Goal: Task Accomplishment & Management: Use online tool/utility

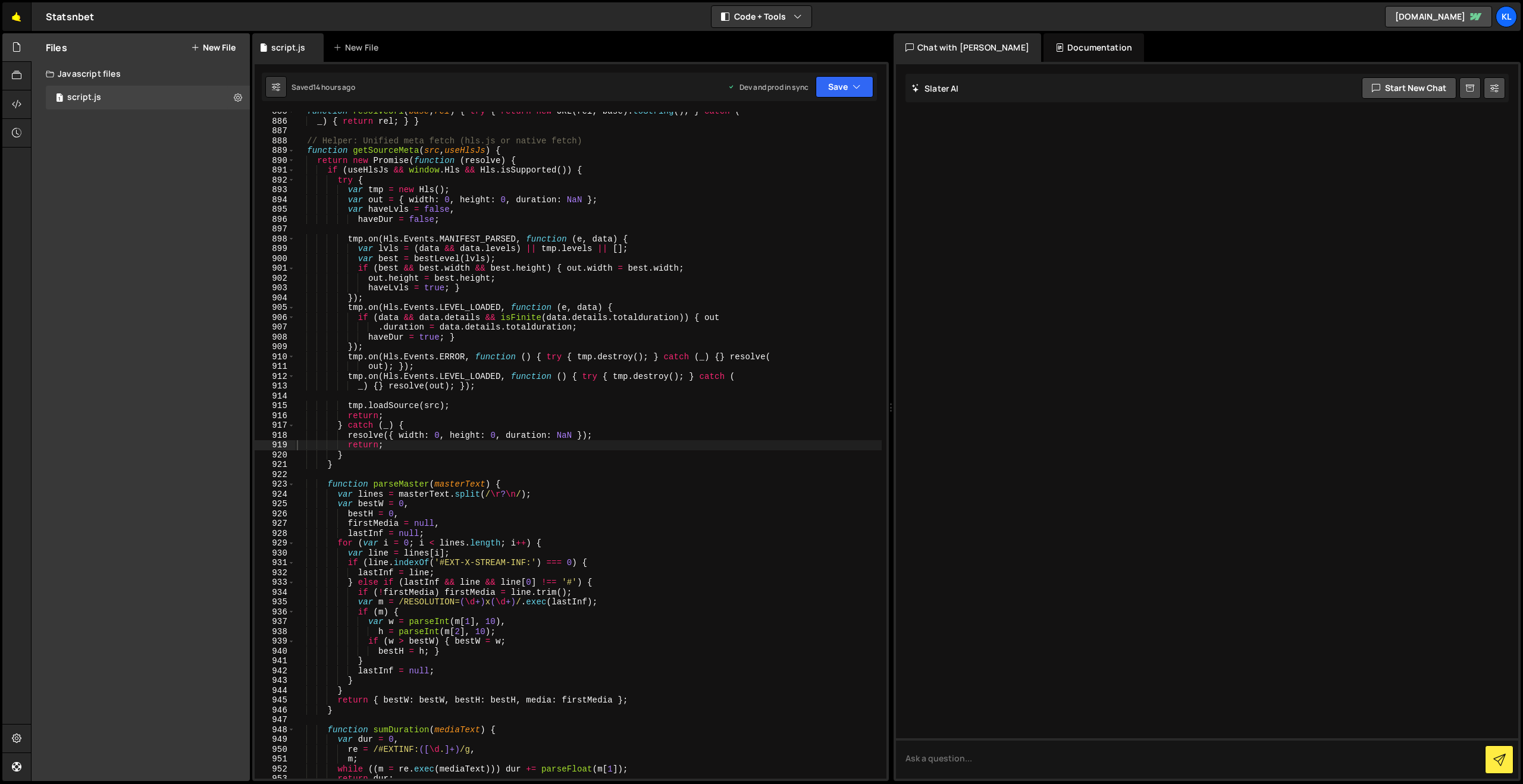
click at [15, 17] on link "🤙" at bounding box center [17, 17] width 29 height 29
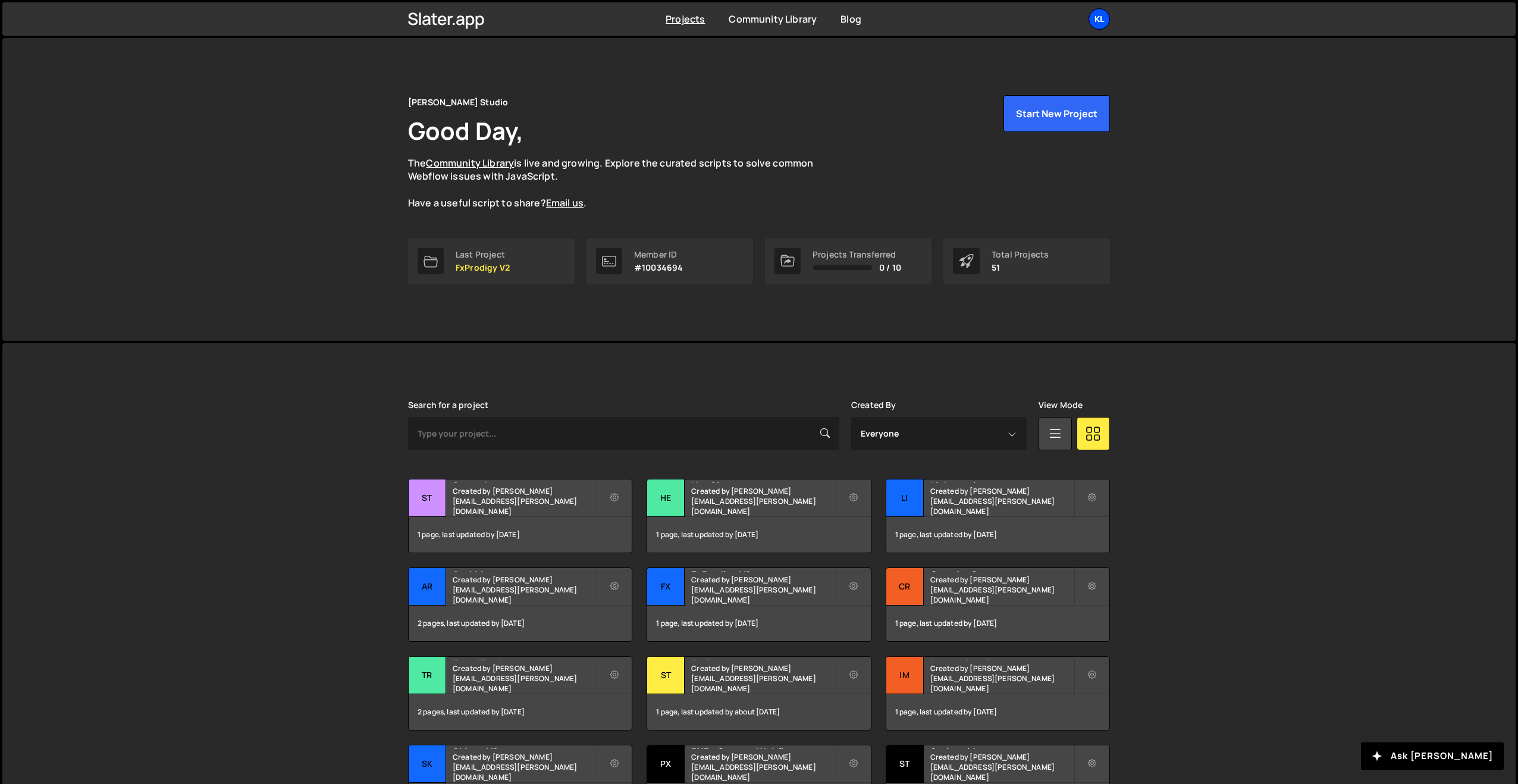
click at [1090, 18] on div "Kl" at bounding box center [1099, 19] width 22 height 22
click at [995, 89] on link "Invite team member" at bounding box center [1036, 91] width 148 height 21
click at [1047, 117] on button "Start New Project" at bounding box center [1056, 114] width 107 height 37
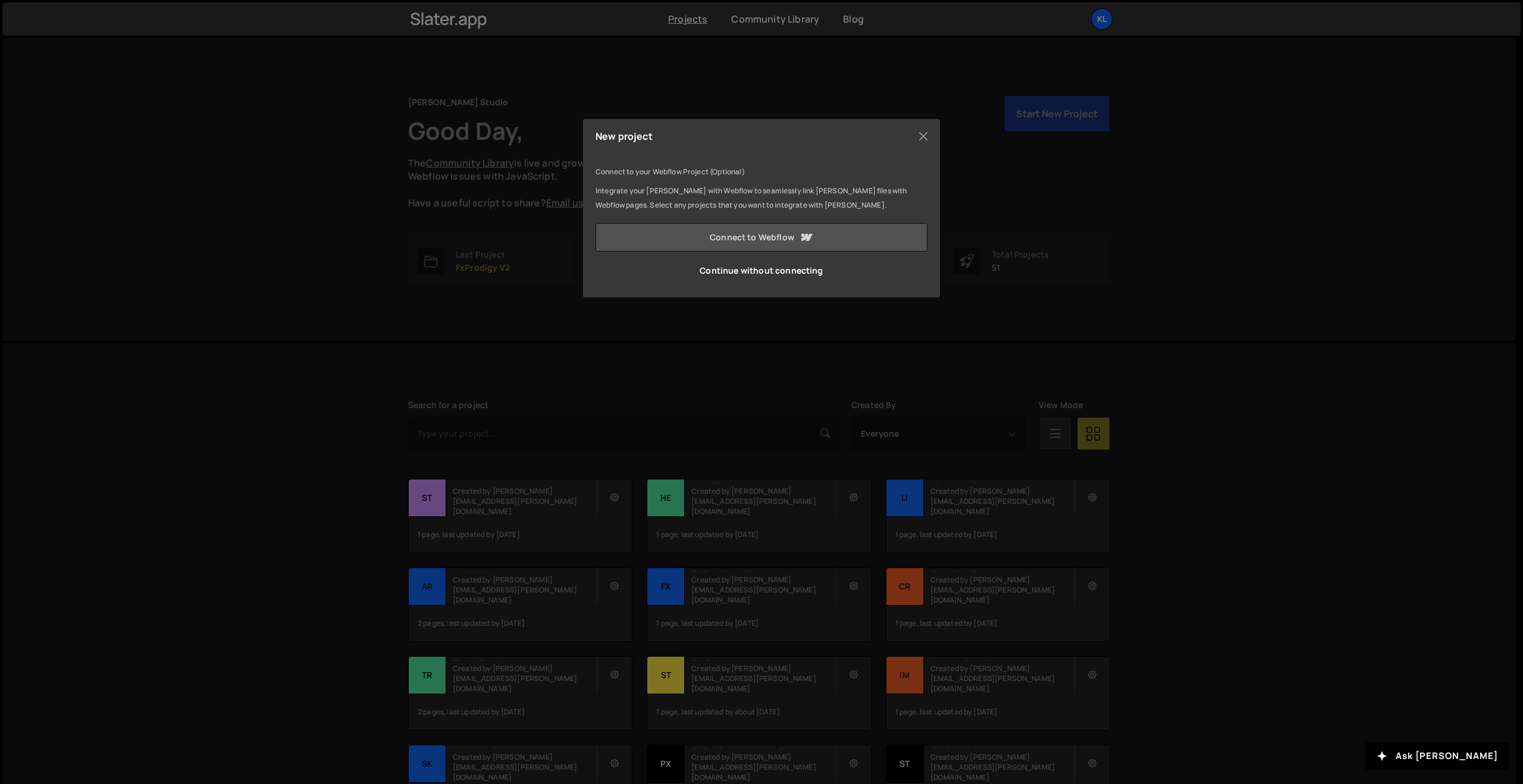
click at [724, 240] on link "Connect to Webflow" at bounding box center [762, 237] width 332 height 29
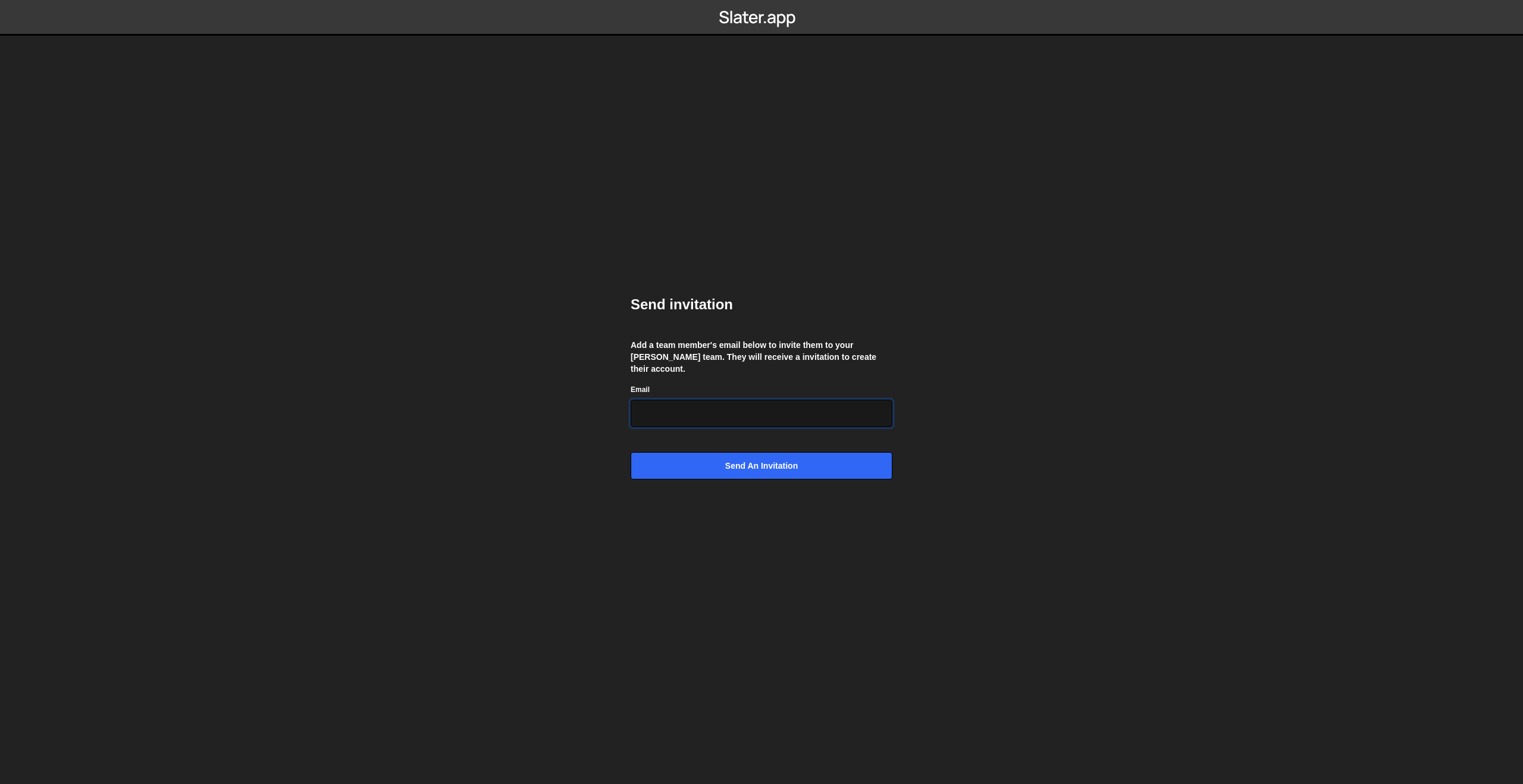
click at [642, 411] on input "Email" at bounding box center [762, 413] width 262 height 27
paste input "houetrichard.dev@gmail.com"
type input "houetrichard.dev@gmail.com"
click at [681, 471] on input "Send an invitation" at bounding box center [762, 466] width 262 height 27
click at [681, 465] on input "Send an invitation" at bounding box center [762, 466] width 262 height 27
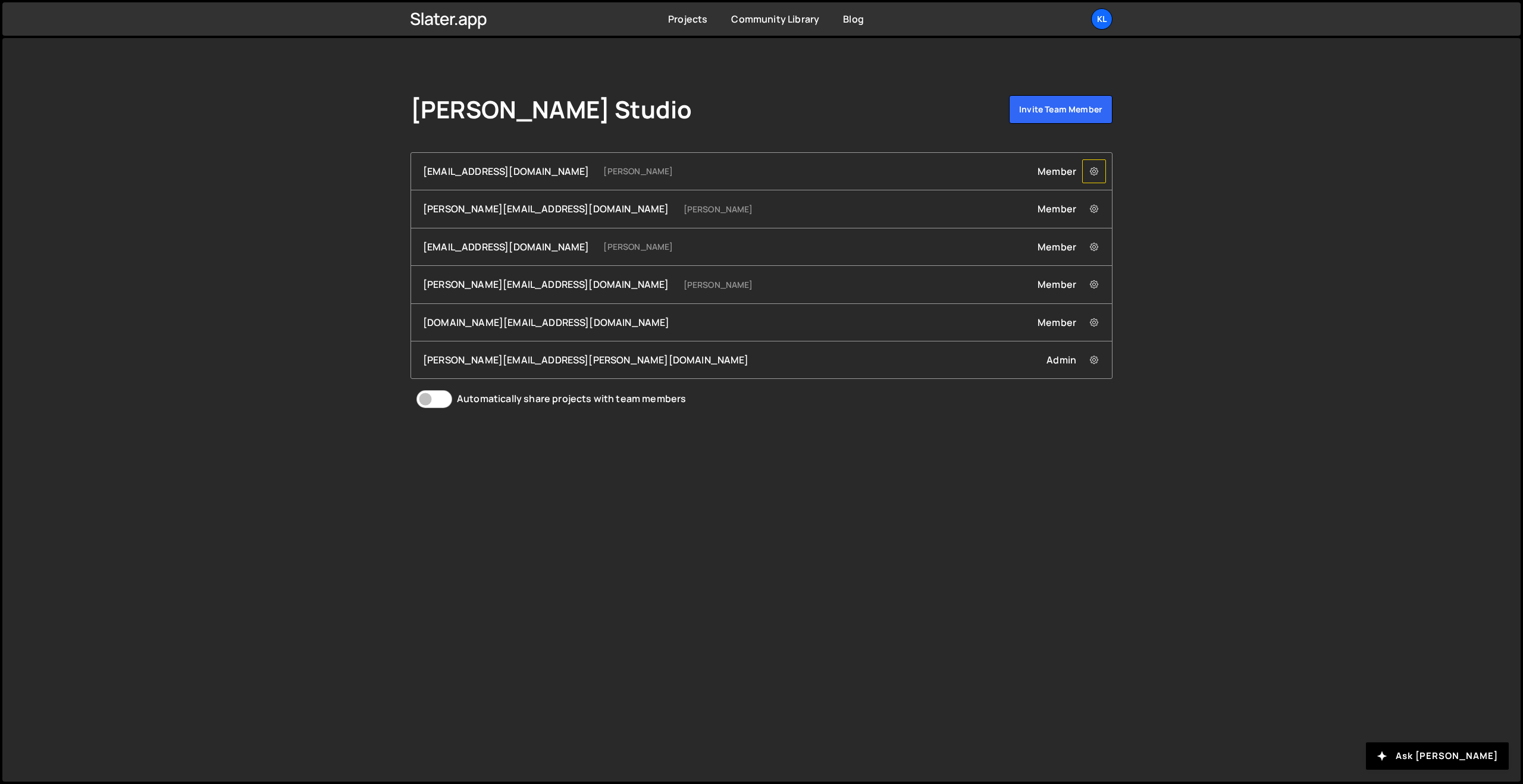
click at [1096, 171] on icon at bounding box center [1094, 171] width 9 height 12
click at [1138, 192] on link "Remove mmbayero+1@gmail.com from Team" at bounding box center [1204, 193] width 242 height 16
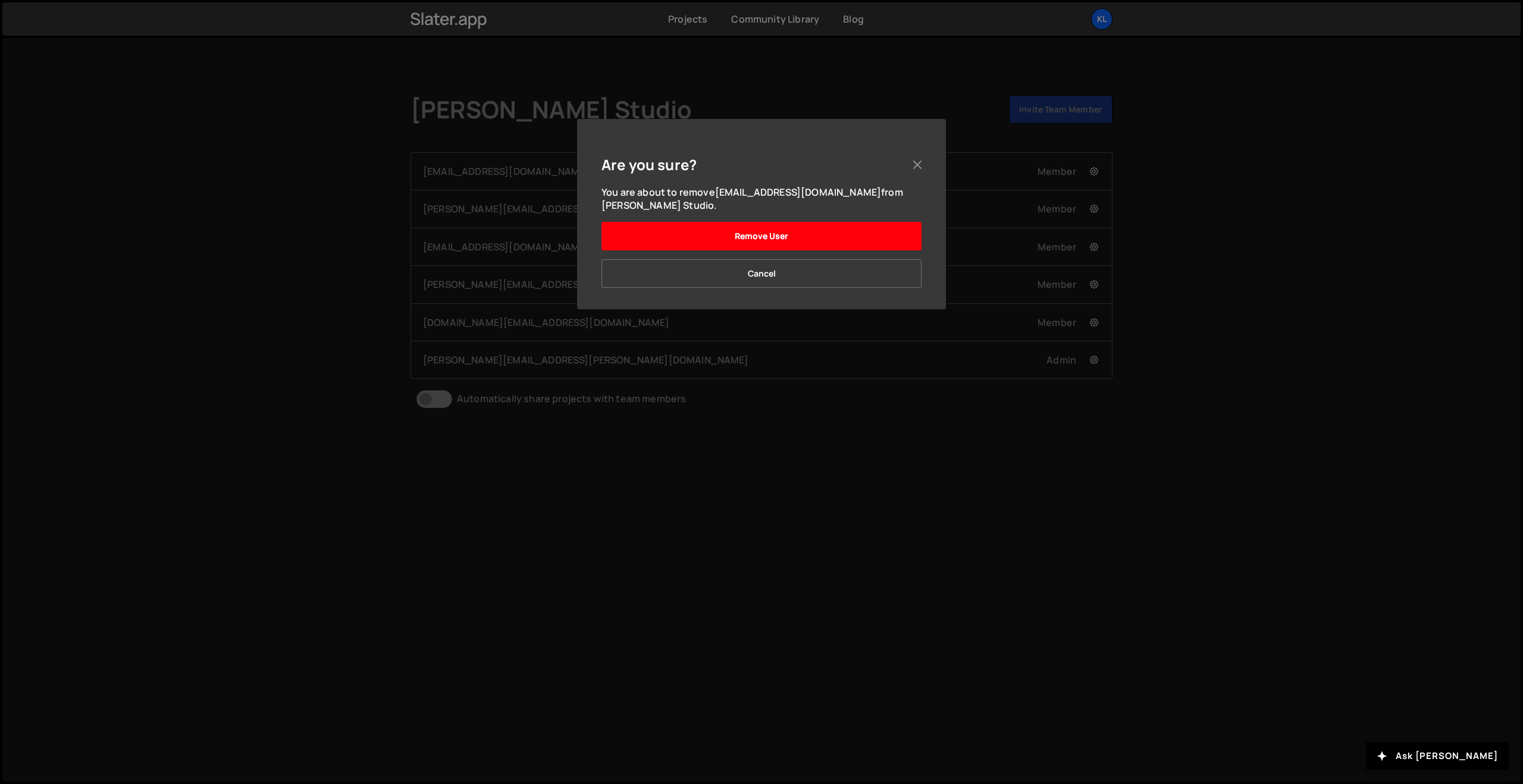
click at [776, 222] on button "Remove User" at bounding box center [762, 236] width 320 height 29
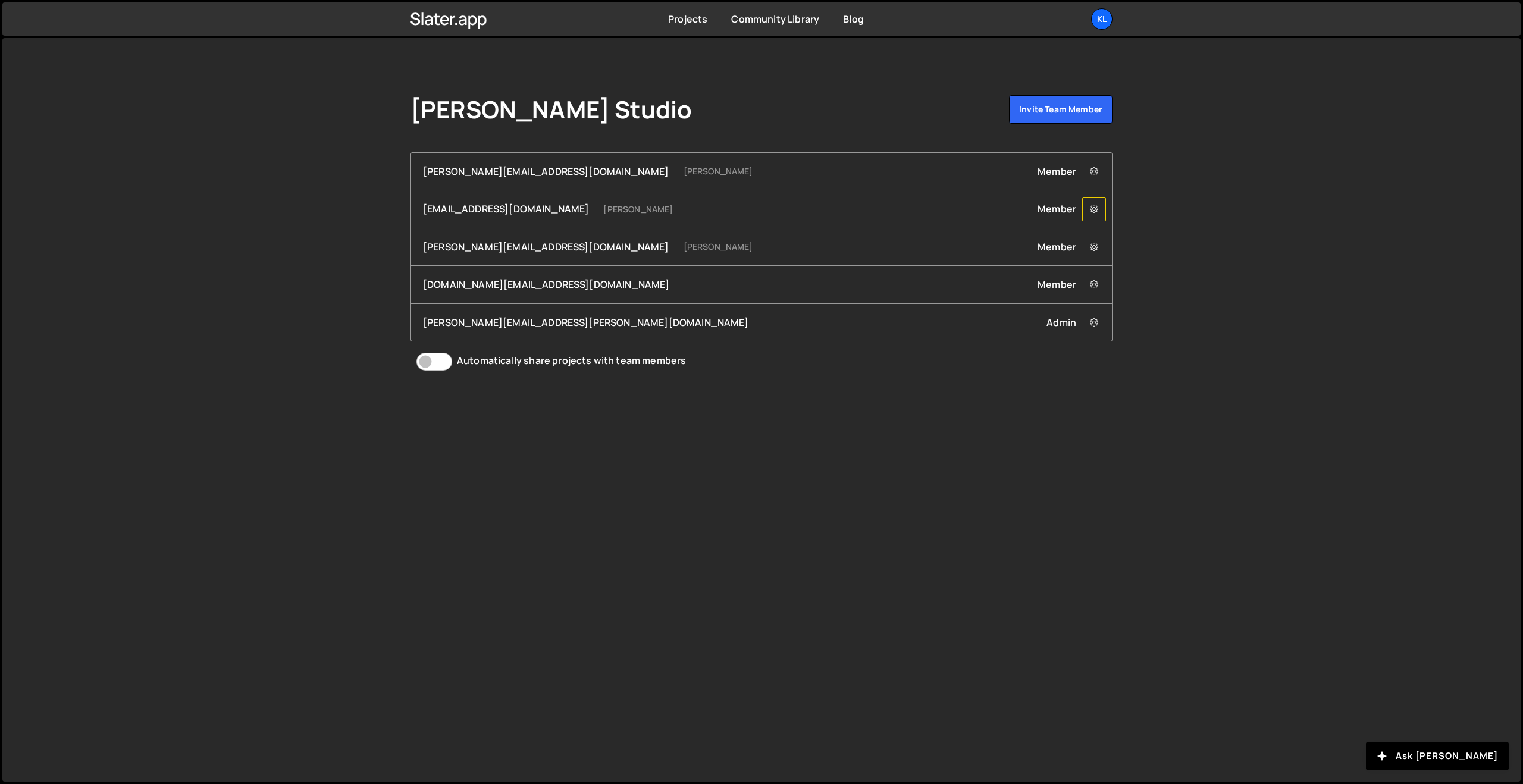
click at [1090, 212] on icon at bounding box center [1094, 209] width 9 height 12
click at [1115, 235] on link "Remove andrealbriziom@gmail.com from Team" at bounding box center [1204, 231] width 242 height 16
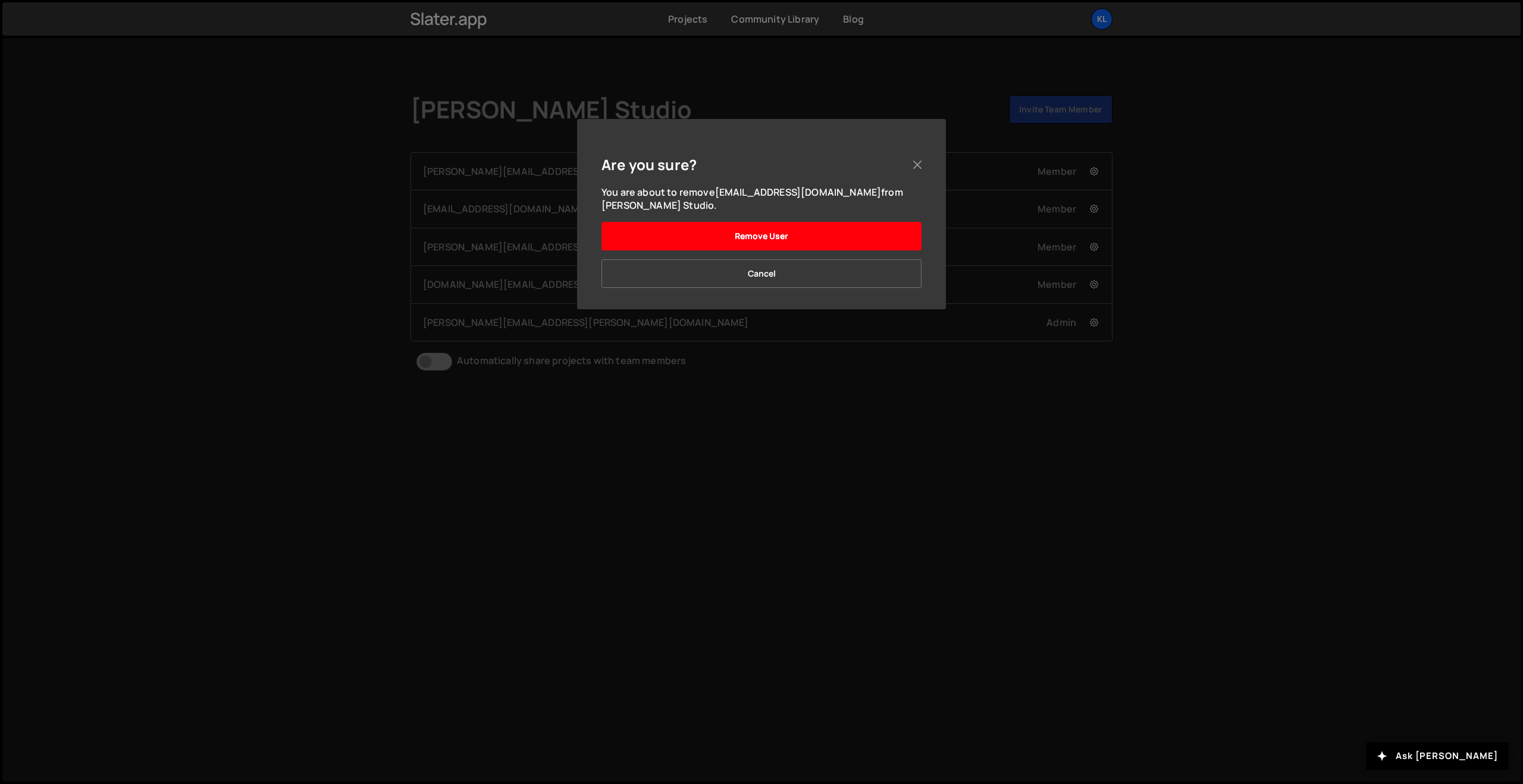
click at [858, 237] on button "Remove User" at bounding box center [762, 236] width 320 height 29
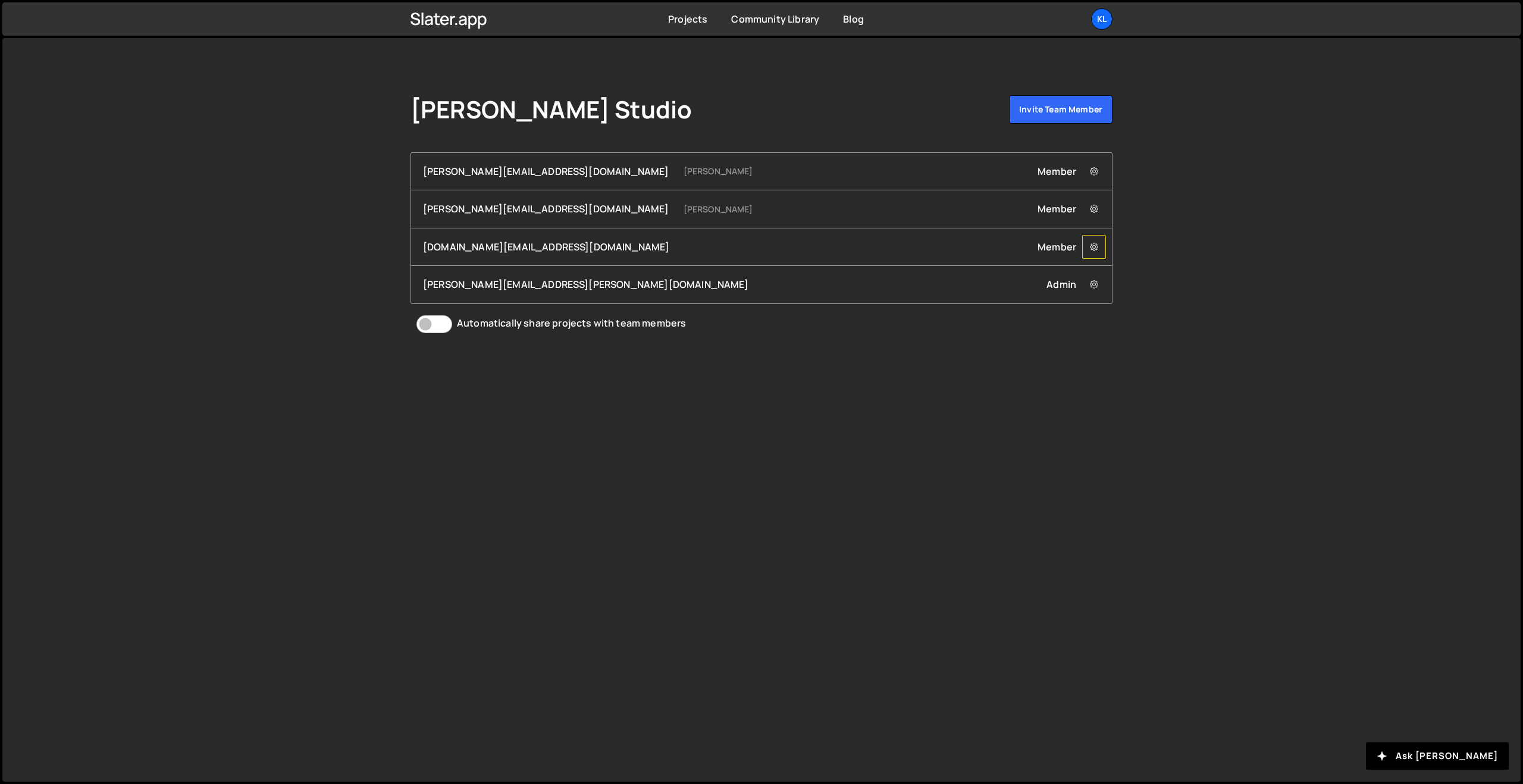
click at [1098, 253] on button at bounding box center [1094, 247] width 24 height 24
click at [1059, 253] on div "Member Remove houetrichard.dev@gmail.com from Team" at bounding box center [1069, 247] width 63 height 13
click at [873, 235] on div "houetrichard.dev@gmail.com Member Remove houetrichard.dev@gmail.com from Team" at bounding box center [761, 247] width 701 height 37
click at [1093, 252] on icon at bounding box center [1094, 247] width 9 height 12
click at [761, 233] on div "houetrichard.dev@gmail.com Member Remove houetrichard.dev@gmail.com from Team" at bounding box center [761, 247] width 701 height 37
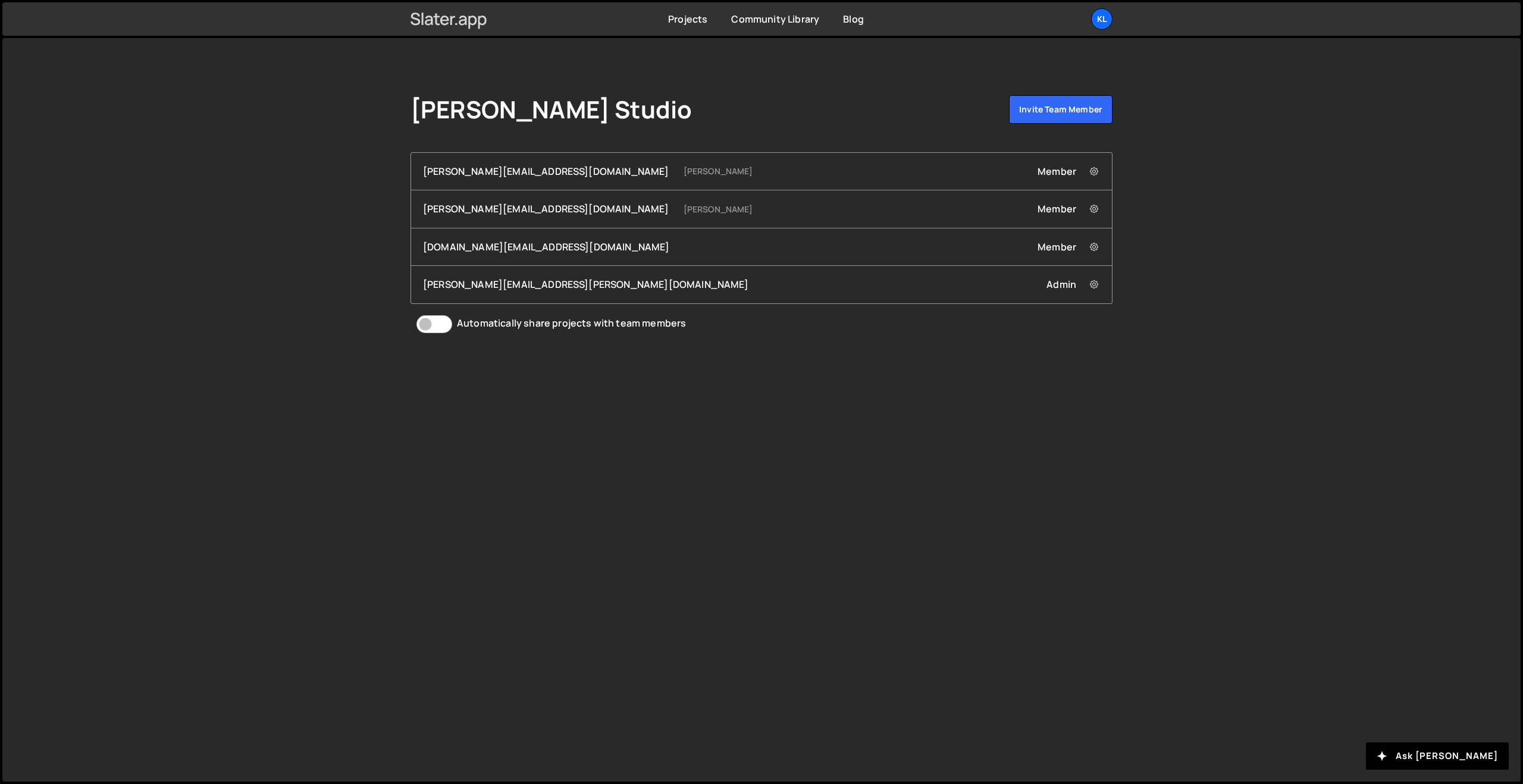
click at [444, 18] on icon at bounding box center [449, 19] width 77 height 20
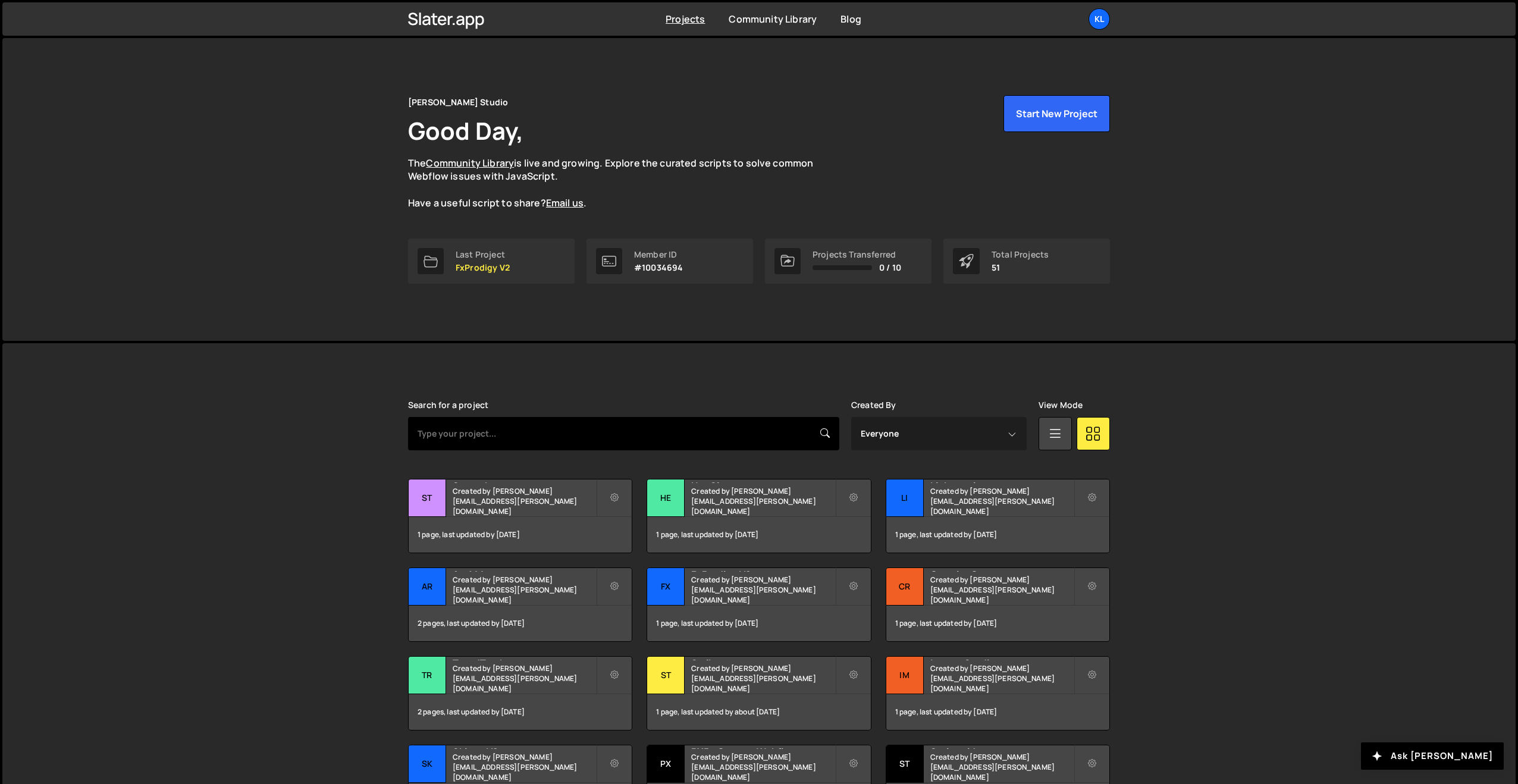
click at [491, 422] on input "text" at bounding box center [623, 434] width 431 height 33
type input "youtu"
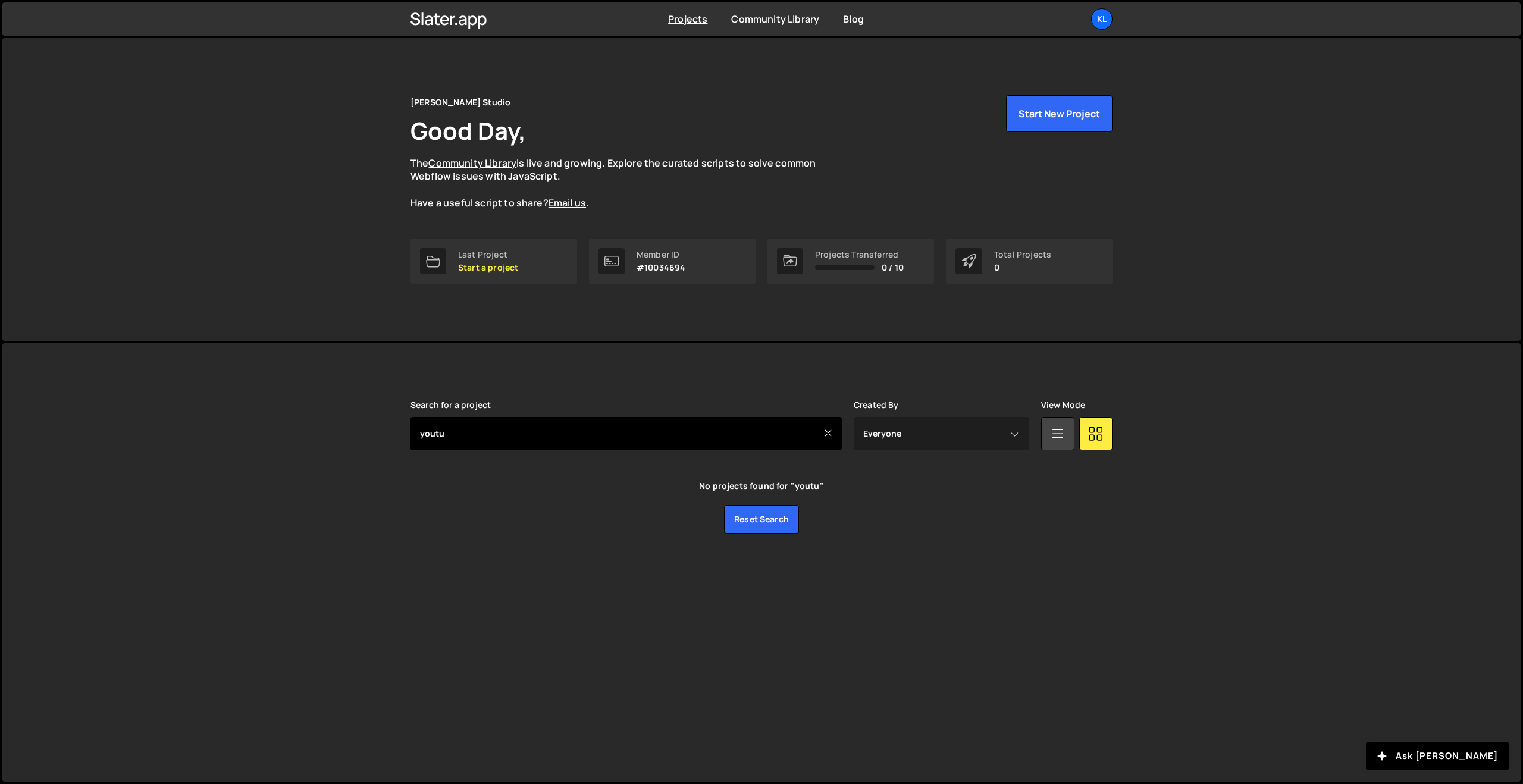
click at [601, 437] on input "youtu" at bounding box center [626, 434] width 431 height 33
type input "editi"
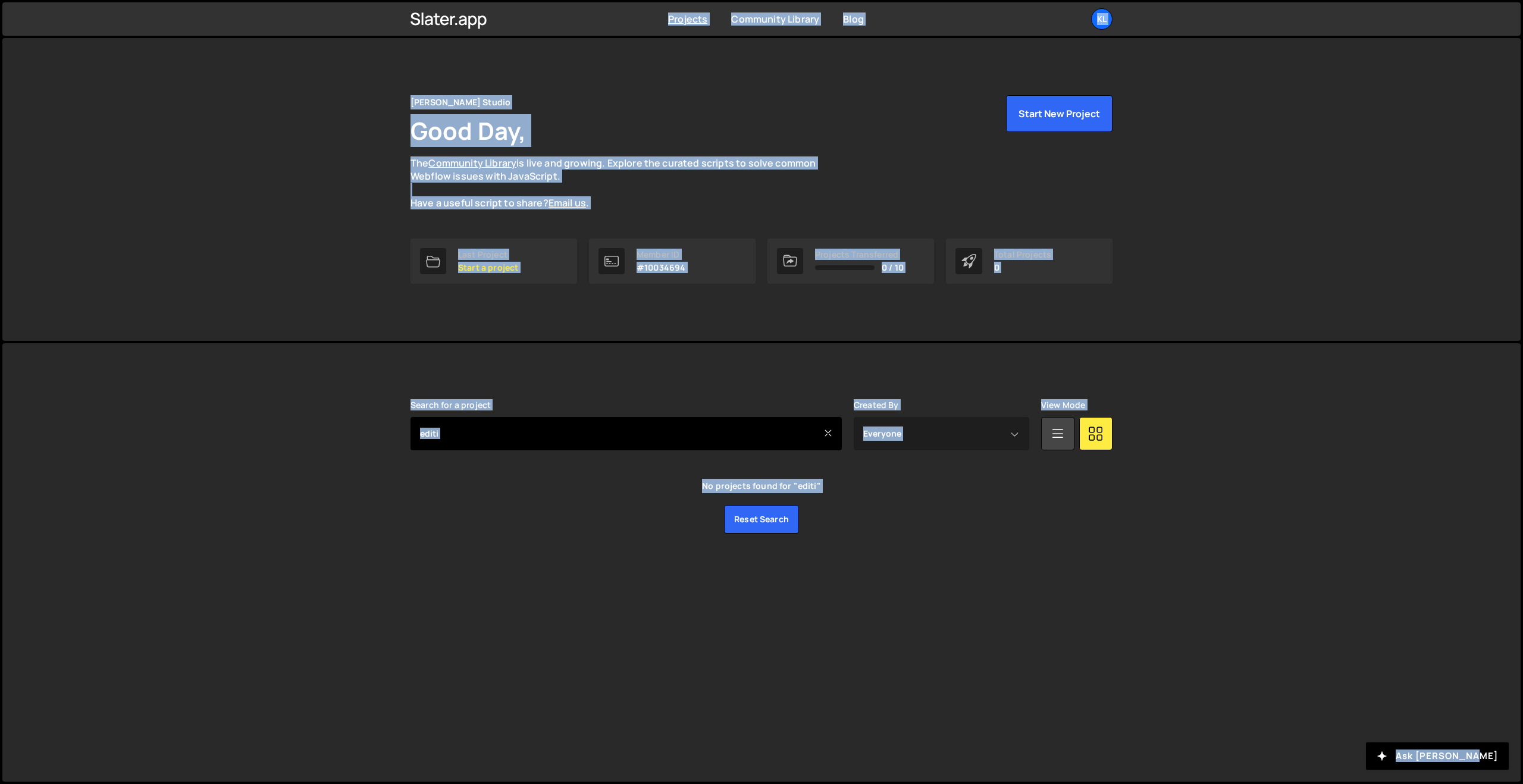
click at [560, 430] on input "editi" at bounding box center [626, 434] width 431 height 33
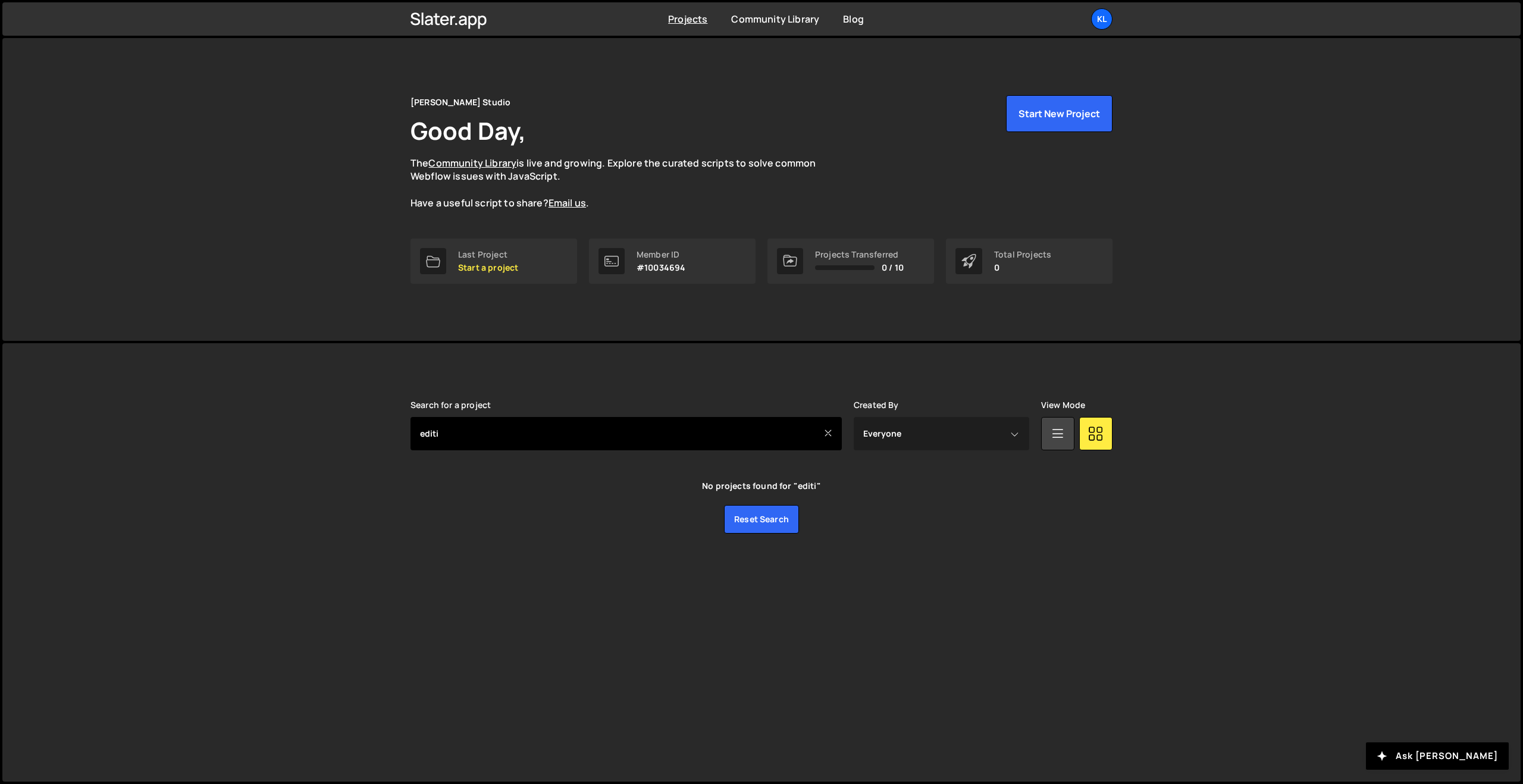
click at [556, 424] on input "editi" at bounding box center [626, 434] width 431 height 33
click at [555, 422] on input "editi" at bounding box center [626, 434] width 431 height 33
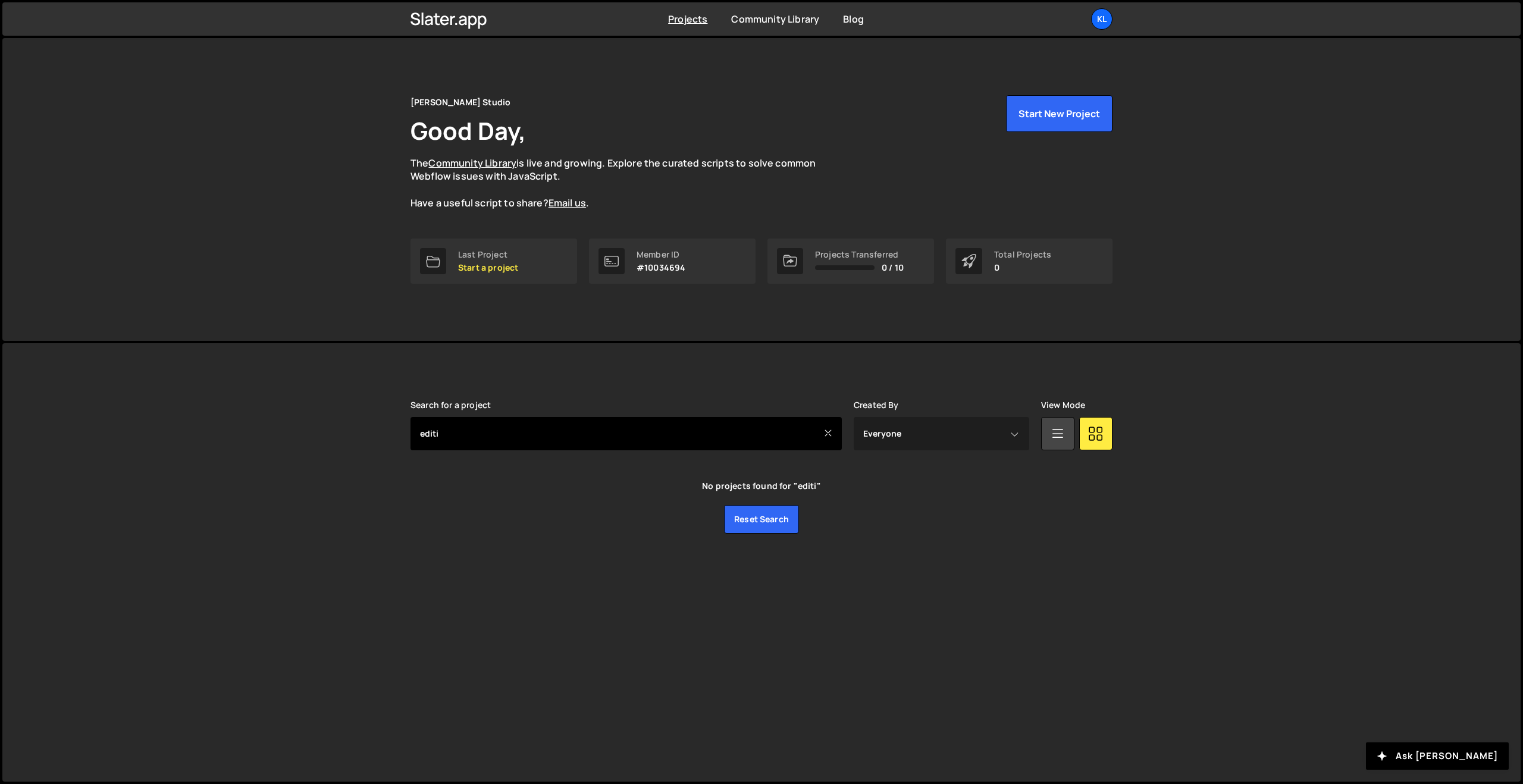
click at [555, 422] on input "editi" at bounding box center [626, 434] width 431 height 33
click at [737, 428] on input "text" at bounding box center [626, 434] width 431 height 33
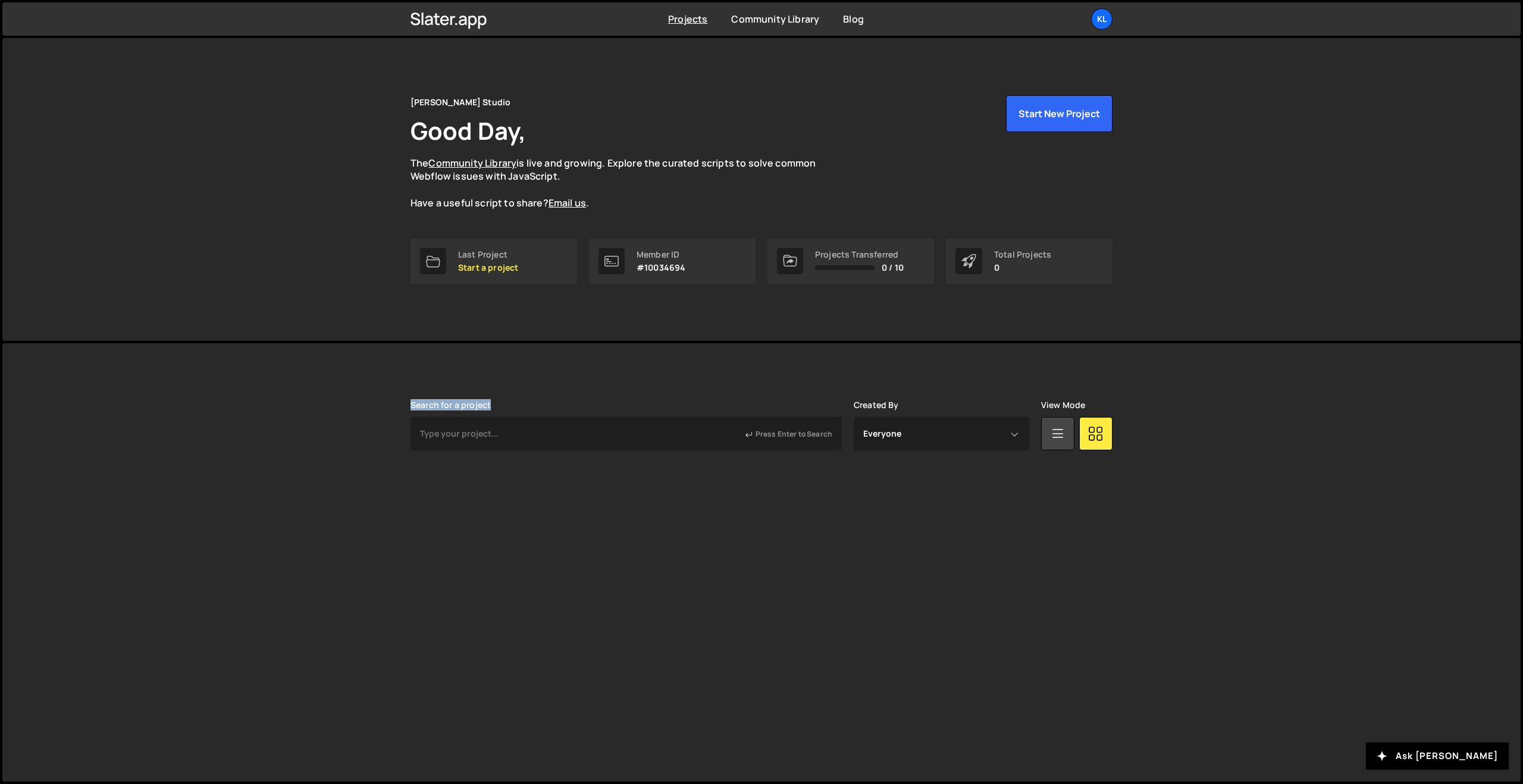
drag, startPoint x: 408, startPoint y: 405, endPoint x: 539, endPoint y: 413, distance: 131.2
click at [539, 413] on div "Slater is designed for desktop use. Please use a larger screen to access the fu…" at bounding box center [762, 439] width 738 height 193
click at [527, 404] on div "Search for a project Press Enter to Search" at bounding box center [626, 425] width 431 height 50
drag, startPoint x: 483, startPoint y: 398, endPoint x: 396, endPoint y: 392, distance: 87.2
click at [403, 393] on div "Slater is designed for desktop use. Please use a larger screen to access the fu…" at bounding box center [762, 439] width 738 height 193
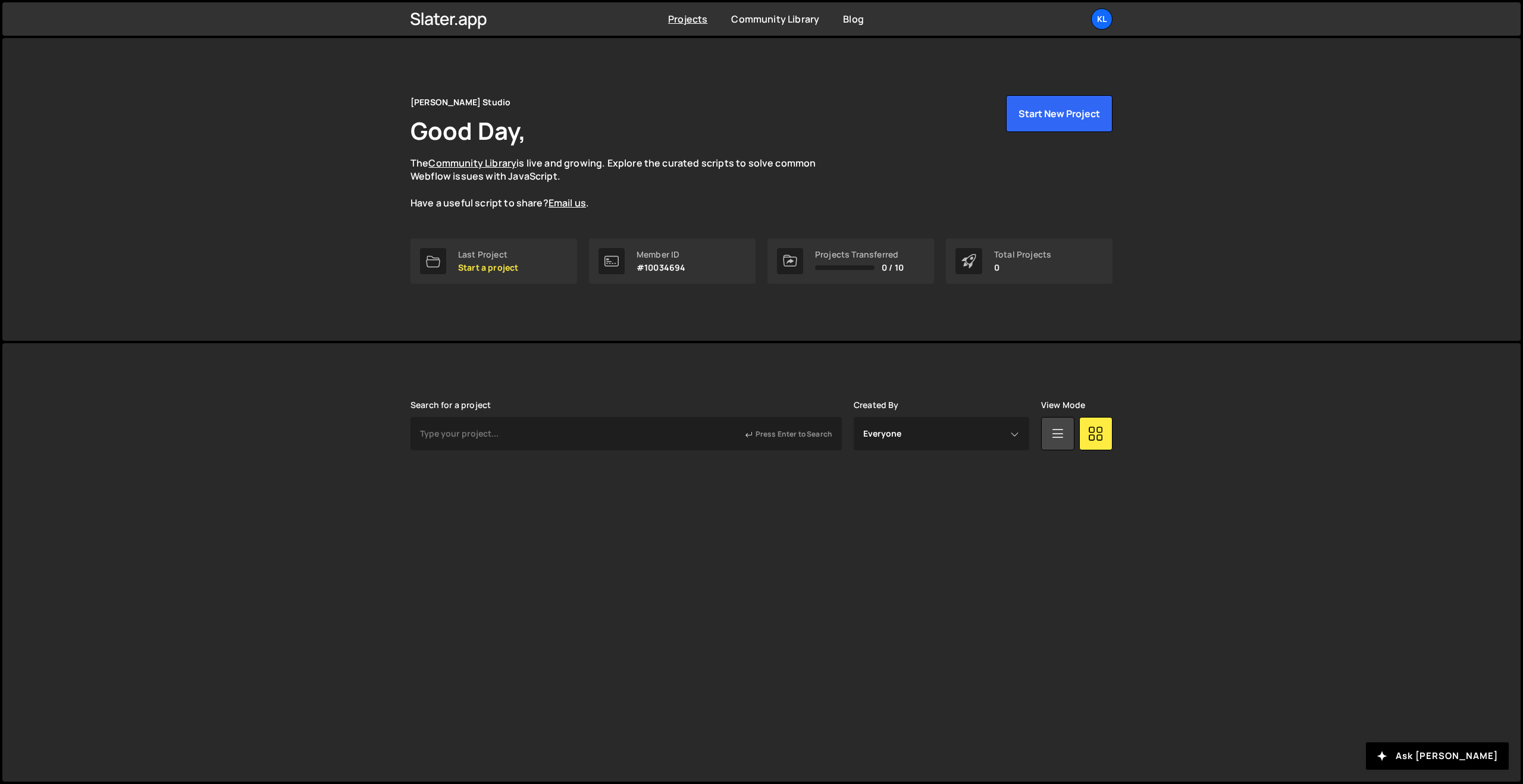
click at [512, 451] on div "Search for a project Press Enter to Search Created By Everyone Julien Keraval M…" at bounding box center [762, 439] width 702 height 78
click at [510, 443] on input "text" at bounding box center [626, 434] width 431 height 33
click at [497, 430] on input "text" at bounding box center [626, 434] width 431 height 33
click at [496, 430] on input "text" at bounding box center [626, 434] width 431 height 33
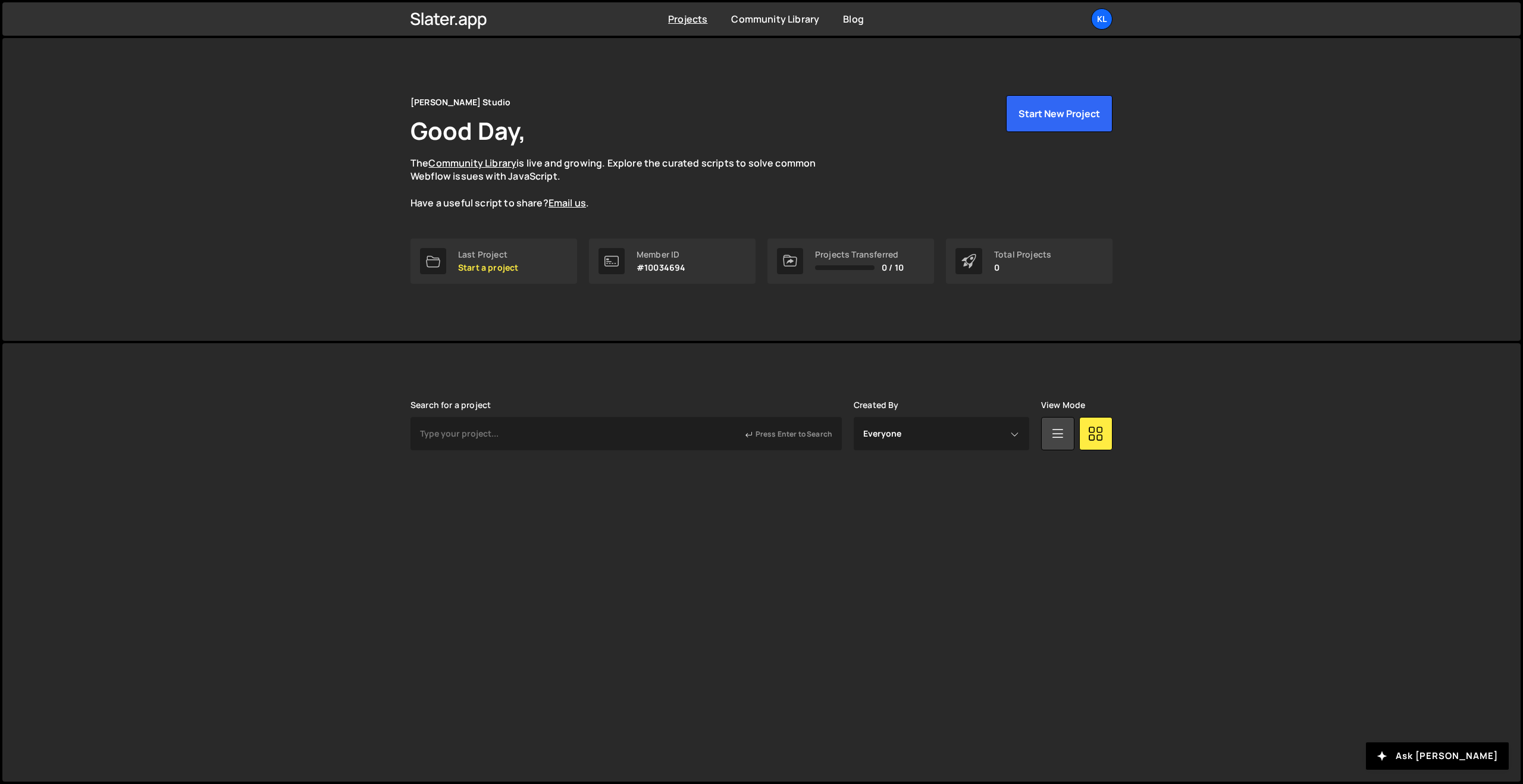
click at [593, 389] on div "Slater is designed for desktop use. Please use a larger screen to access the fu…" at bounding box center [762, 439] width 738 height 193
click at [761, 513] on link "Reset search" at bounding box center [762, 519] width 75 height 29
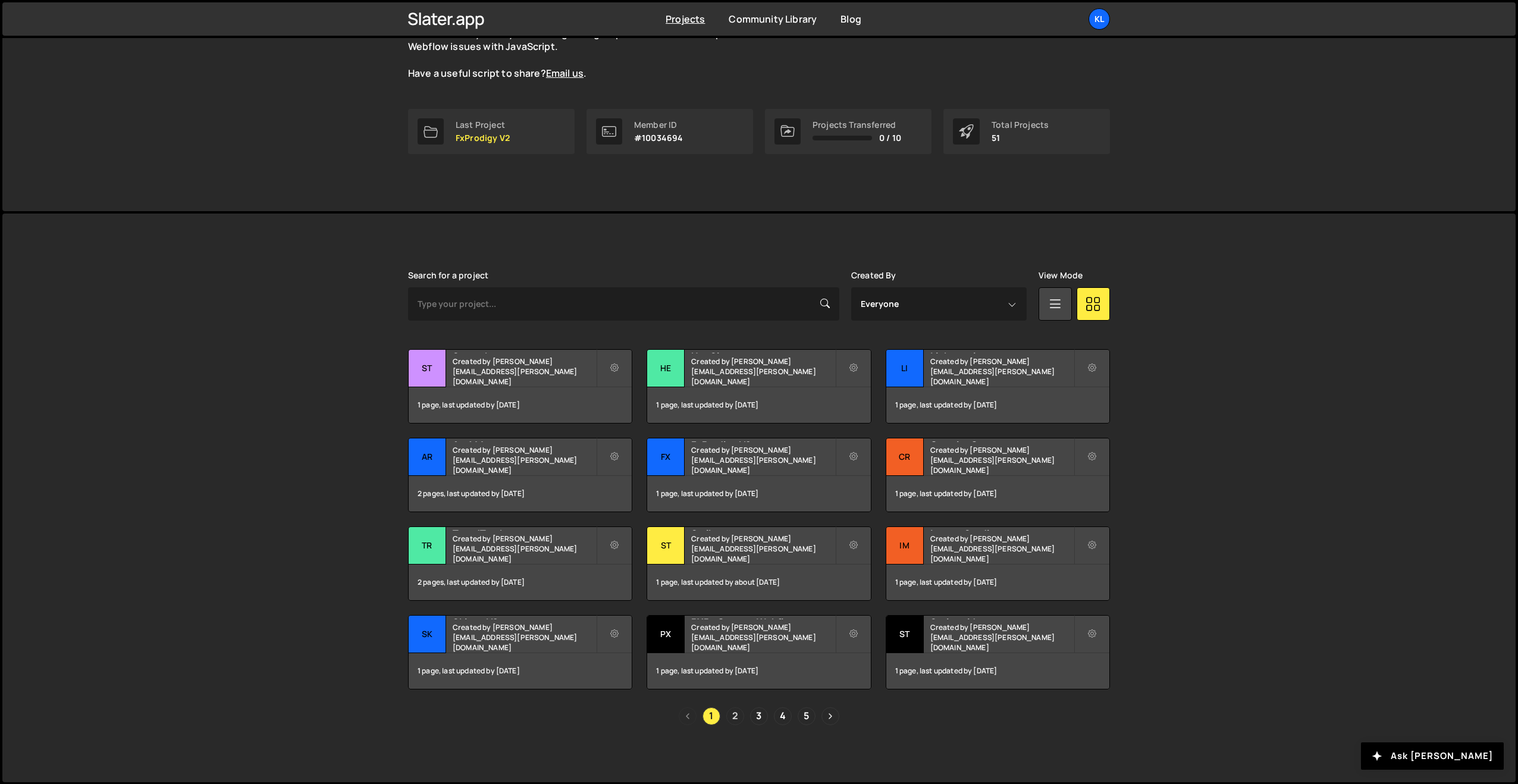
scroll to position [129, 0]
click at [733, 715] on link "2" at bounding box center [735, 716] width 18 height 18
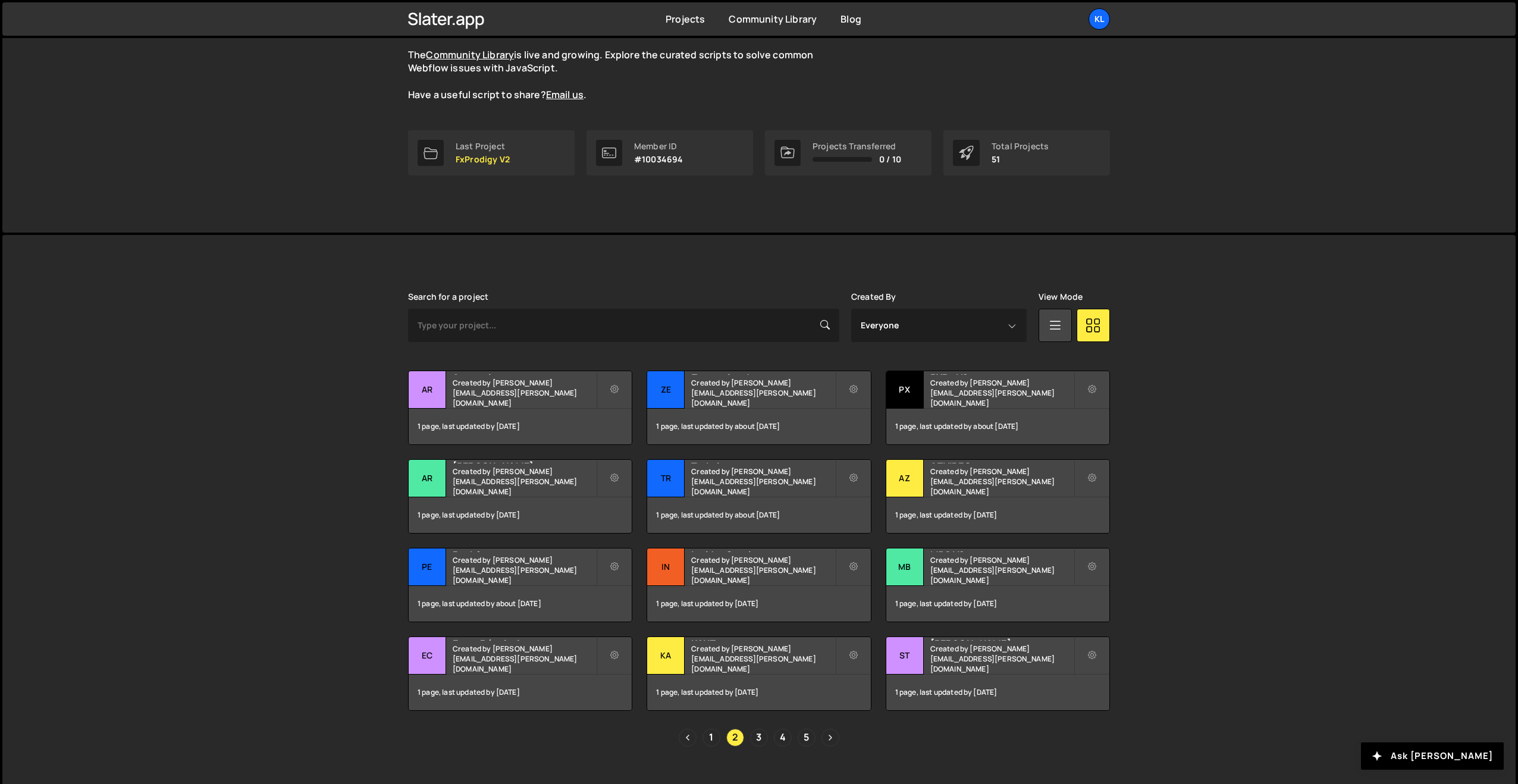
scroll to position [129, 0]
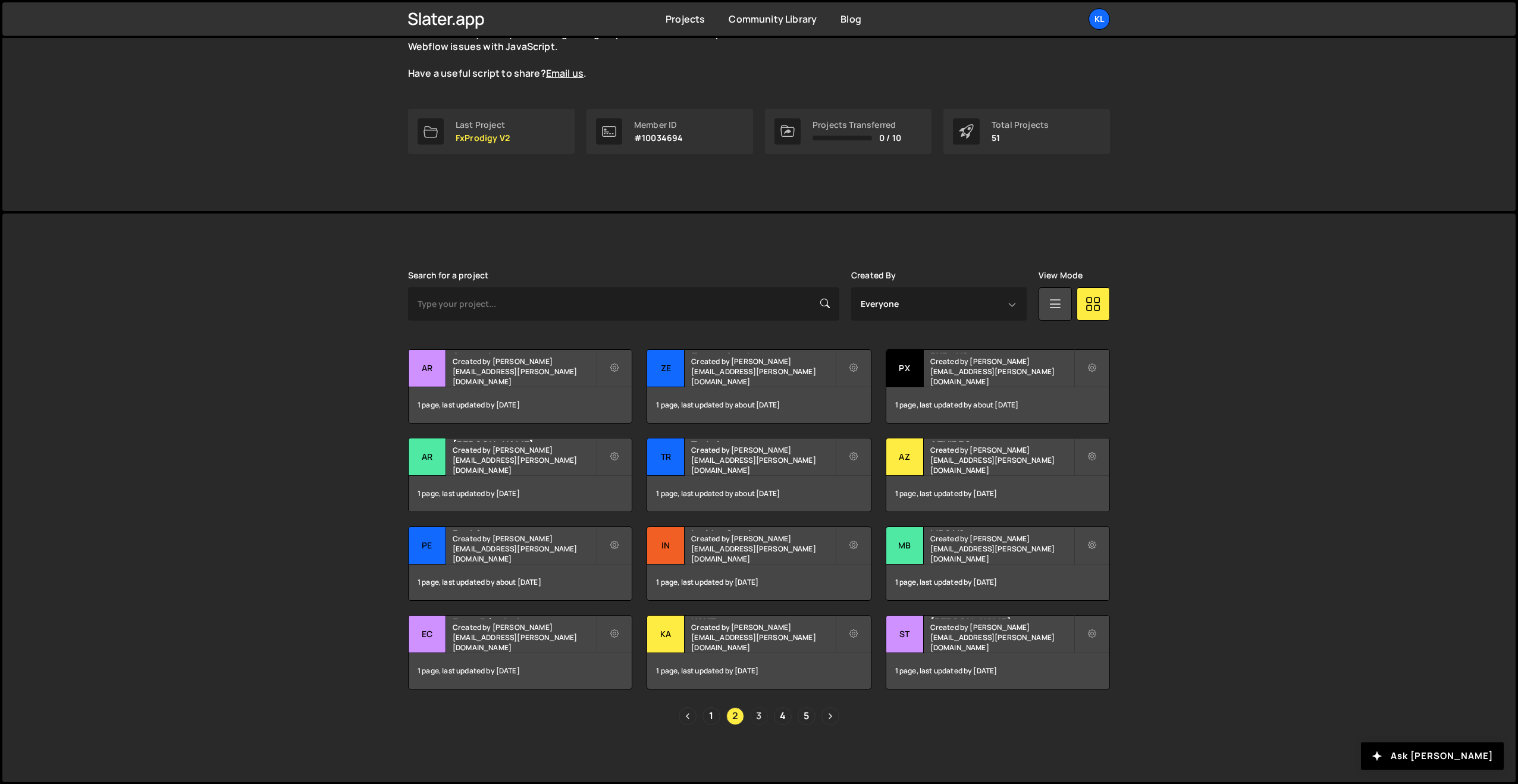
click at [755, 714] on link "3" at bounding box center [759, 715] width 18 height 18
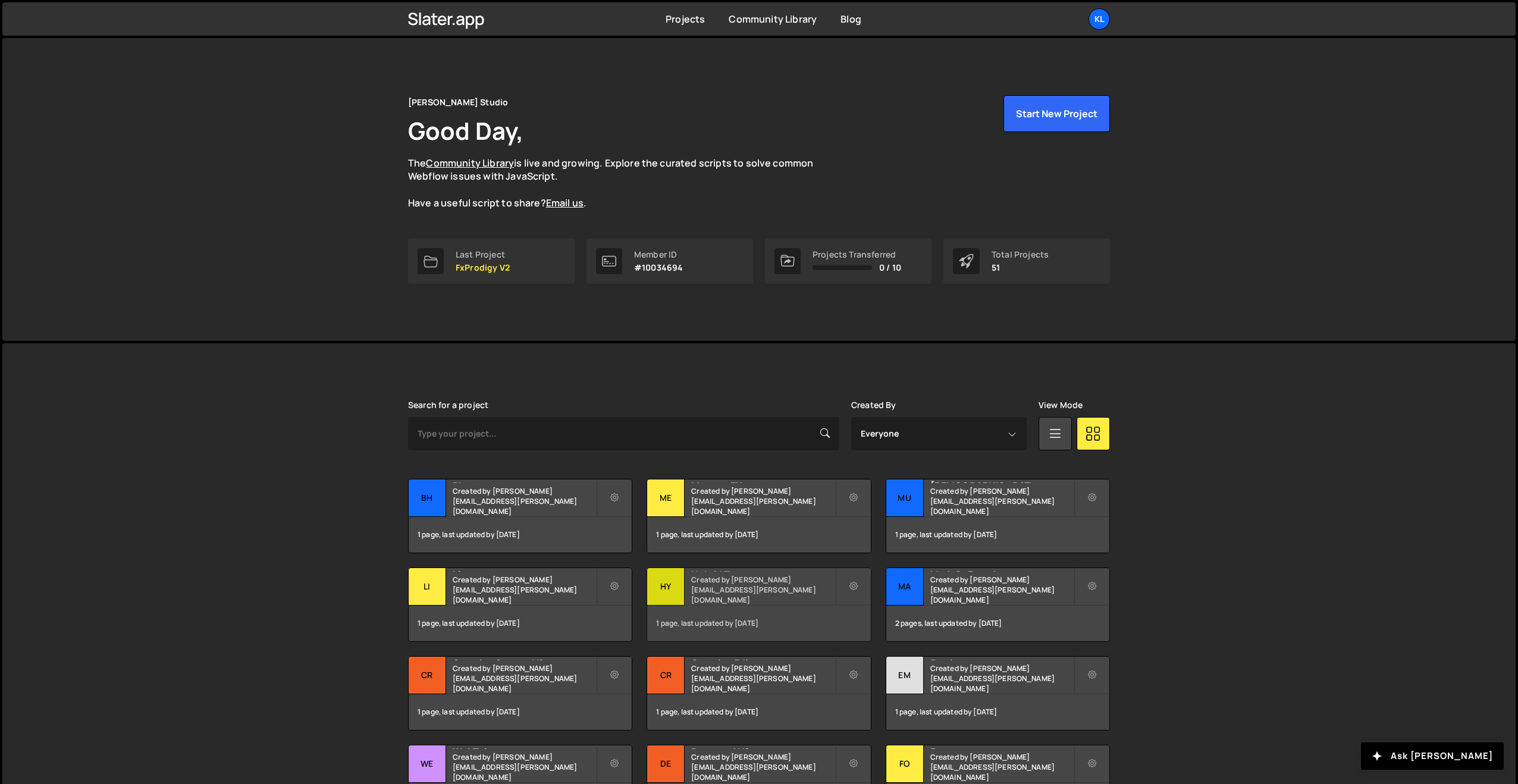
scroll to position [129, 0]
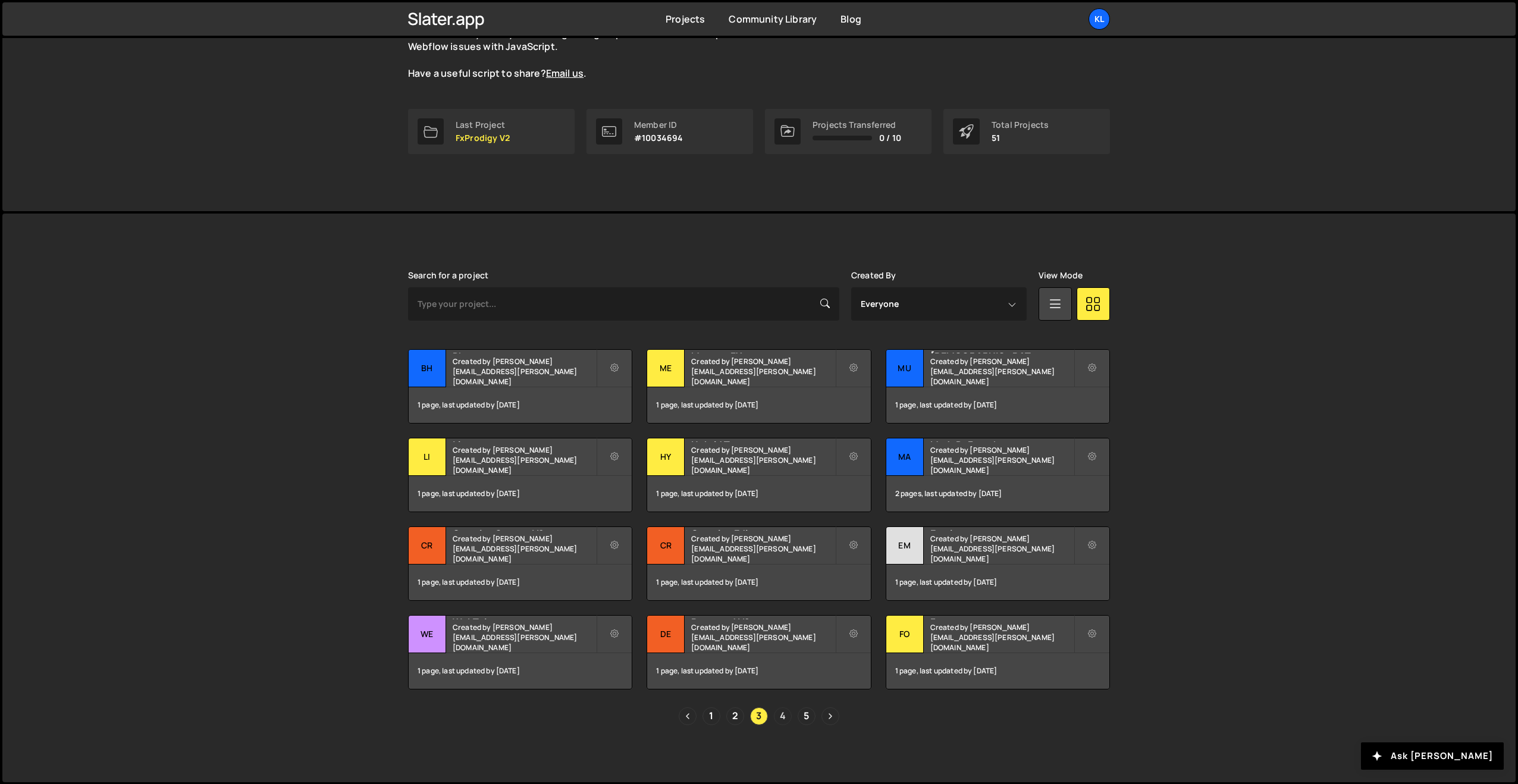
click at [785, 713] on link "4" at bounding box center [782, 715] width 18 height 18
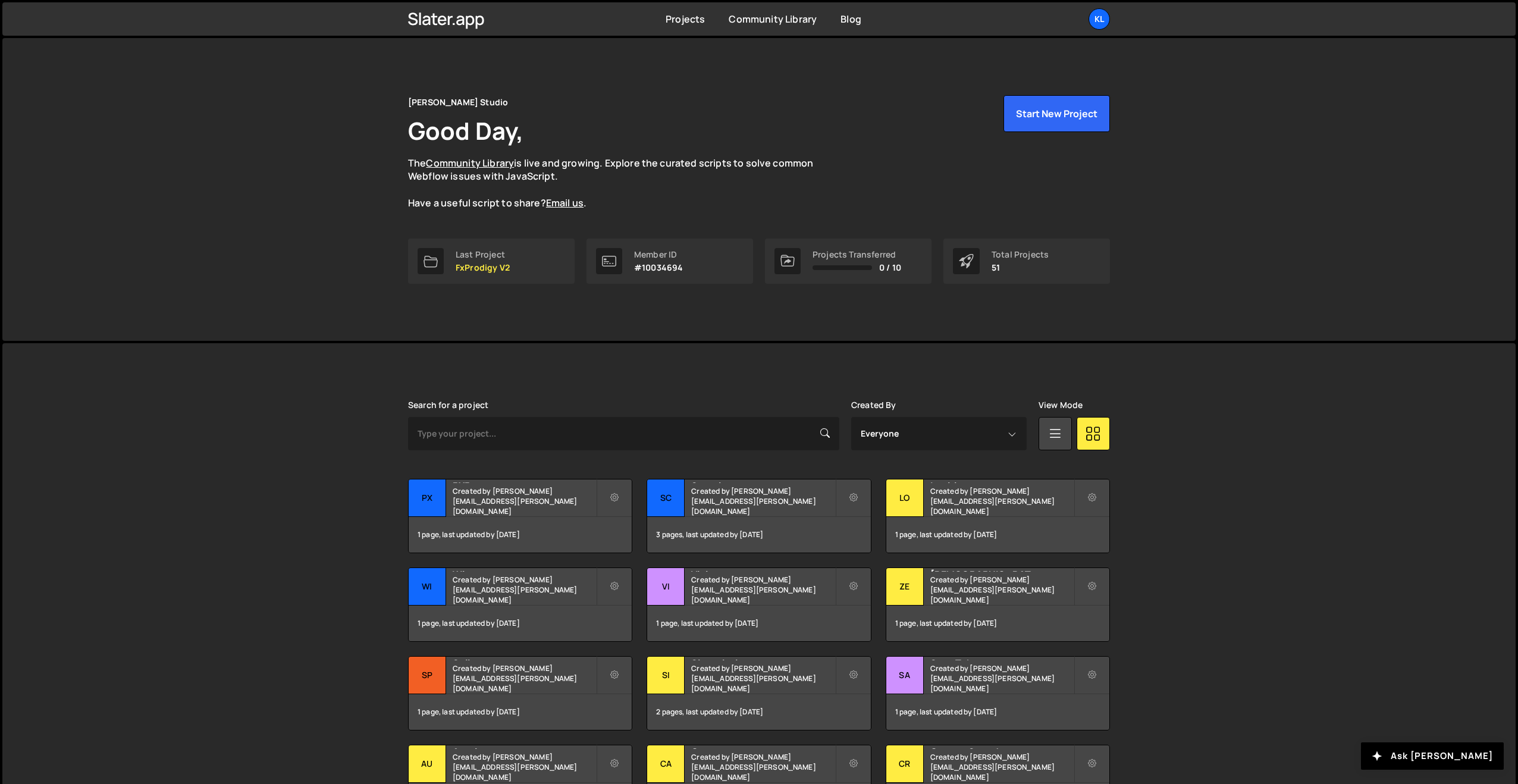
scroll to position [129, 0]
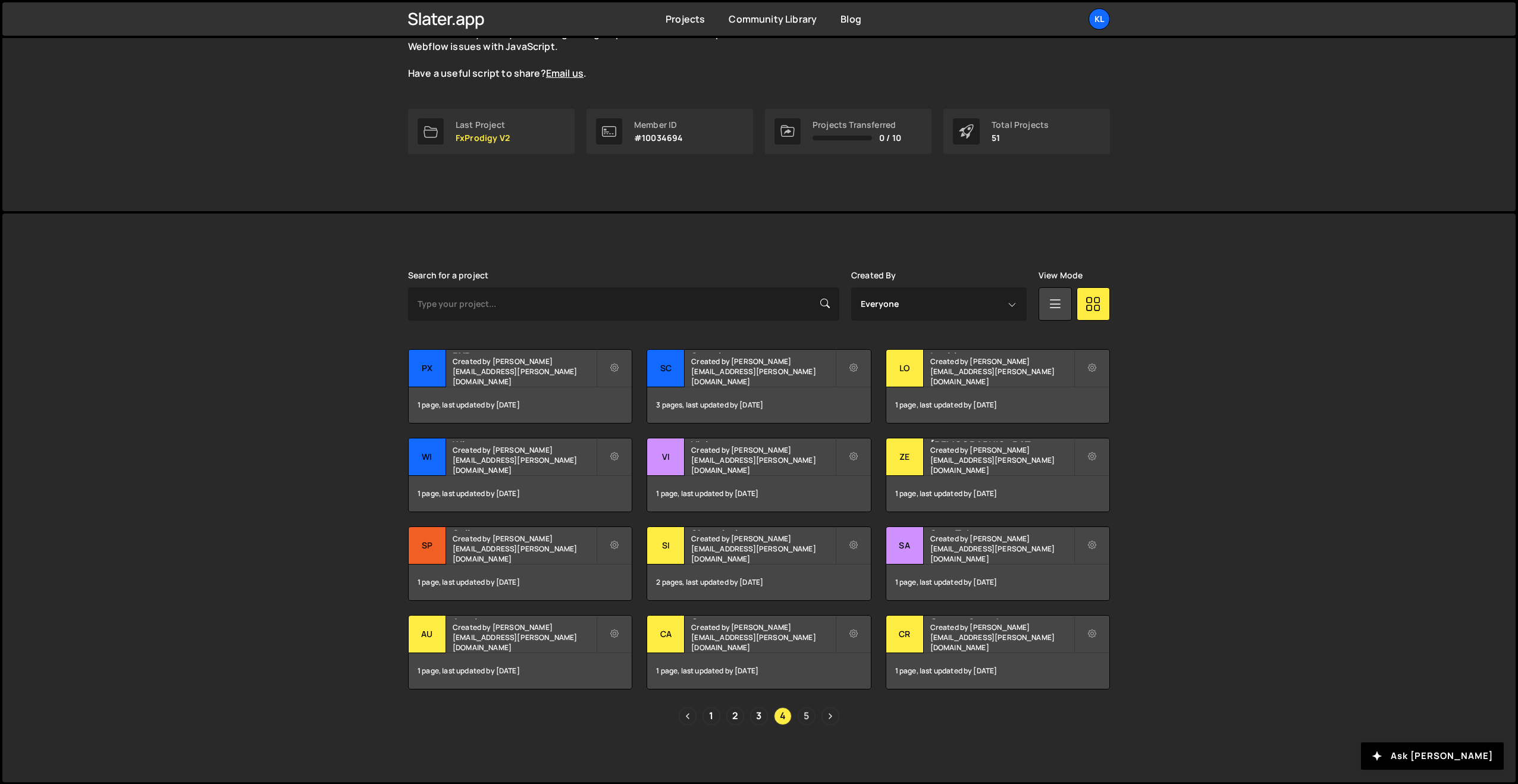
click at [804, 716] on link "5" at bounding box center [806, 715] width 18 height 18
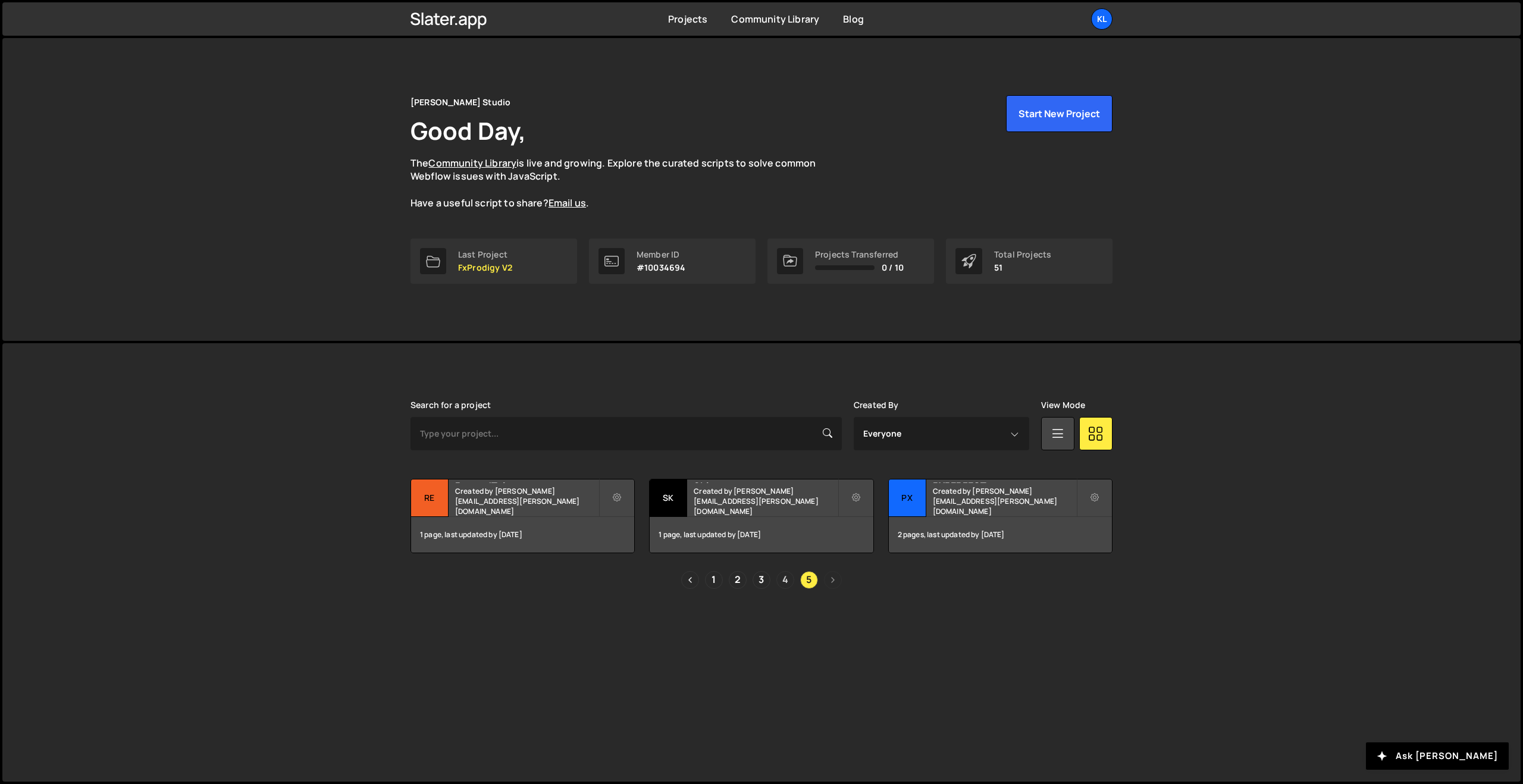
click at [781, 584] on link "4" at bounding box center [785, 579] width 18 height 18
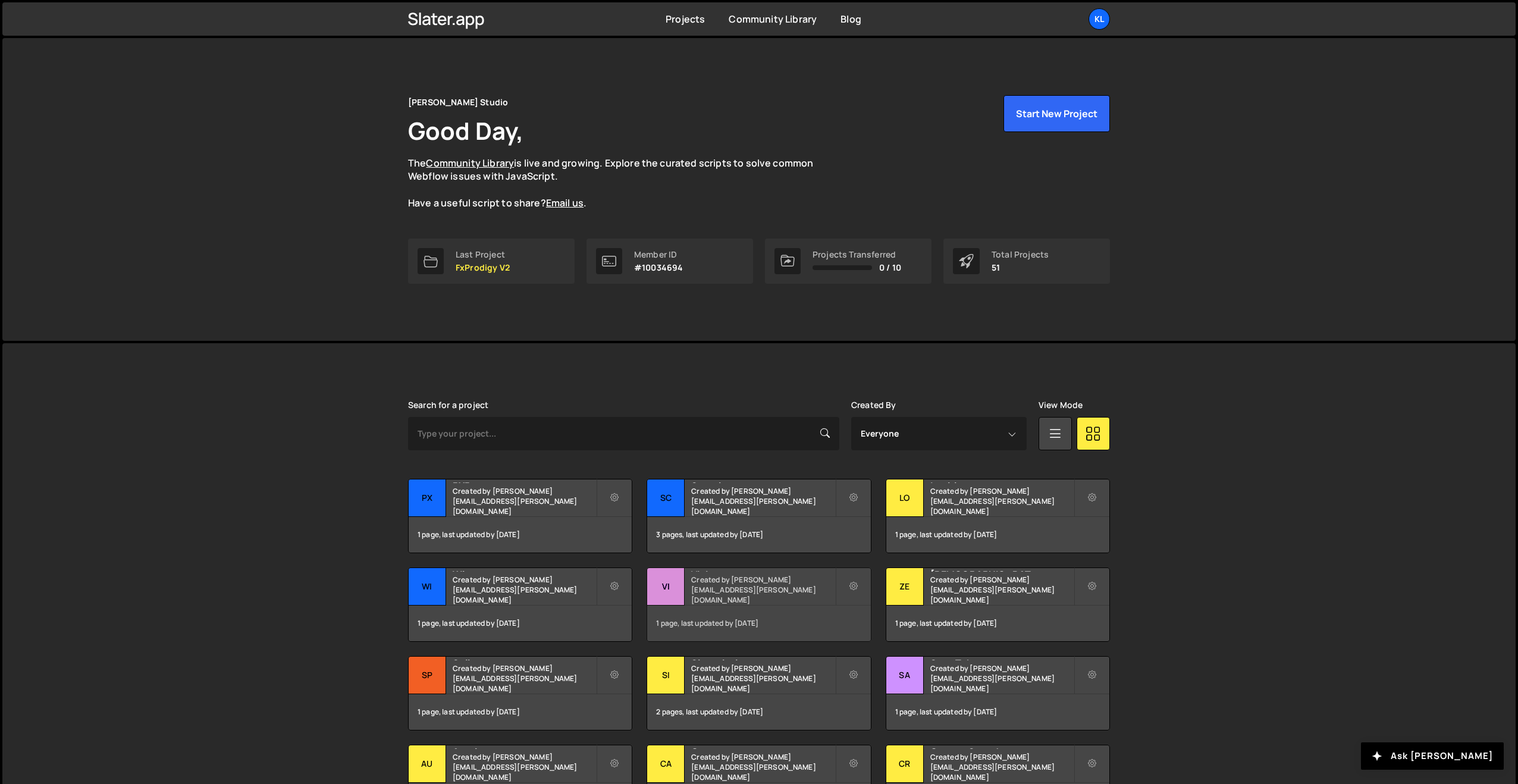
click at [782, 571] on h2 "Vision" at bounding box center [763, 570] width 143 height 3
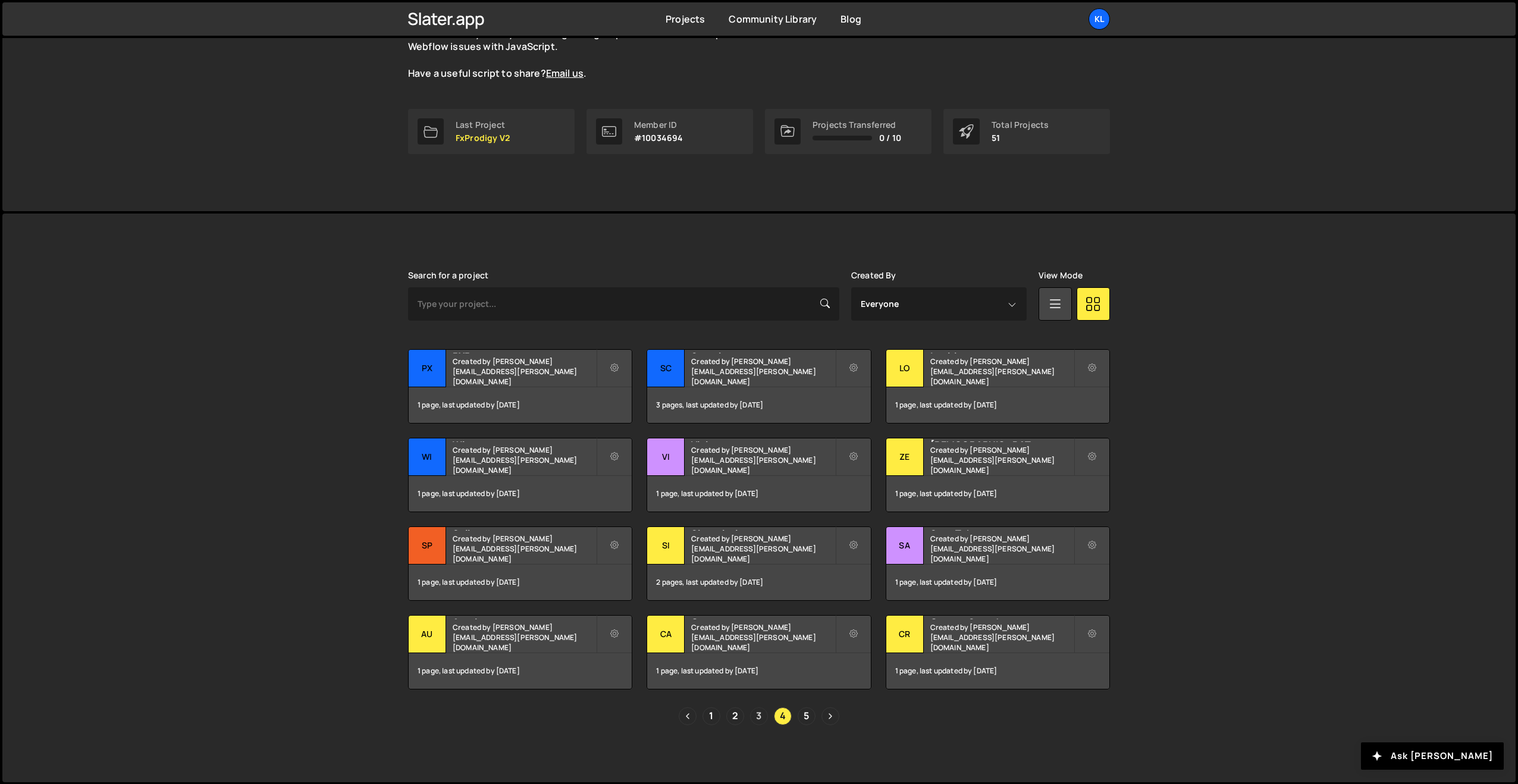
click at [762, 715] on link "3" at bounding box center [759, 715] width 18 height 18
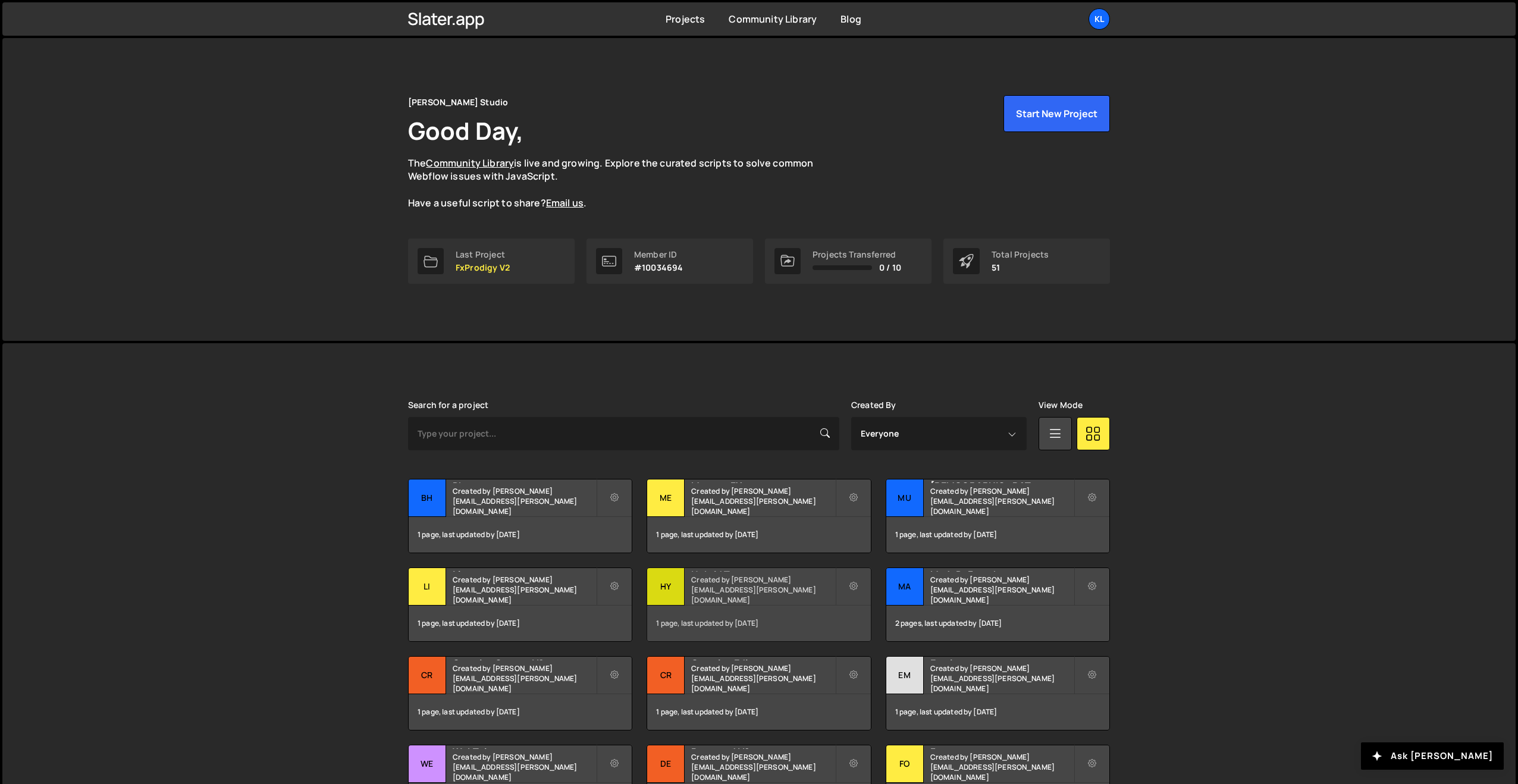
scroll to position [129, 0]
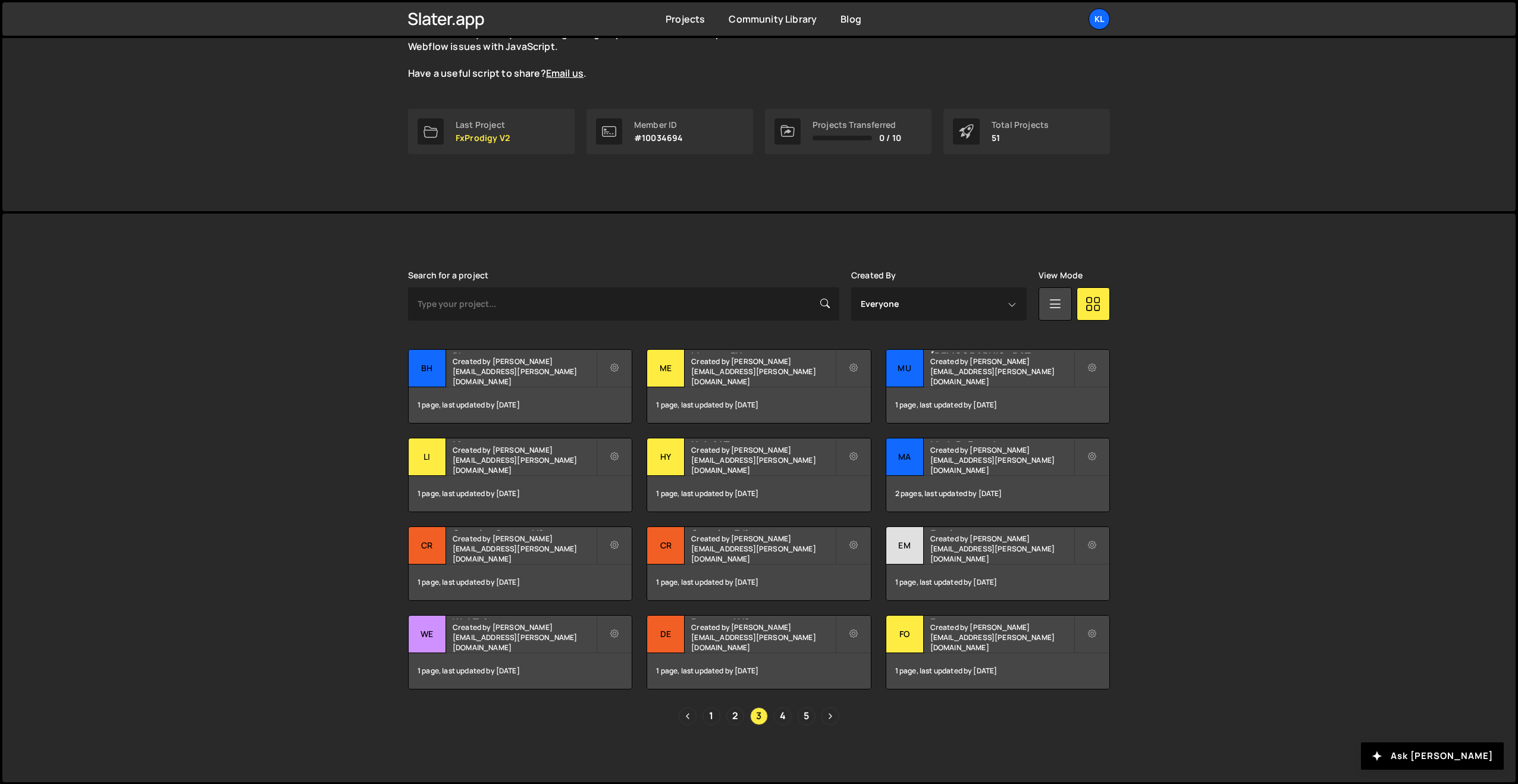
click at [676, 188] on div "Klem Studio Good Day, The Community Library is live and growing. Explore the cu…" at bounding box center [759, 60] width 738 height 303
click at [736, 713] on link "2" at bounding box center [735, 715] width 18 height 18
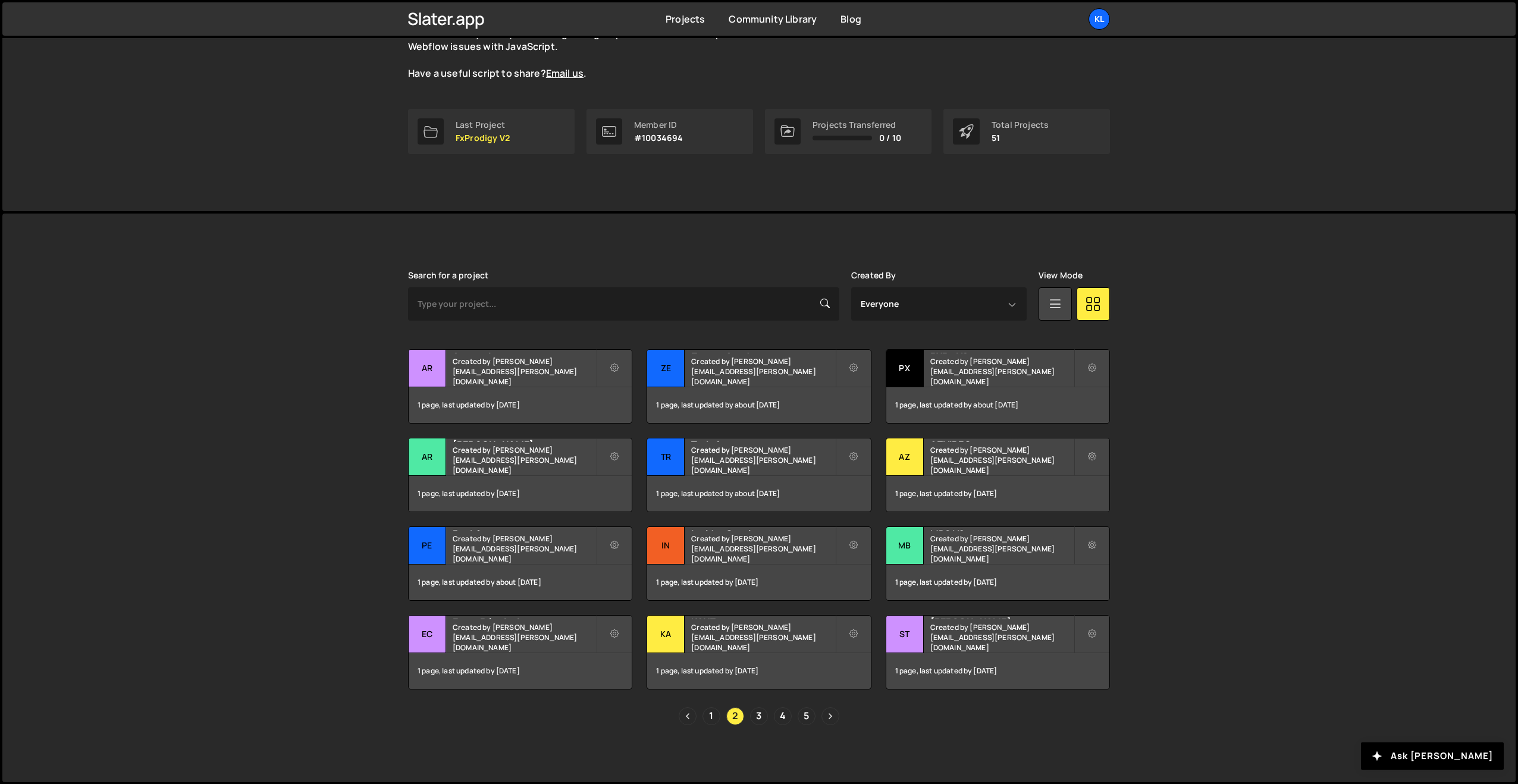
scroll to position [128, 0]
click at [715, 723] on link "1" at bounding box center [711, 717] width 18 height 18
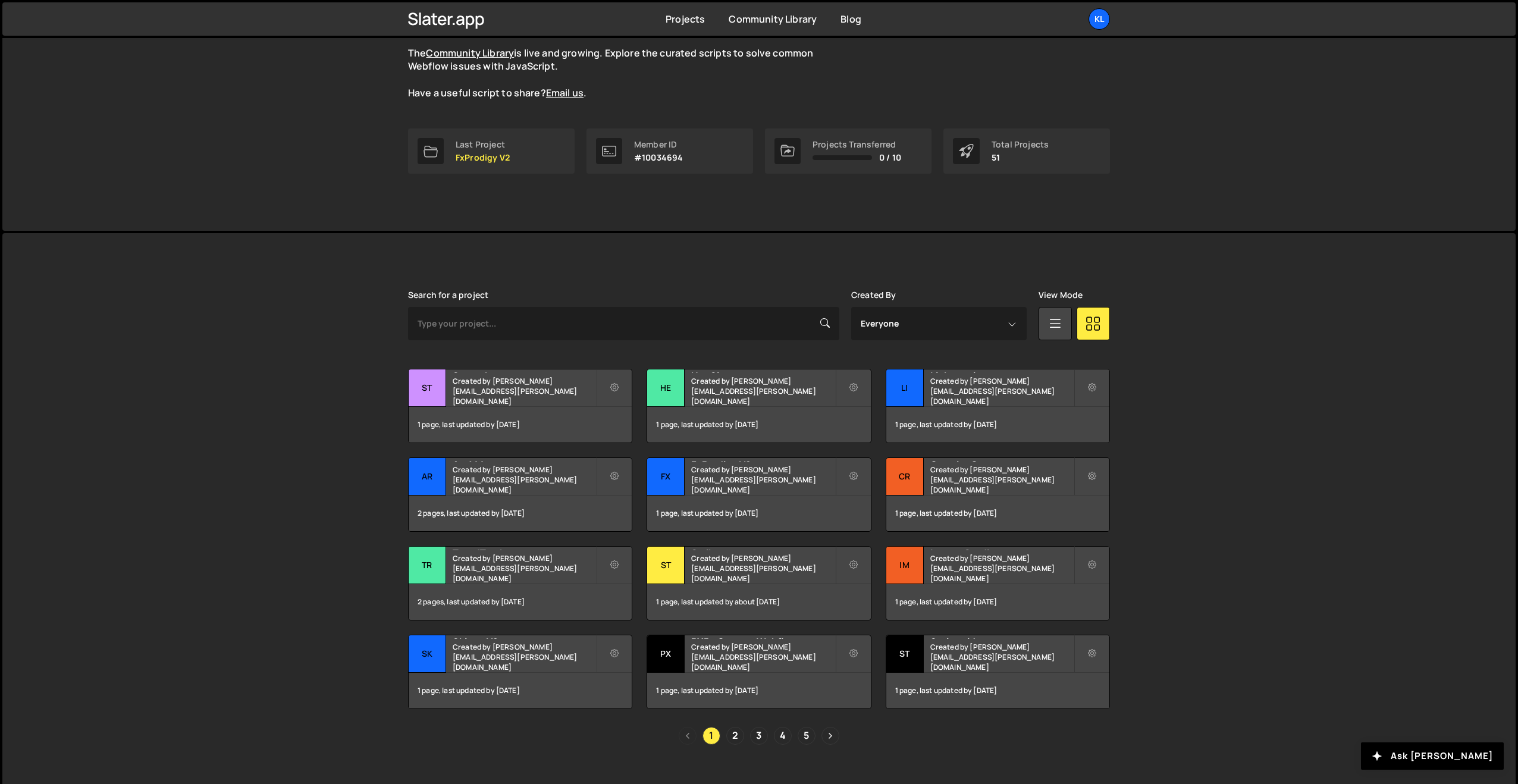
scroll to position [129, 0]
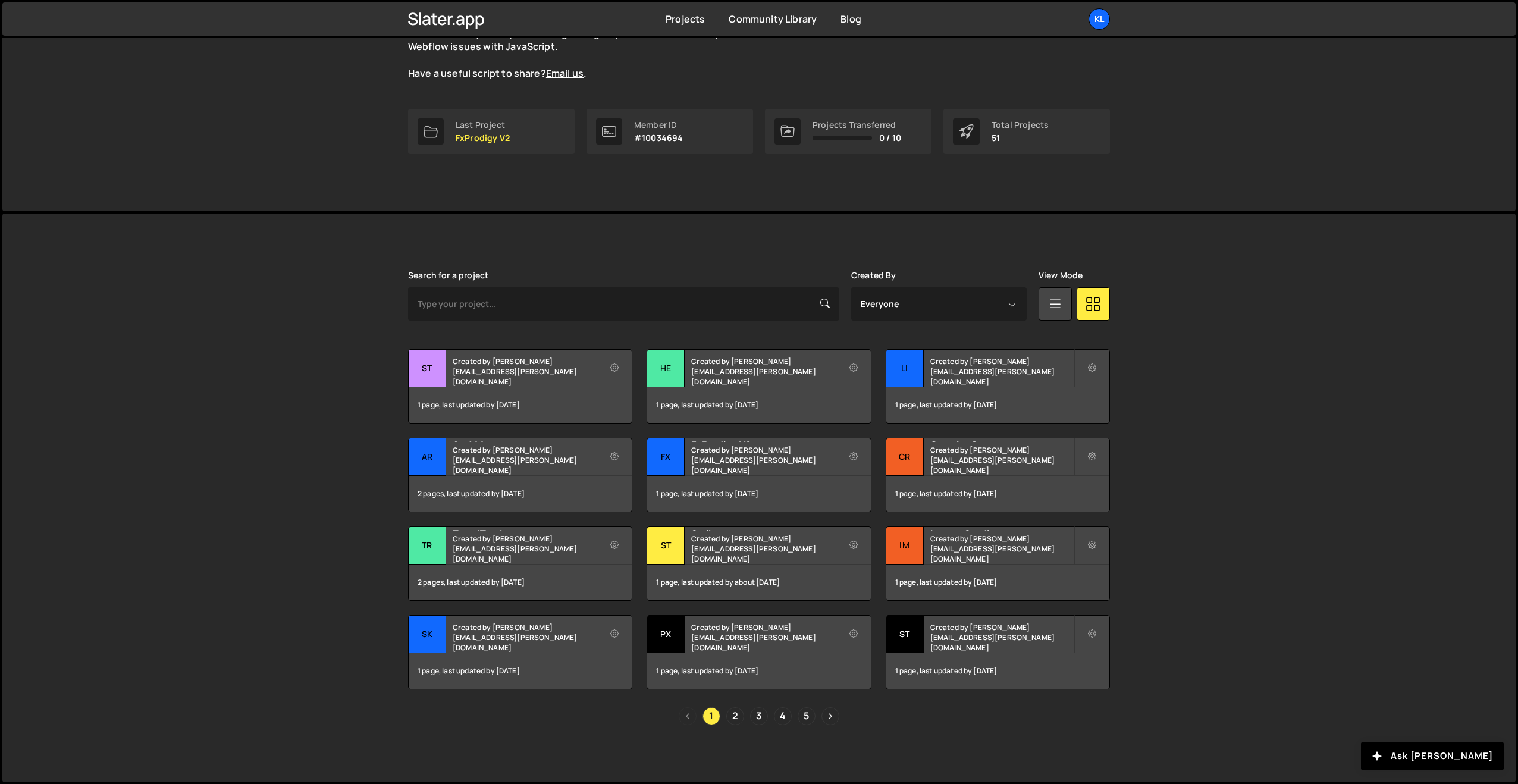
drag, startPoint x: 592, startPoint y: 243, endPoint x: 743, endPoint y: 211, distance: 154.4
click at [594, 243] on div "Slater is designed for desktop use. Please use a larger screen to access the fu…" at bounding box center [759, 498] width 738 height 569
click at [1101, 21] on div "Kl" at bounding box center [1099, 19] width 22 height 22
click at [990, 79] on link "Your Teams" at bounding box center [1036, 70] width 148 height 21
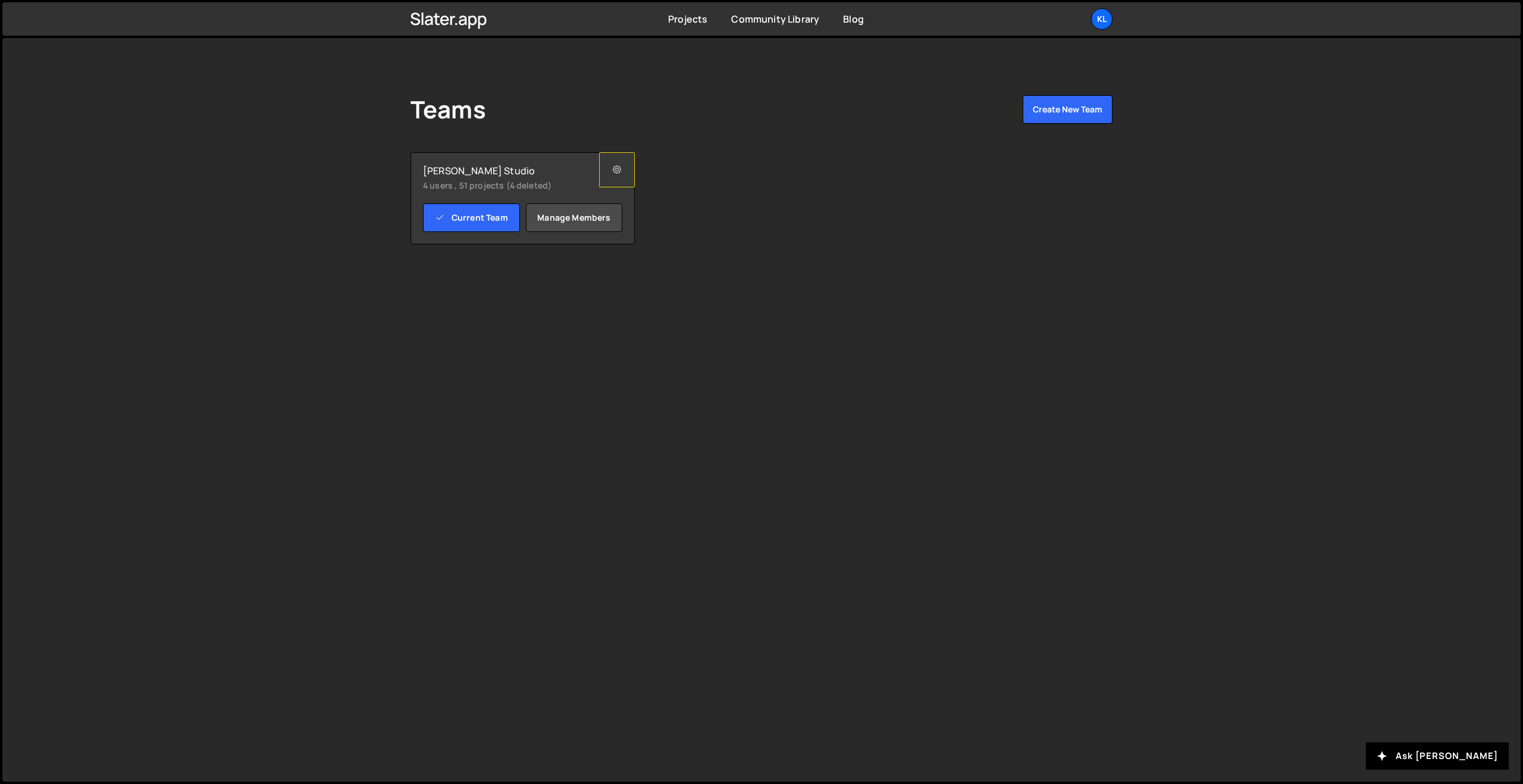
click at [617, 167] on icon at bounding box center [617, 170] width 9 height 12
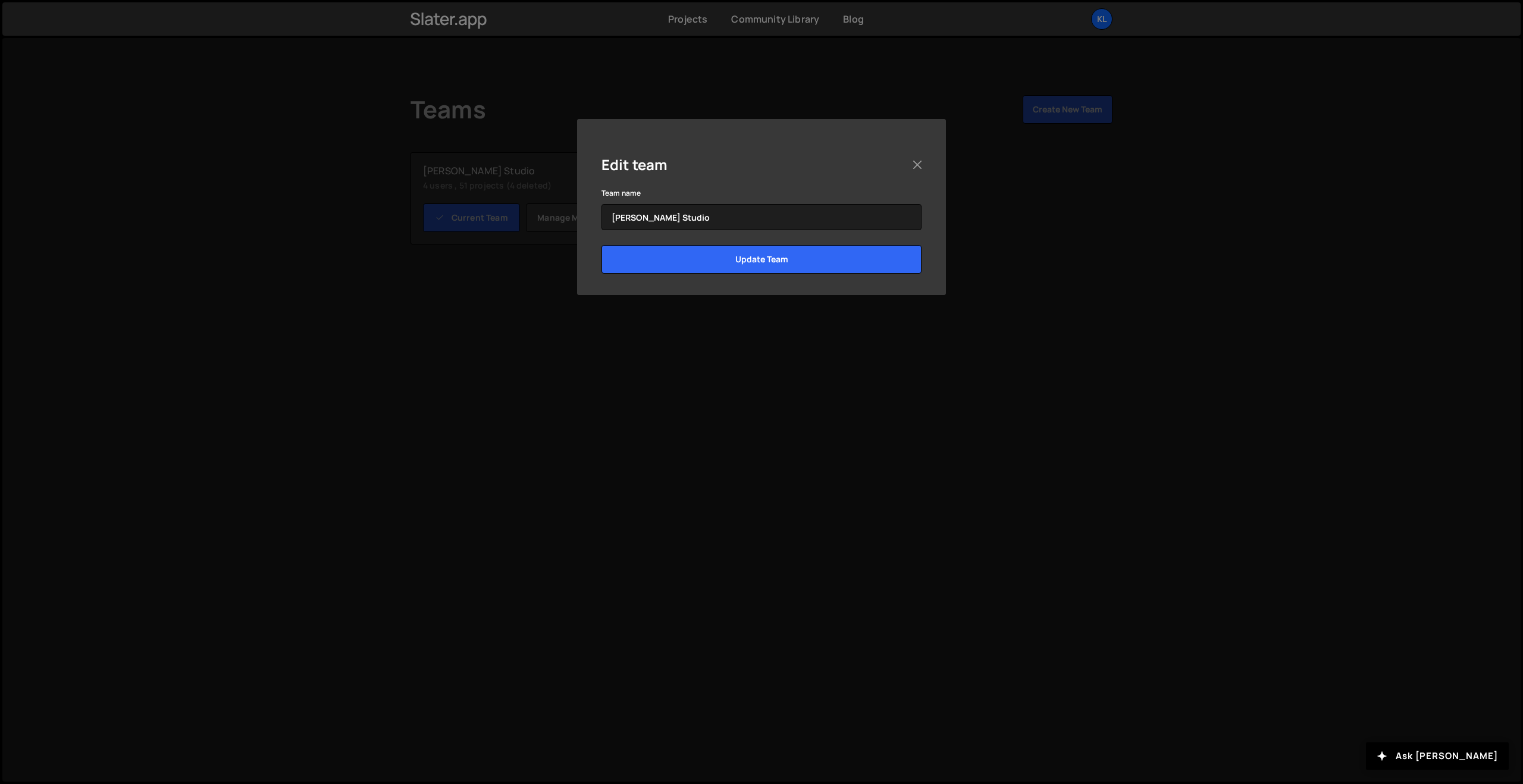
click at [456, 273] on div "Edit team Team name Klem Studio Update Team" at bounding box center [762, 392] width 1523 height 784
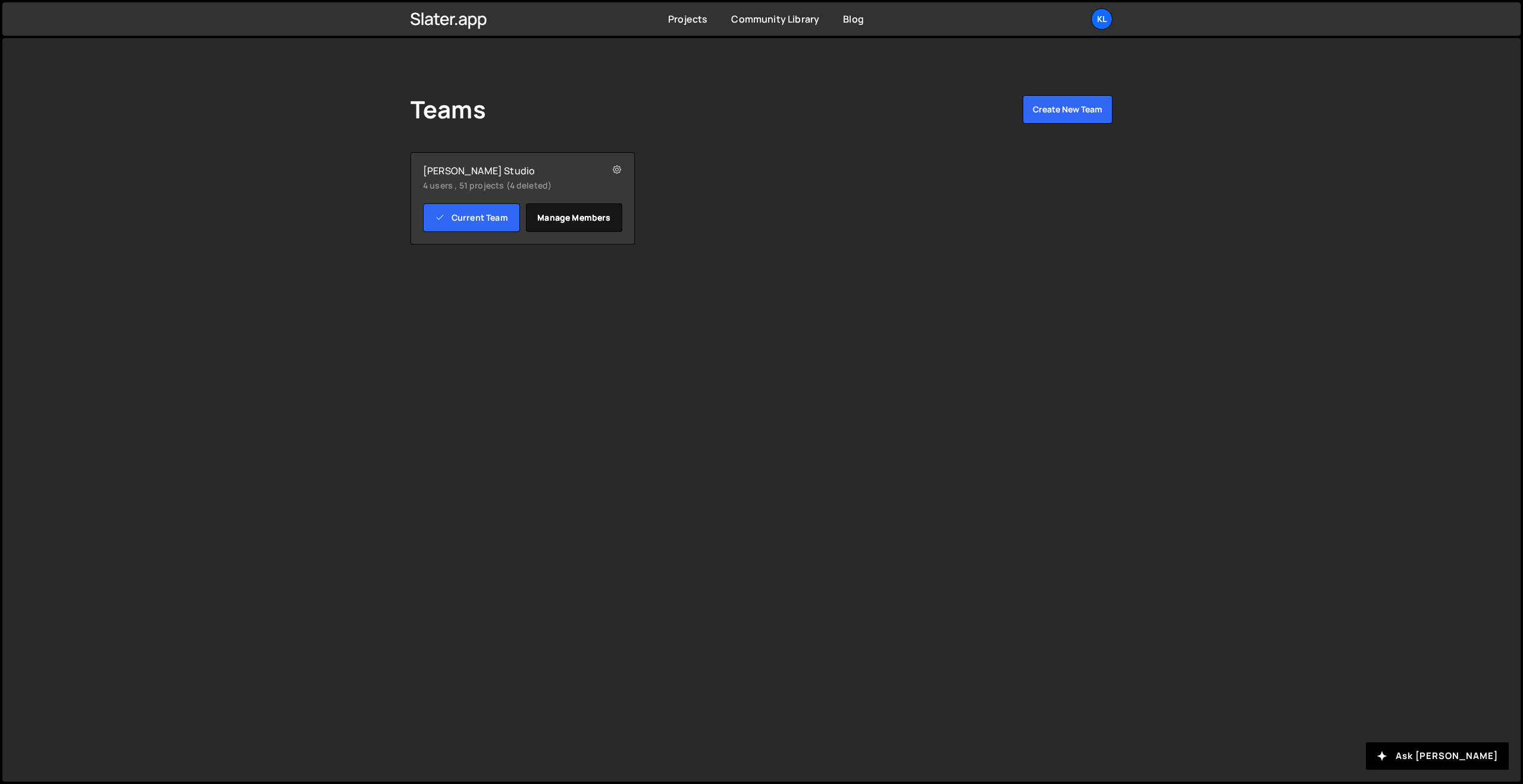
click at [561, 218] on link "Manage members" at bounding box center [574, 218] width 97 height 29
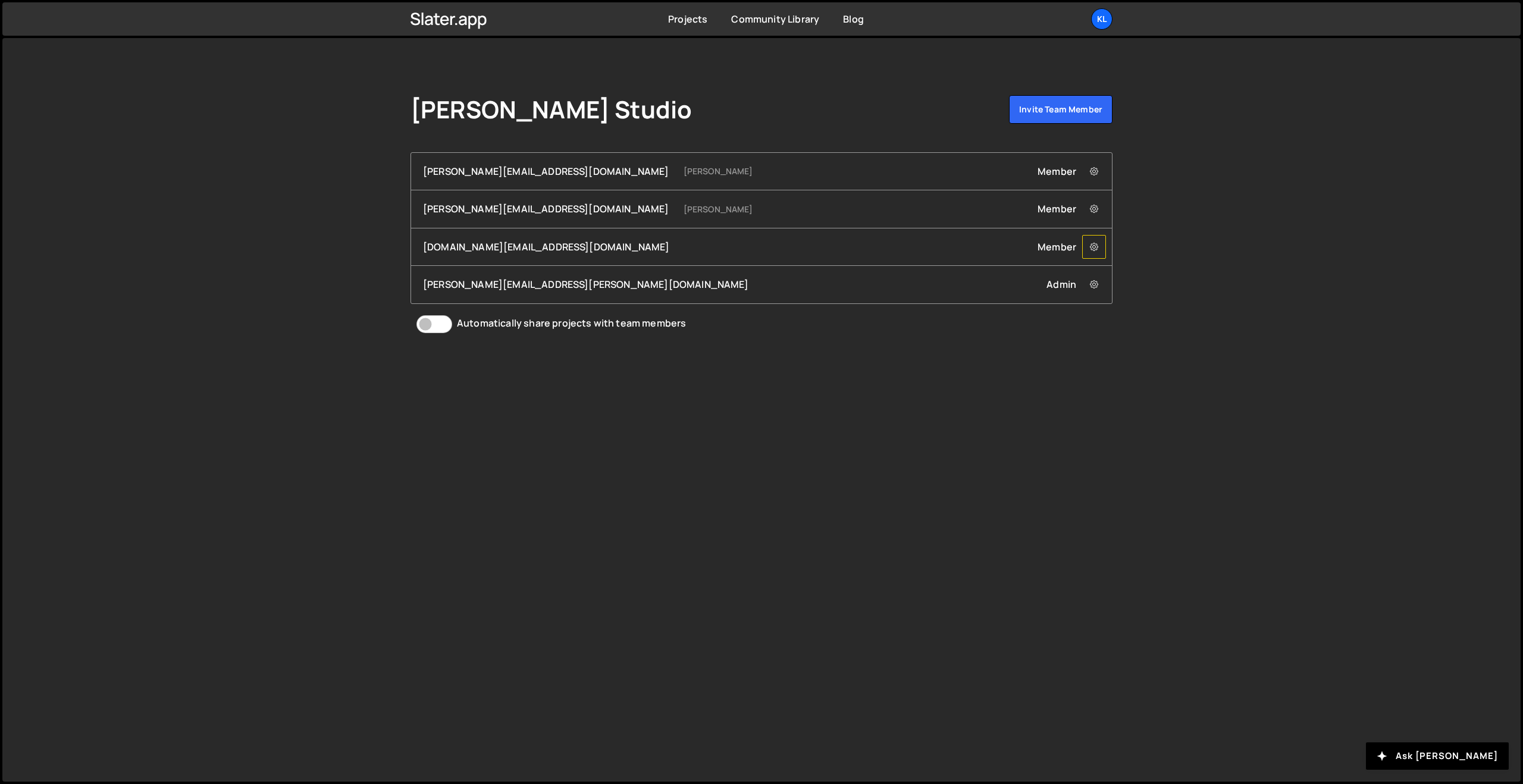
click at [1085, 247] on button at bounding box center [1094, 247] width 24 height 24
drag, startPoint x: 1082, startPoint y: 408, endPoint x: 1096, endPoint y: 345, distance: 64.5
click at [1081, 408] on div "Klem Studio Invite team member julien@visum.run Julien Keraval Member Remove ju…" at bounding box center [762, 409] width 1518 height 743
click at [465, 24] on icon at bounding box center [463, 20] width 8 height 10
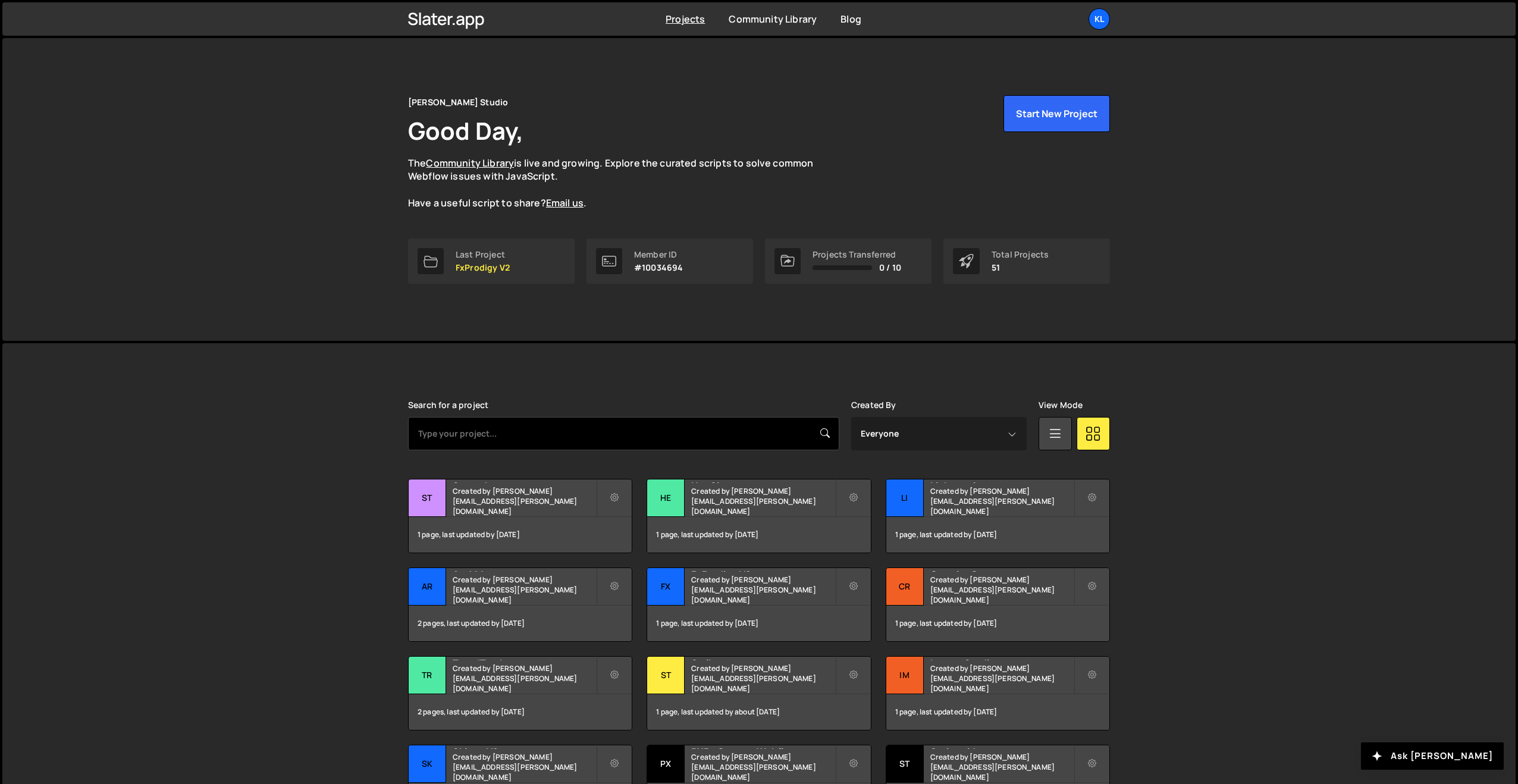
scroll to position [129, 0]
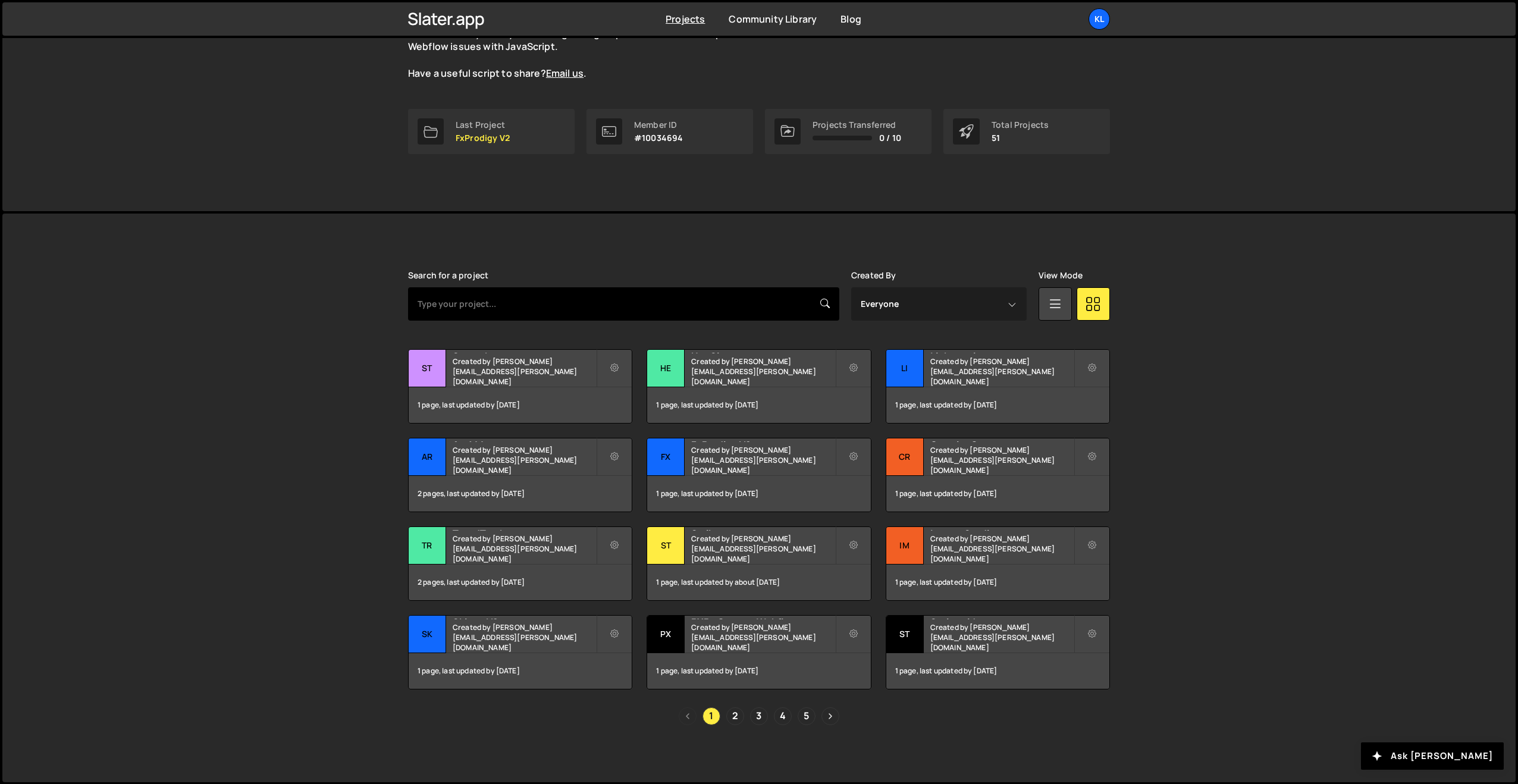
click at [576, 298] on input "text" at bounding box center [623, 303] width 431 height 33
type input "crea"
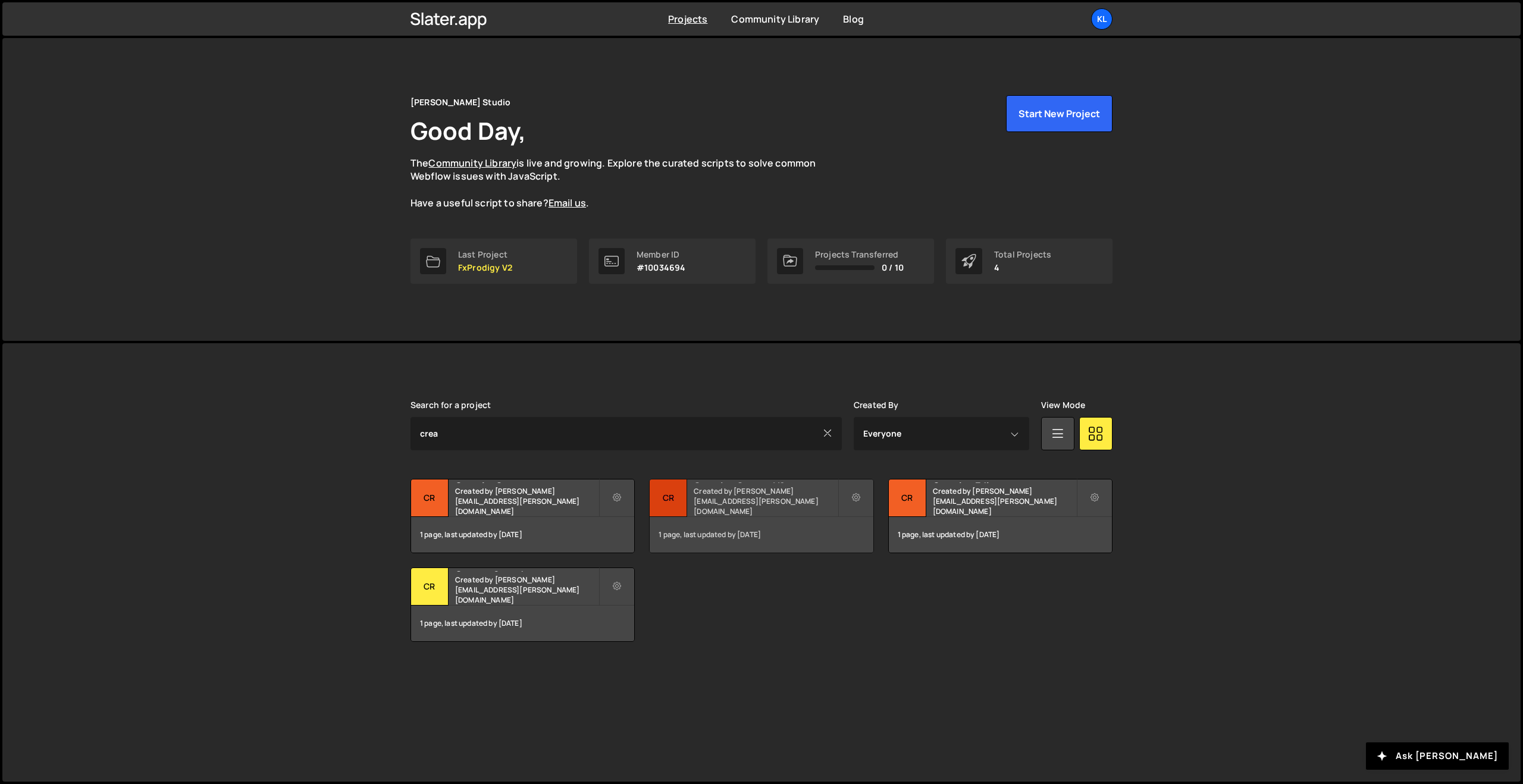
click at [750, 483] on h2 "Creative Group - V2" at bounding box center [765, 481] width 143 height 3
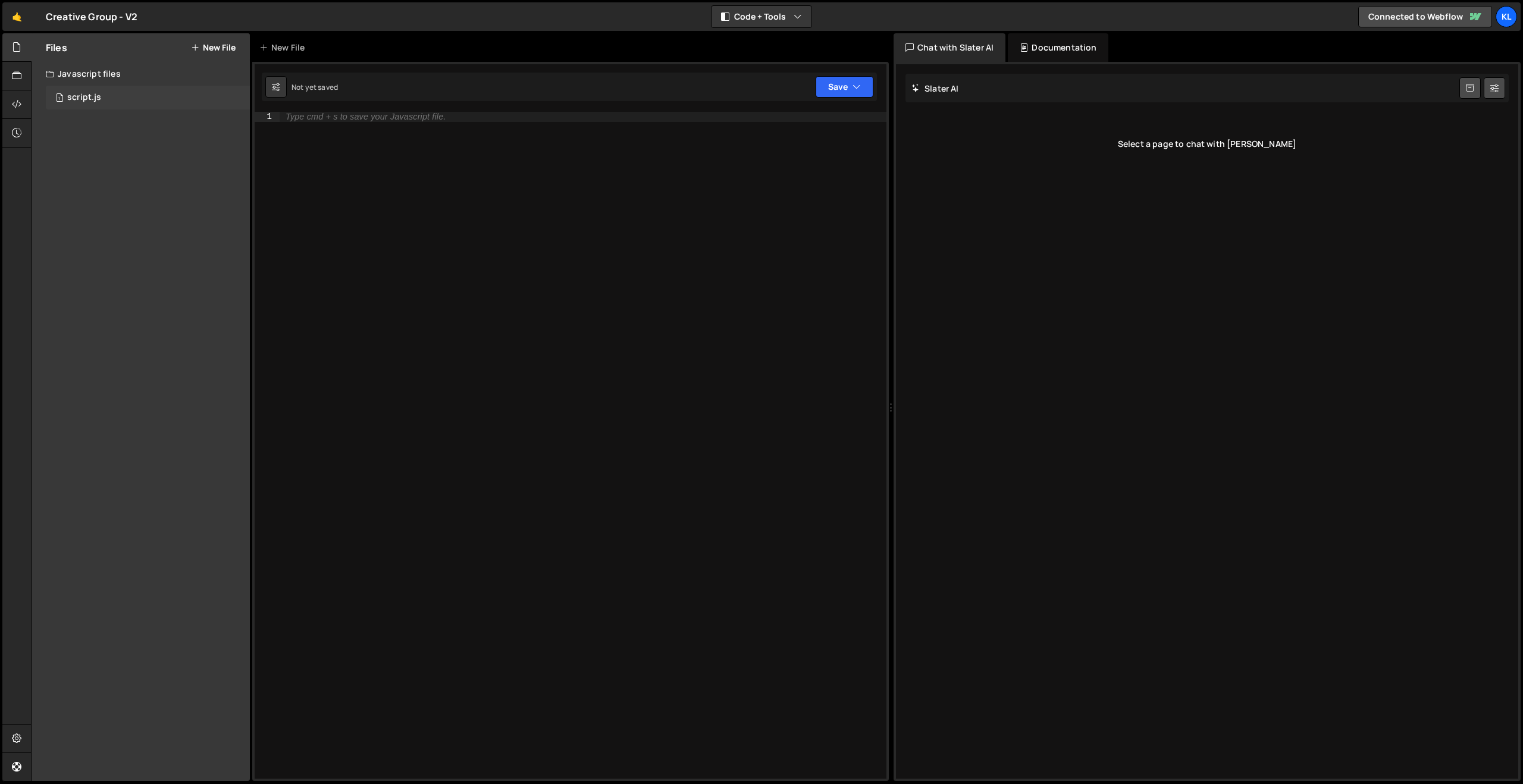
click at [124, 98] on div "1 script.js 0" at bounding box center [148, 97] width 204 height 24
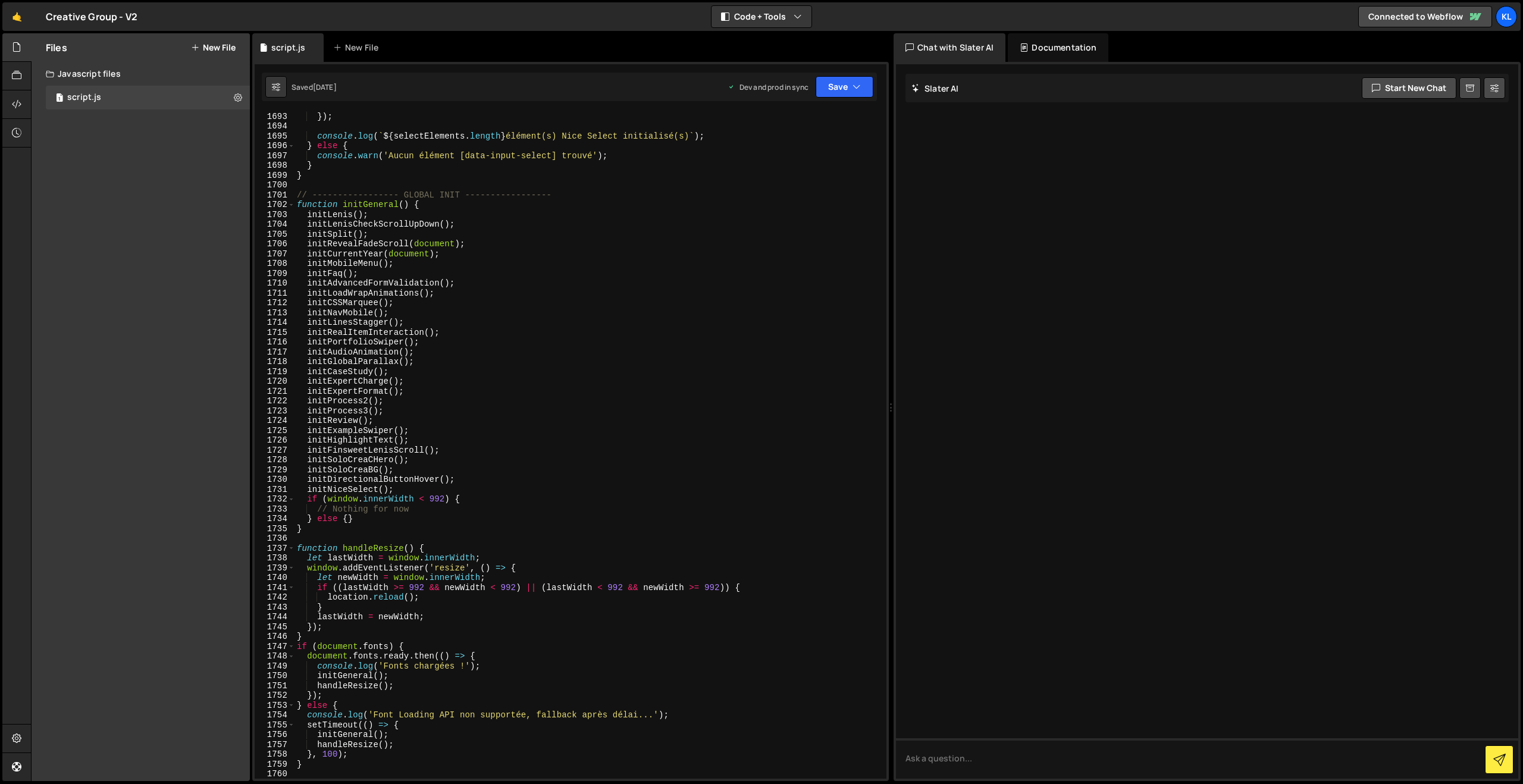
scroll to position [16614, 0]
type textarea "initFaq();"
click at [550, 277] on div "}) ; console . log ( ` ${ selectElements . length } élément(s) Nice Select init…" at bounding box center [588, 454] width 587 height 687
click at [114, 13] on div "Creative Group - V2 ⚠️ Code is being edited in another browser" at bounding box center [92, 17] width 92 height 14
click at [26, 14] on link "🤙" at bounding box center [17, 17] width 29 height 29
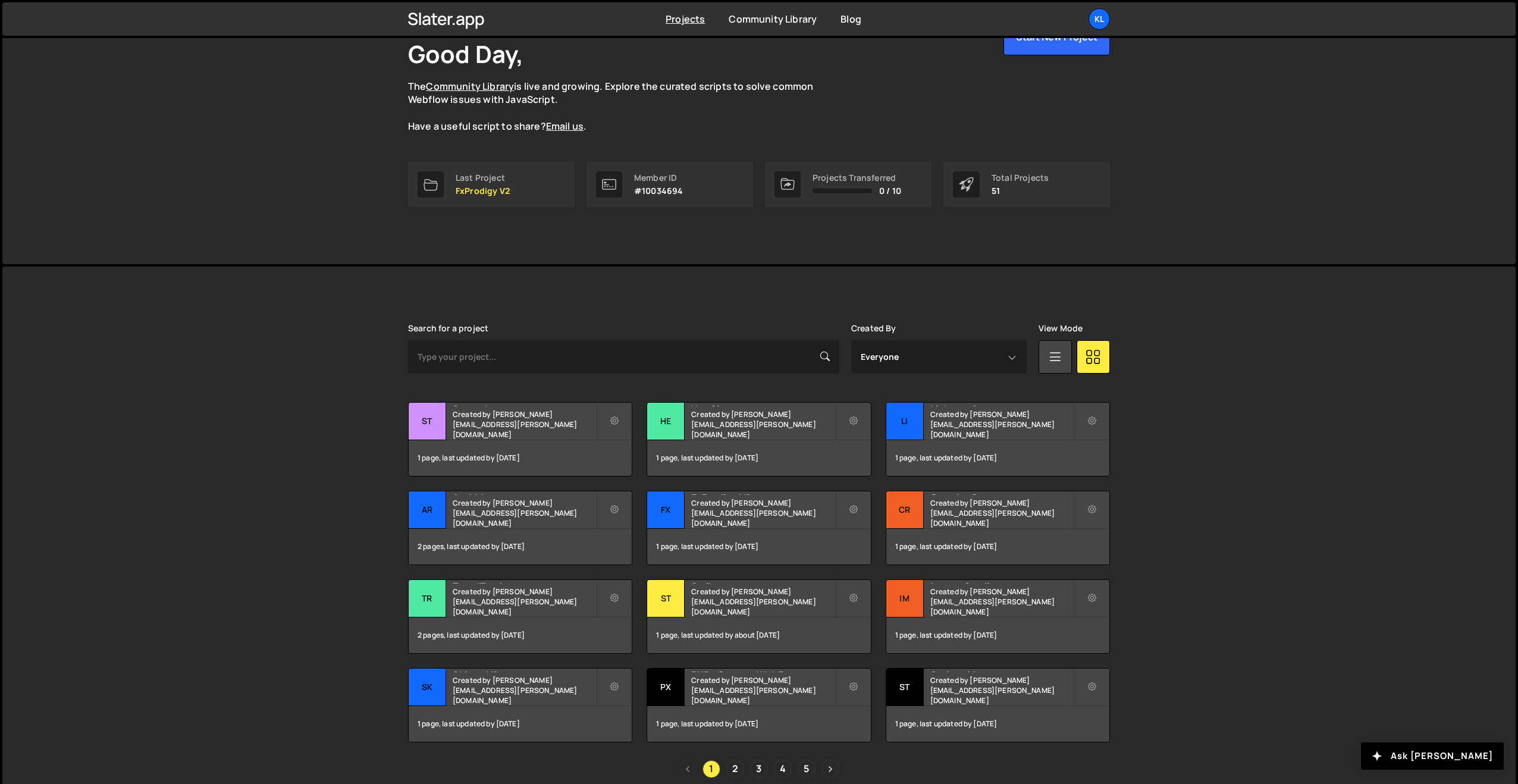
scroll to position [94, 0]
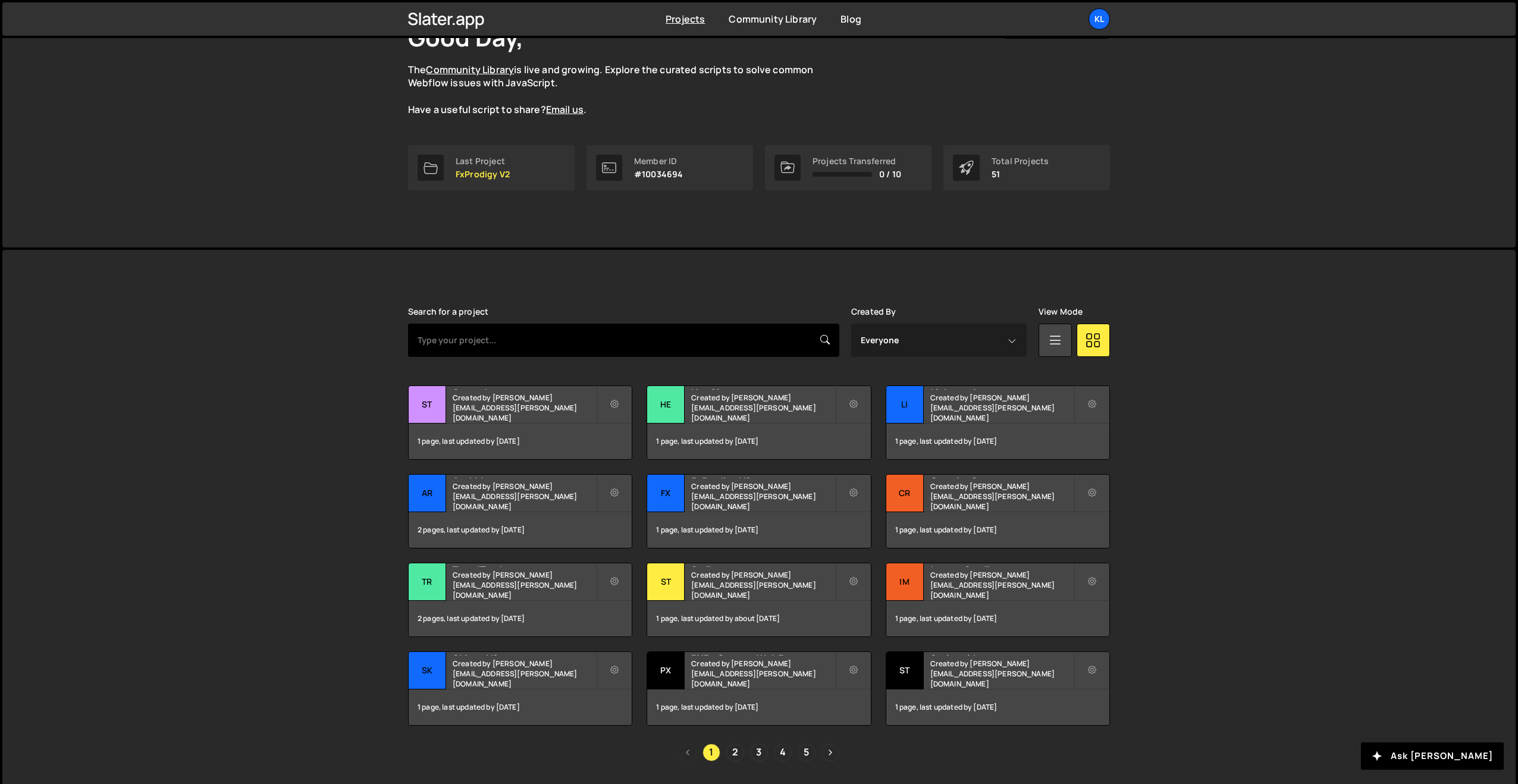
click at [572, 345] on input "text" at bounding box center [623, 340] width 431 height 33
type input "creat"
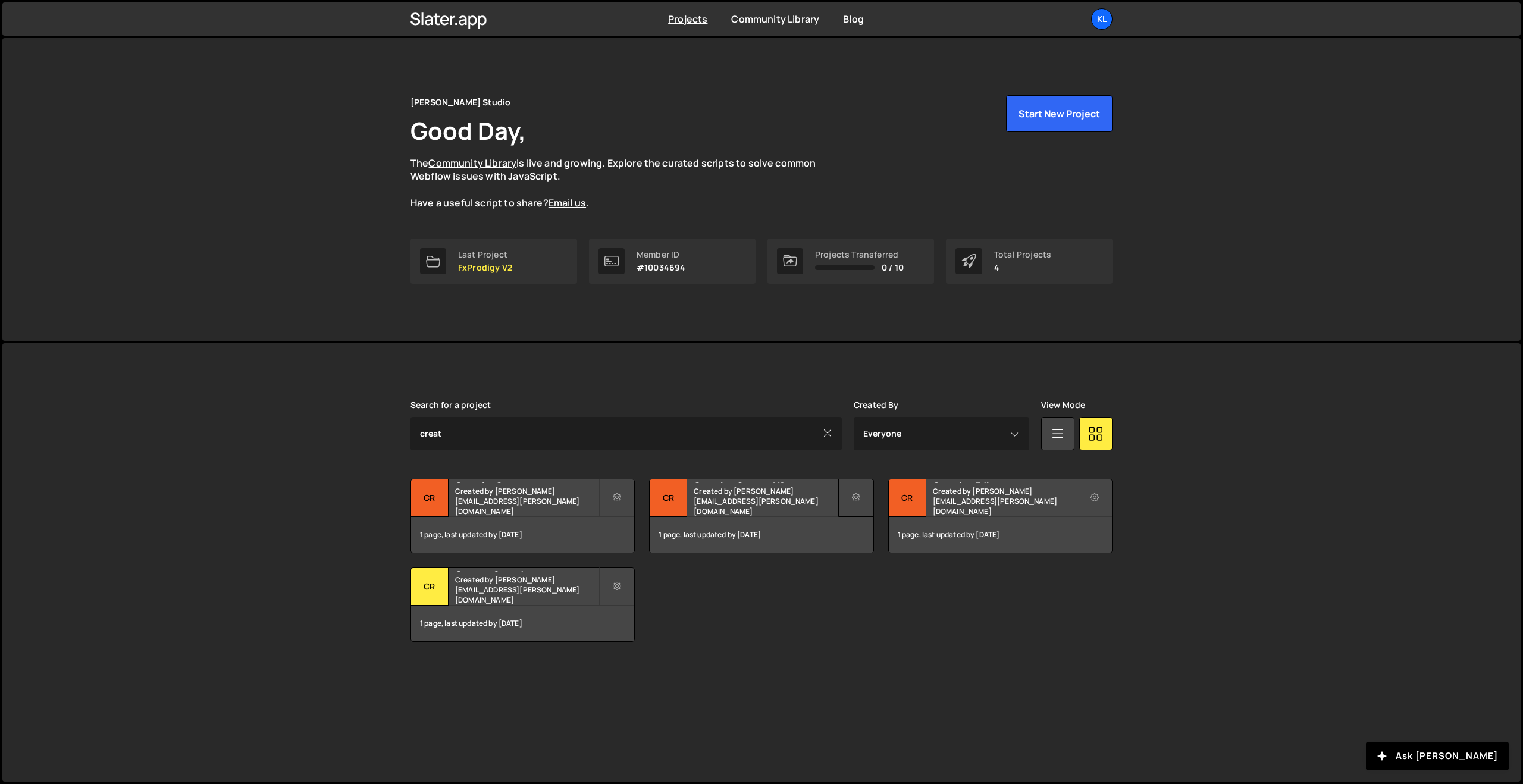
click at [848, 496] on button at bounding box center [856, 498] width 36 height 38
click at [867, 549] on link "Edit Project" at bounding box center [909, 545] width 141 height 19
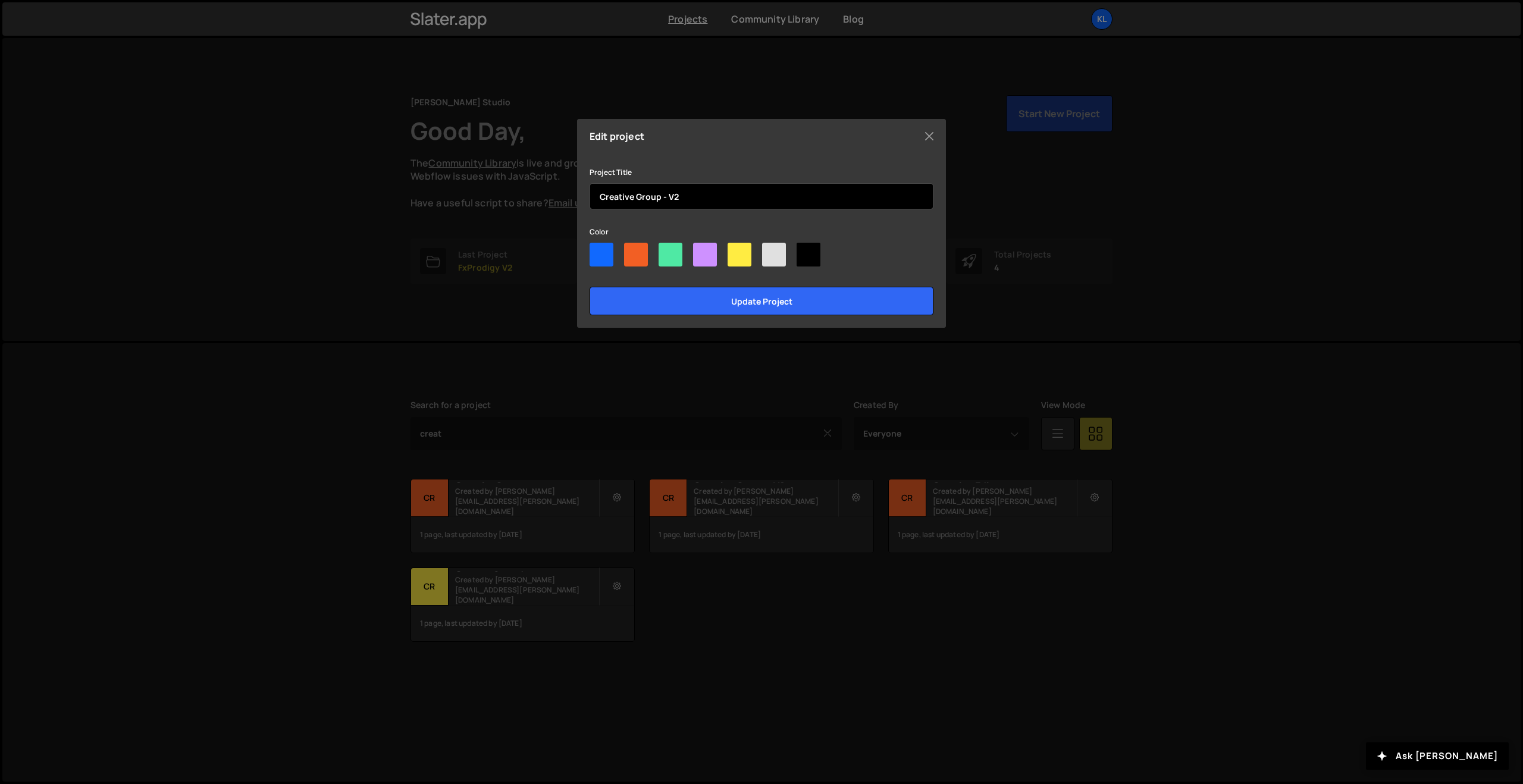
click at [648, 192] on input "Creative Group - V2" at bounding box center [762, 196] width 344 height 26
click at [688, 195] on input "Creative Group - V2" at bounding box center [762, 196] width 344 height 26
type input "Youtube Editing"
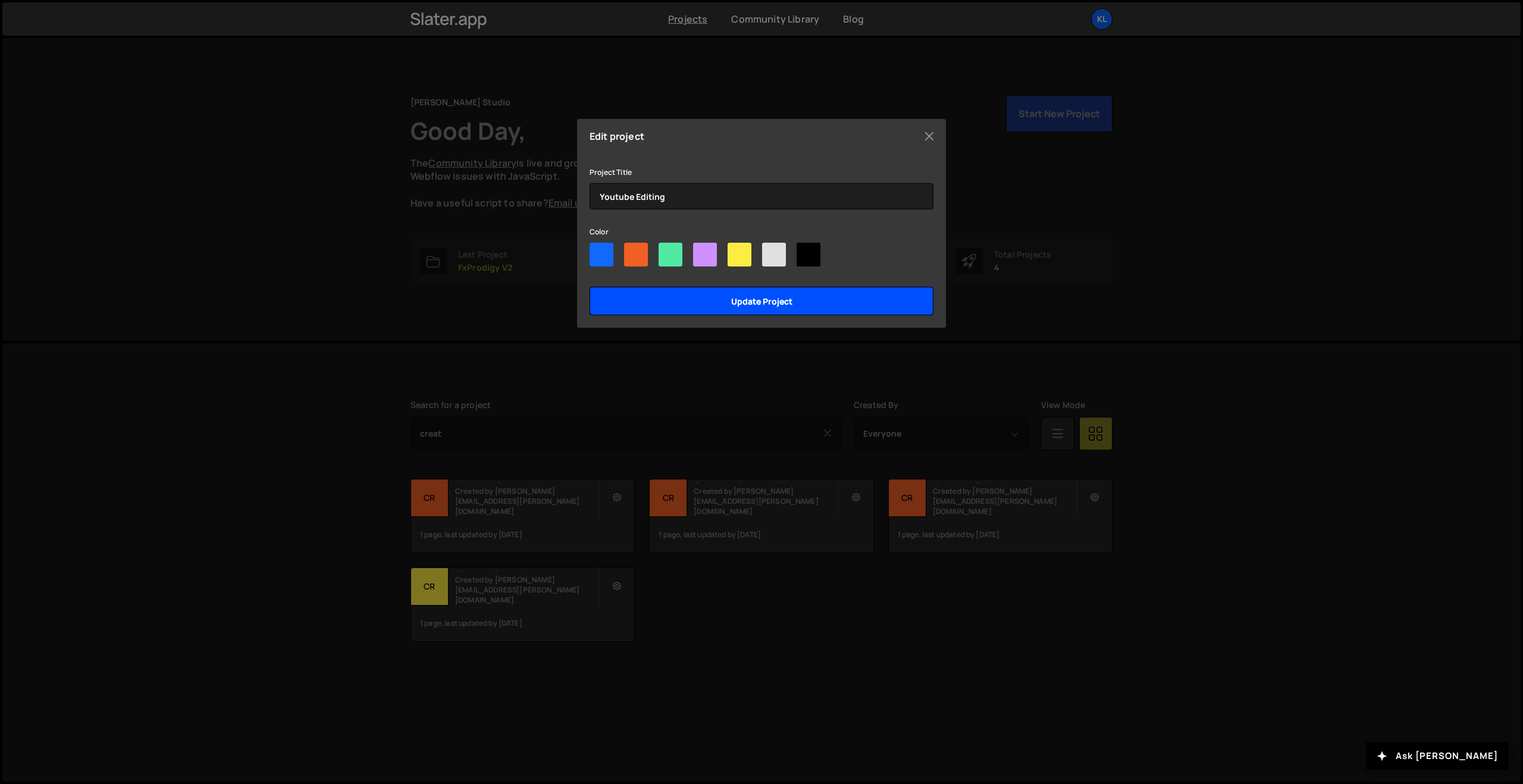
click at [777, 294] on input "Update project" at bounding box center [762, 301] width 344 height 29
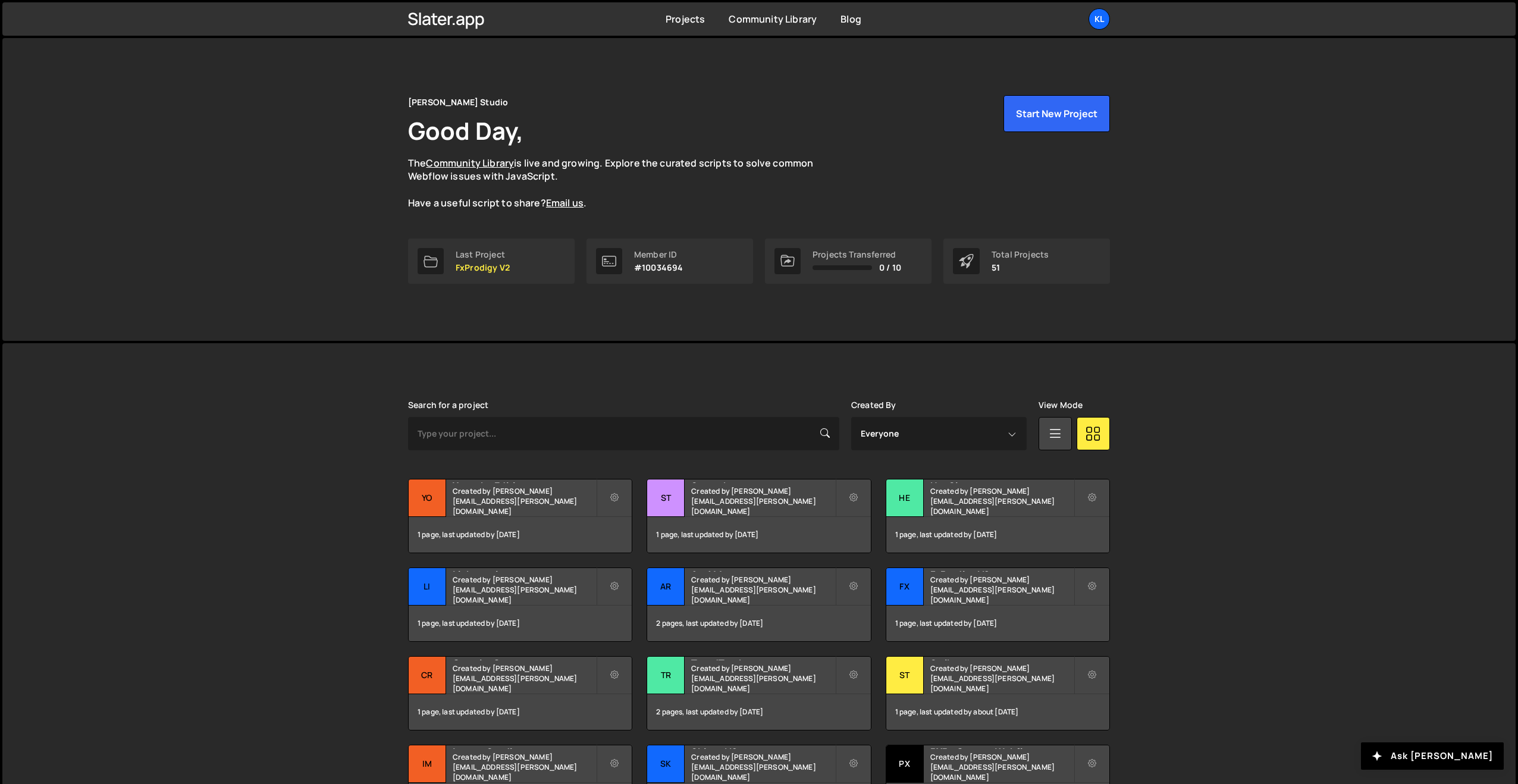
click at [634, 494] on div "Transfer Project Edit Project Manage access Delete Project Yo Youtube Editing C…" at bounding box center [759, 649] width 702 height 340
click at [617, 496] on icon at bounding box center [614, 498] width 9 height 12
click at [635, 564] on link "Manage access" at bounding box center [668, 565] width 141 height 19
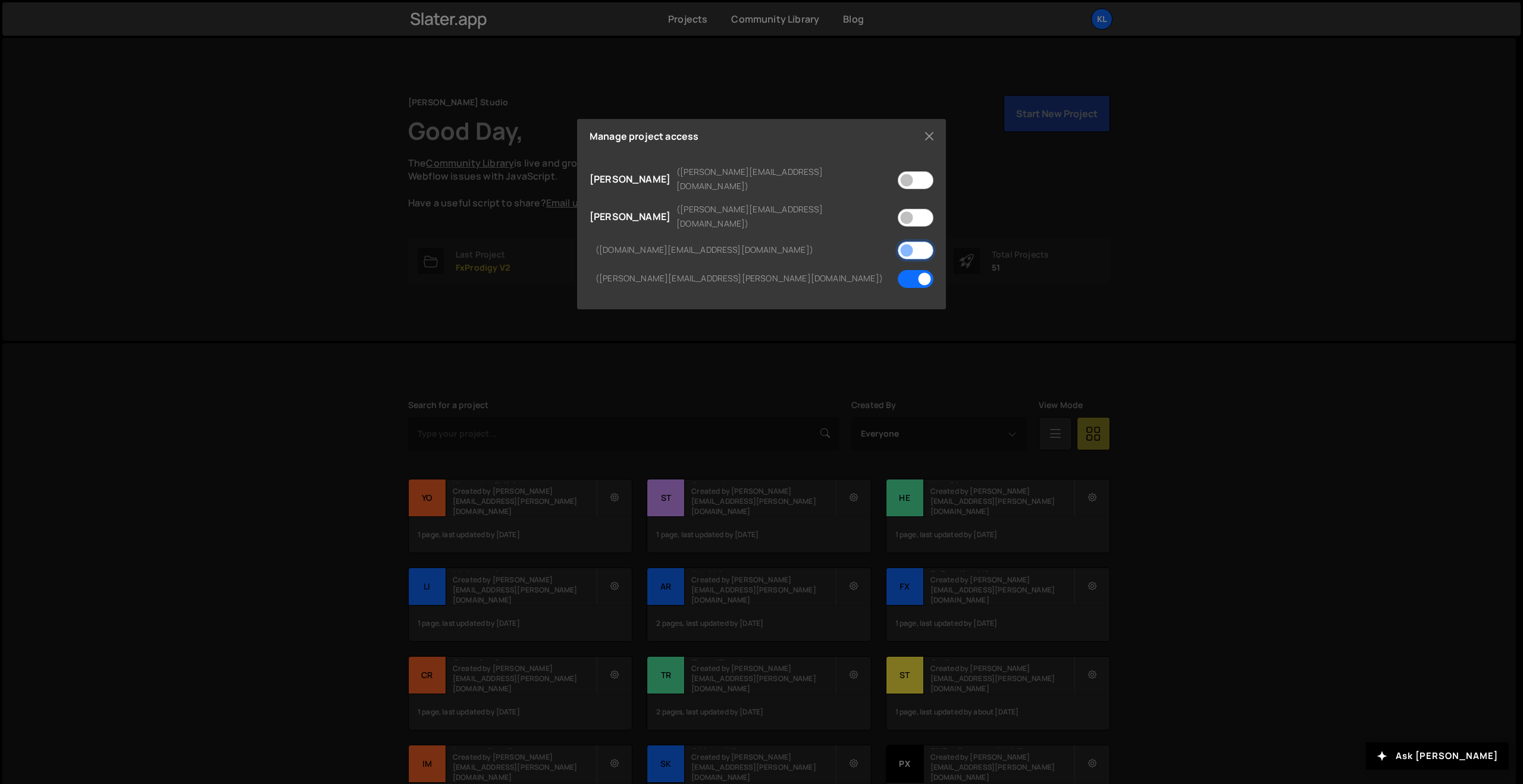
click at [914, 241] on input "checkbox" at bounding box center [915, 250] width 36 height 18
checkbox input "true"
click at [926, 136] on button "Close" at bounding box center [929, 136] width 18 height 18
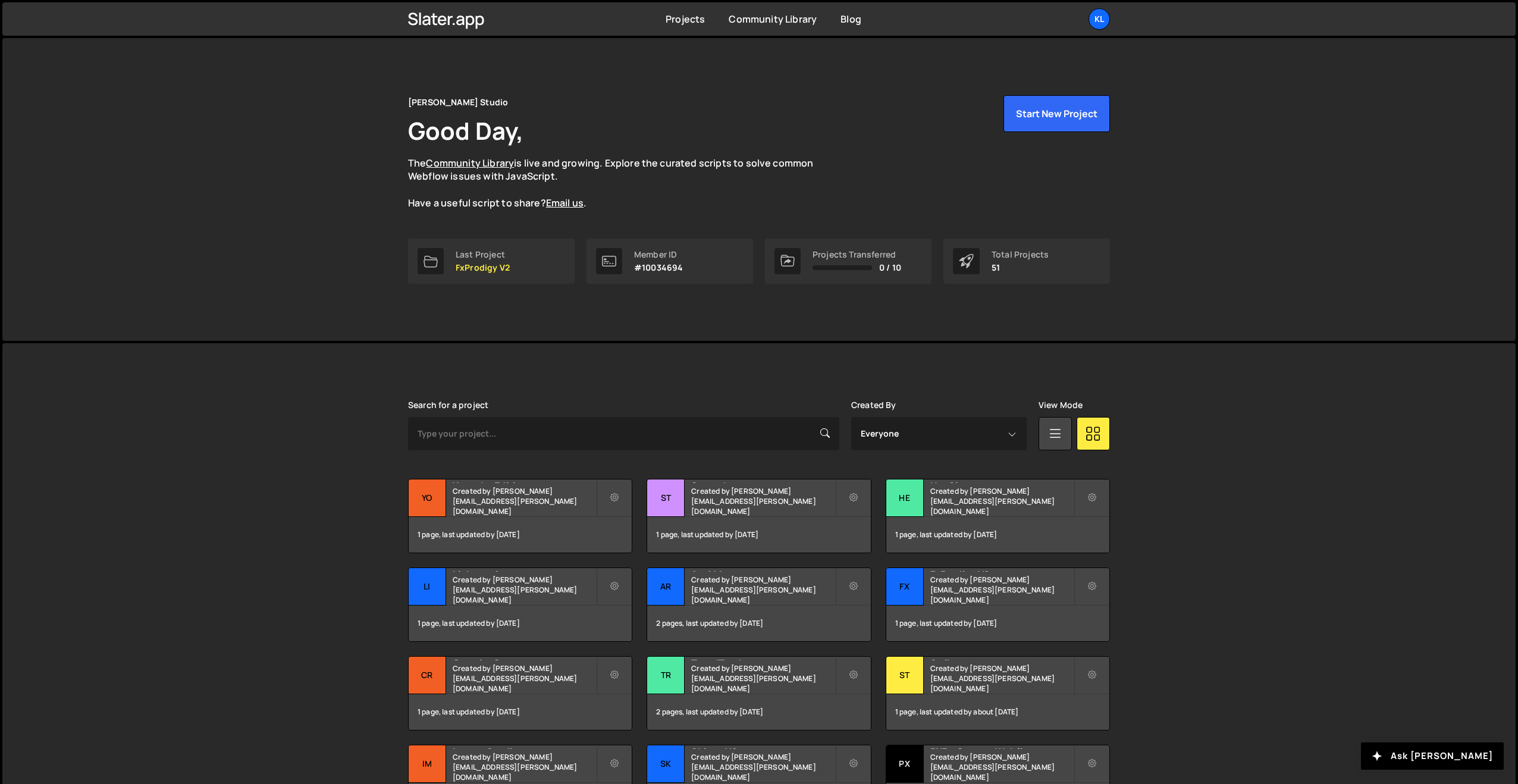
click at [358, 71] on div "Klem Studio Good Day, The Community Library is live and growing. Explore the cu…" at bounding box center [759, 189] width 1513 height 303
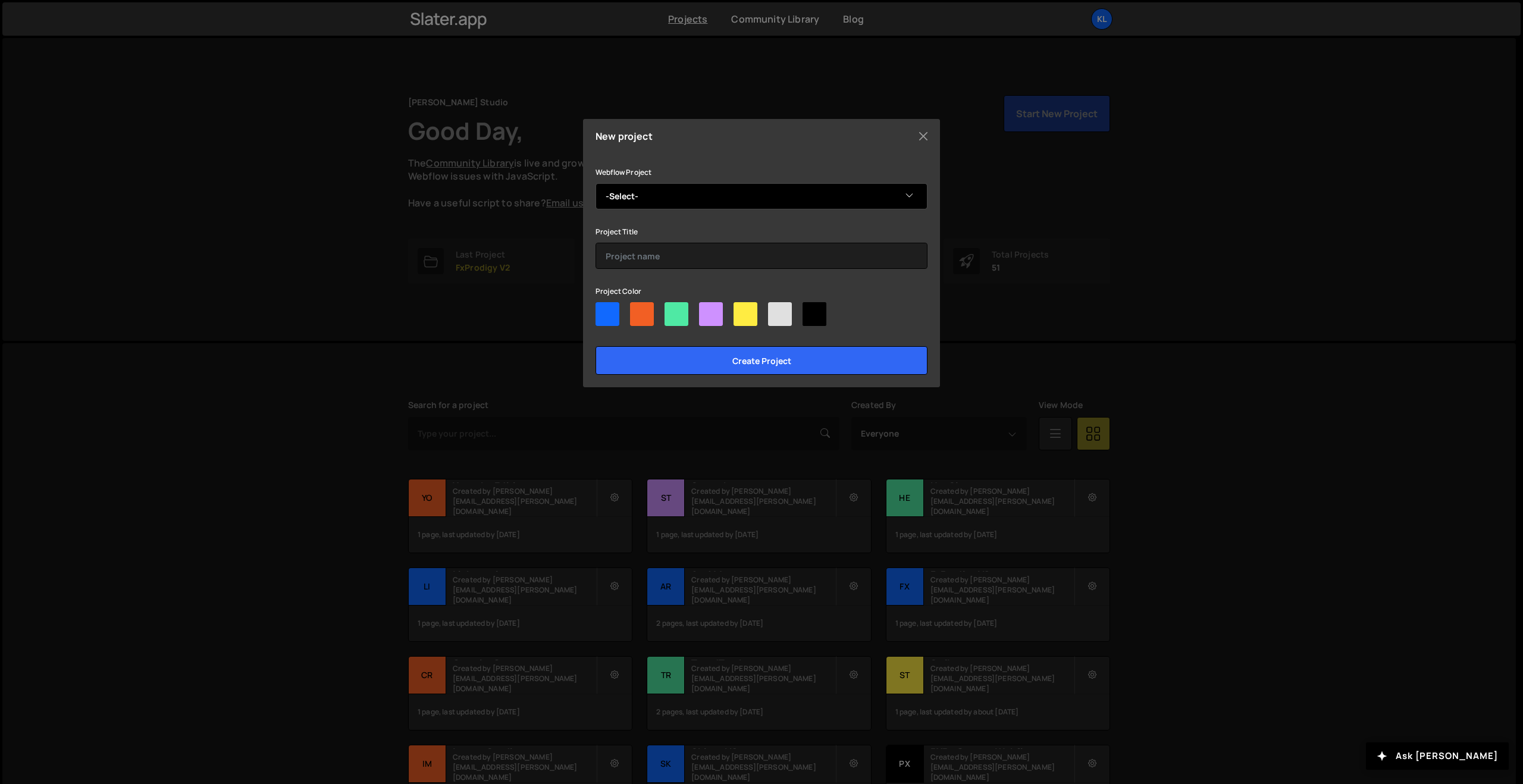
click at [664, 192] on select "-Select- Creative Prods" at bounding box center [762, 196] width 332 height 26
select select "68e8e1e78a90fe5cea019f8b"
click at [595, 183] on select "-Select- Creative Prods" at bounding box center [762, 196] width 332 height 26
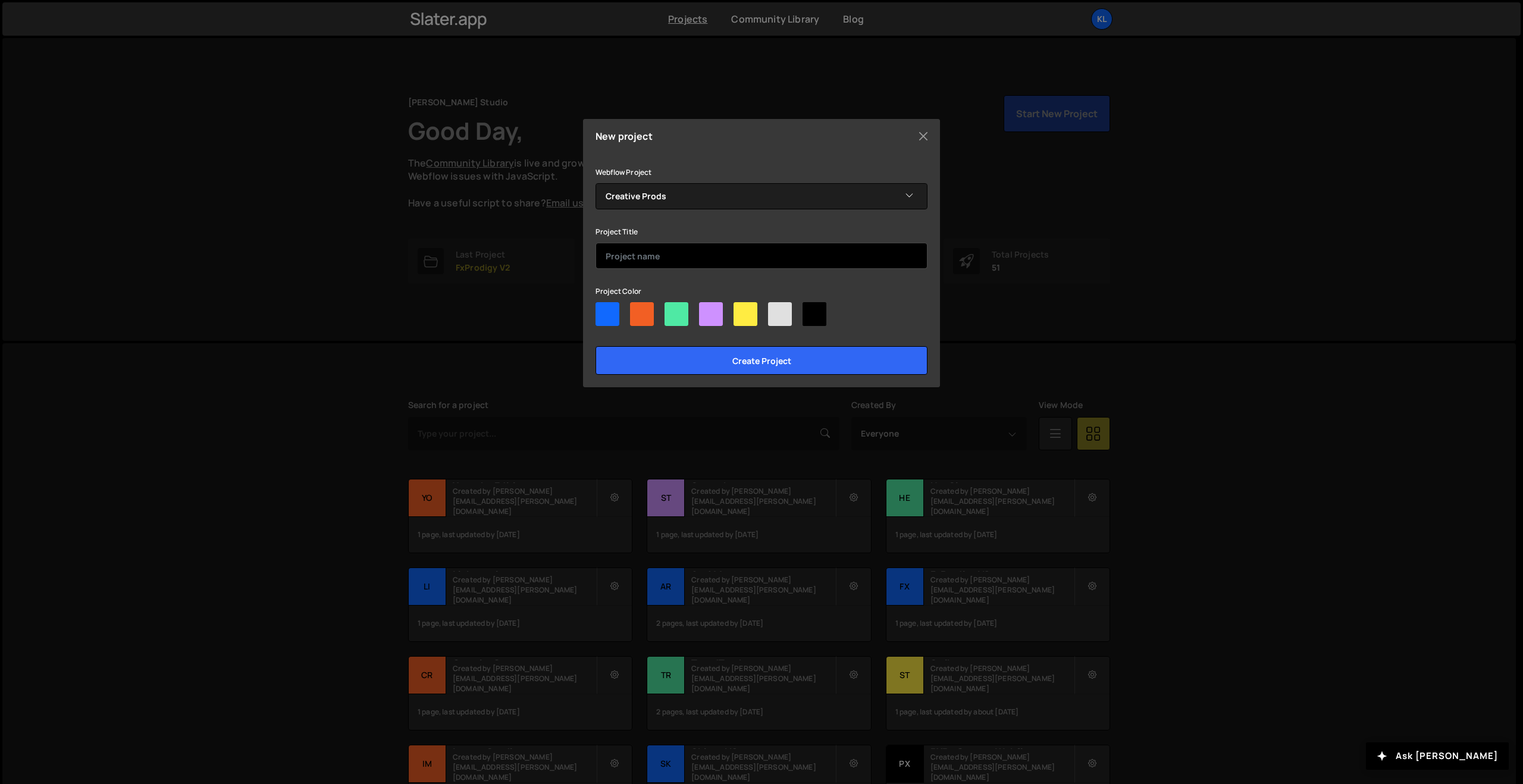
click at [665, 250] on input "text" at bounding box center [762, 256] width 332 height 26
type input "Creative Prods"
drag, startPoint x: 836, startPoint y: 308, endPoint x: 831, endPoint y: 311, distance: 5.8
click at [836, 308] on div at bounding box center [762, 316] width 332 height 29
click at [826, 313] on div at bounding box center [762, 316] width 332 height 29
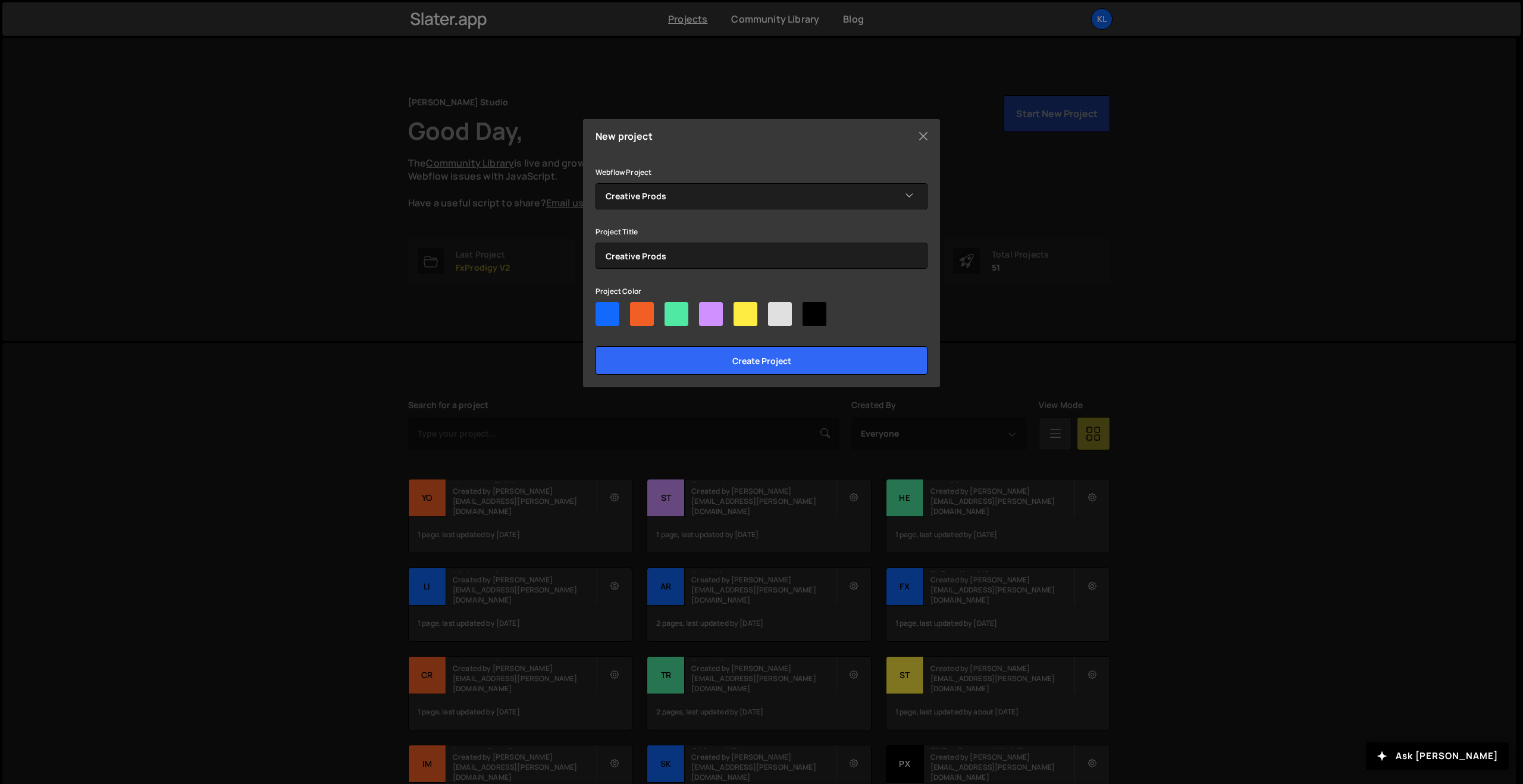
drag, startPoint x: 811, startPoint y: 311, endPoint x: 819, endPoint y: 338, distance: 28.2
click at [811, 311] on div at bounding box center [814, 314] width 24 height 24
click at [811, 310] on input"] "radio" at bounding box center [807, 306] width 8 height 8
radio input"] "true"
click at [816, 356] on input "Create project" at bounding box center [762, 360] width 332 height 29
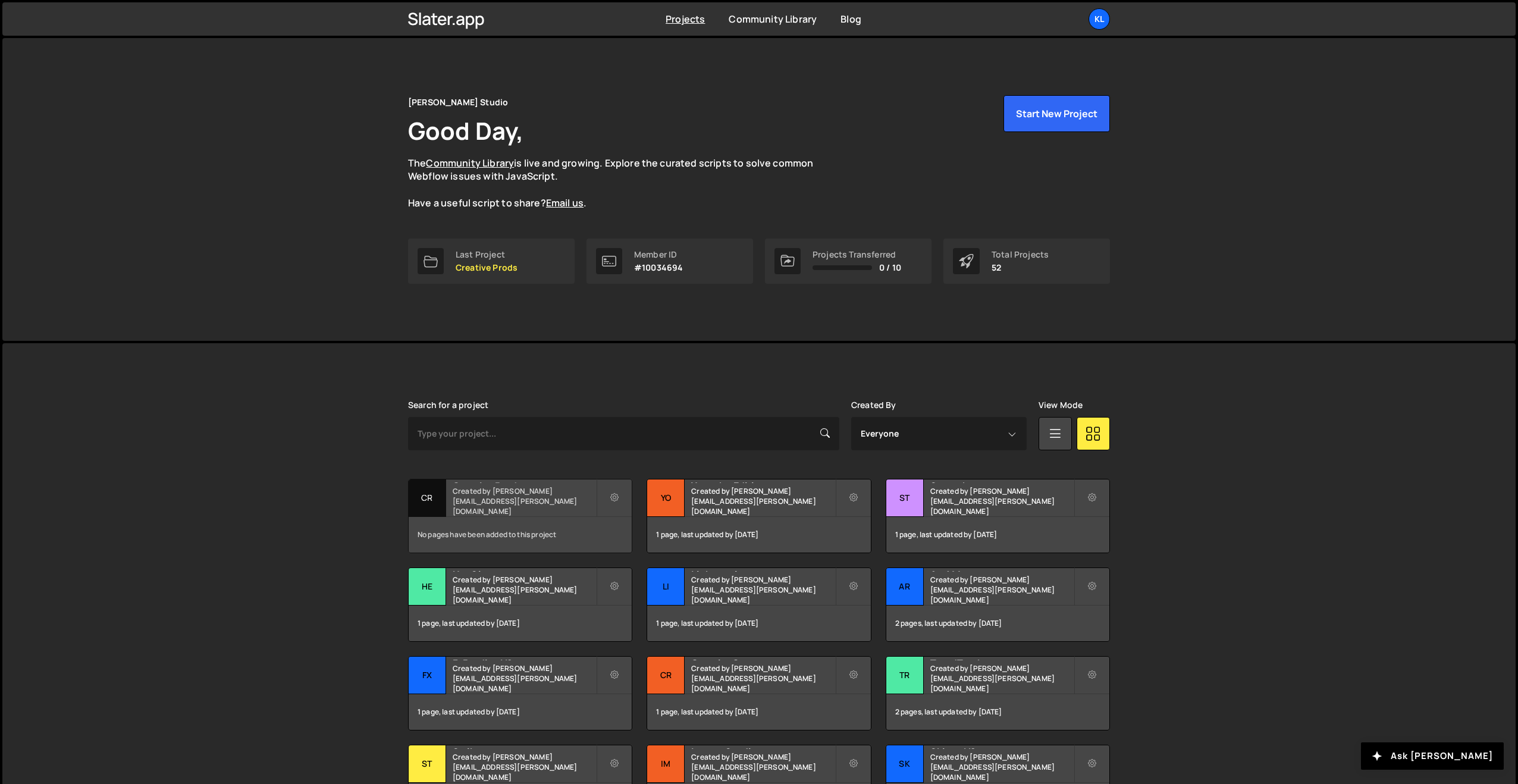
click at [477, 502] on small "Created by clem.deodat@gmail.com" at bounding box center [524, 501] width 143 height 30
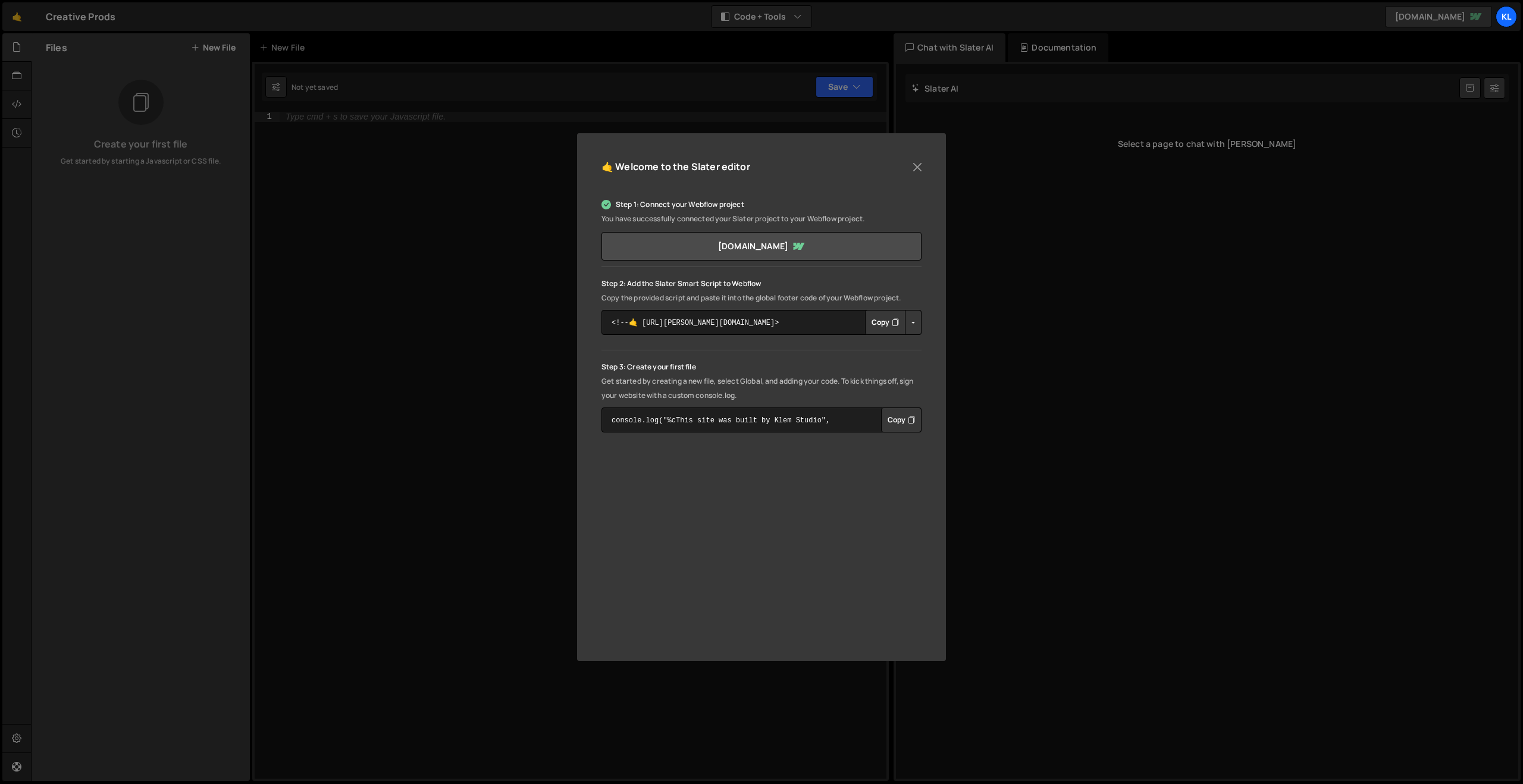
click at [472, 224] on div "🤙 Welcome to the [PERSON_NAME] editor Step 1: Connect your Webflow project You …" at bounding box center [762, 392] width 1523 height 784
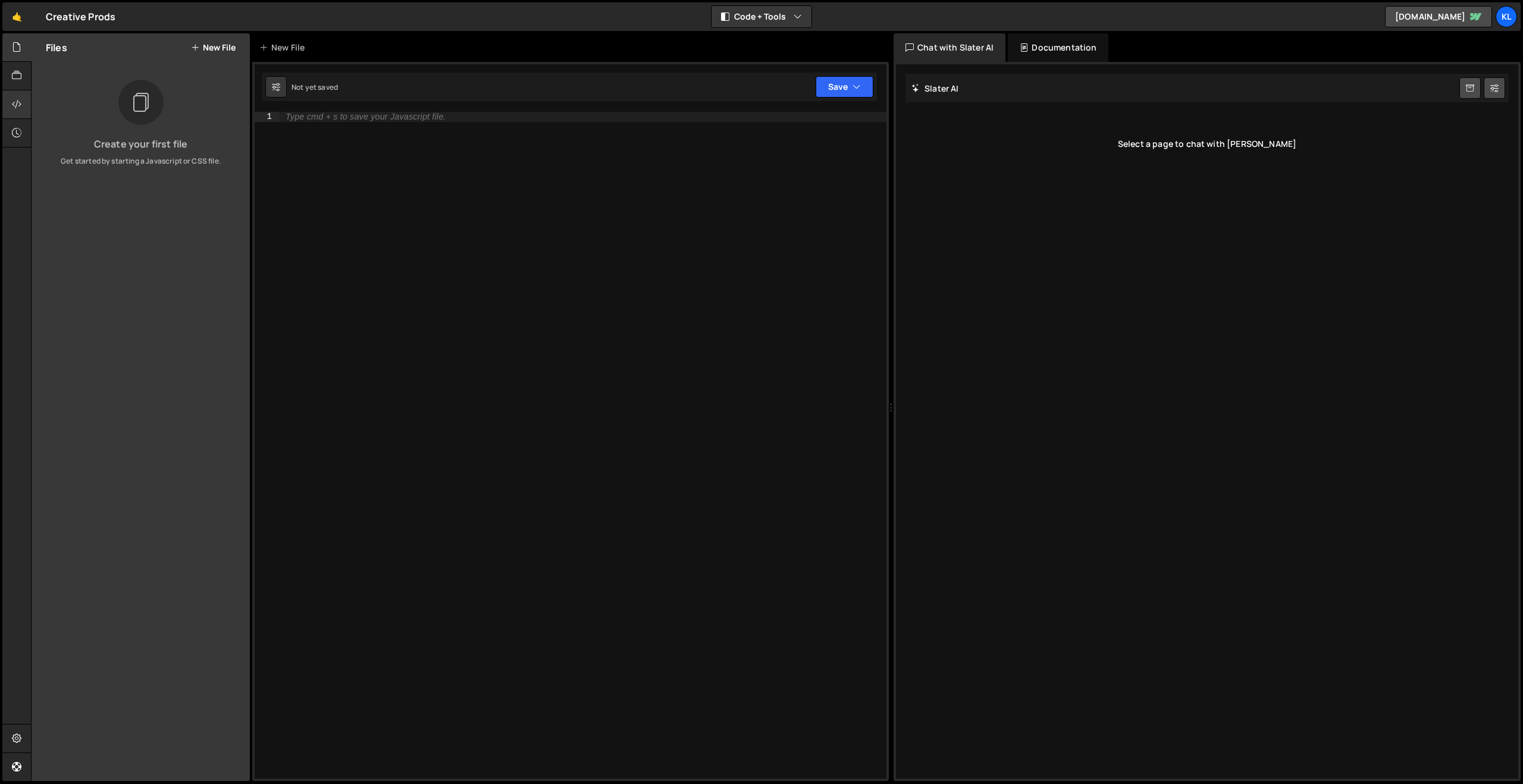
click at [7, 107] on div at bounding box center [17, 105] width 29 height 29
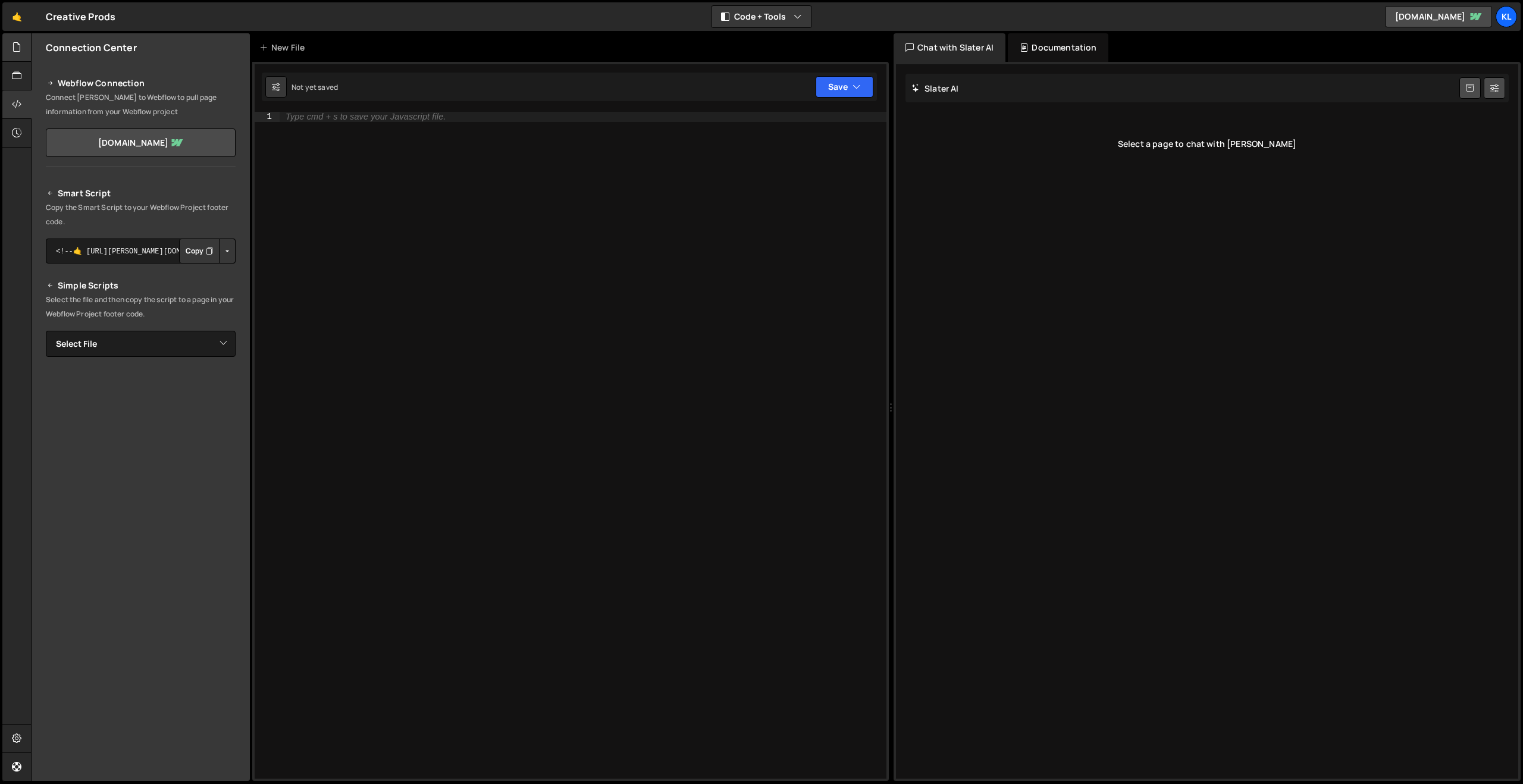
click at [22, 46] on div at bounding box center [17, 48] width 29 height 29
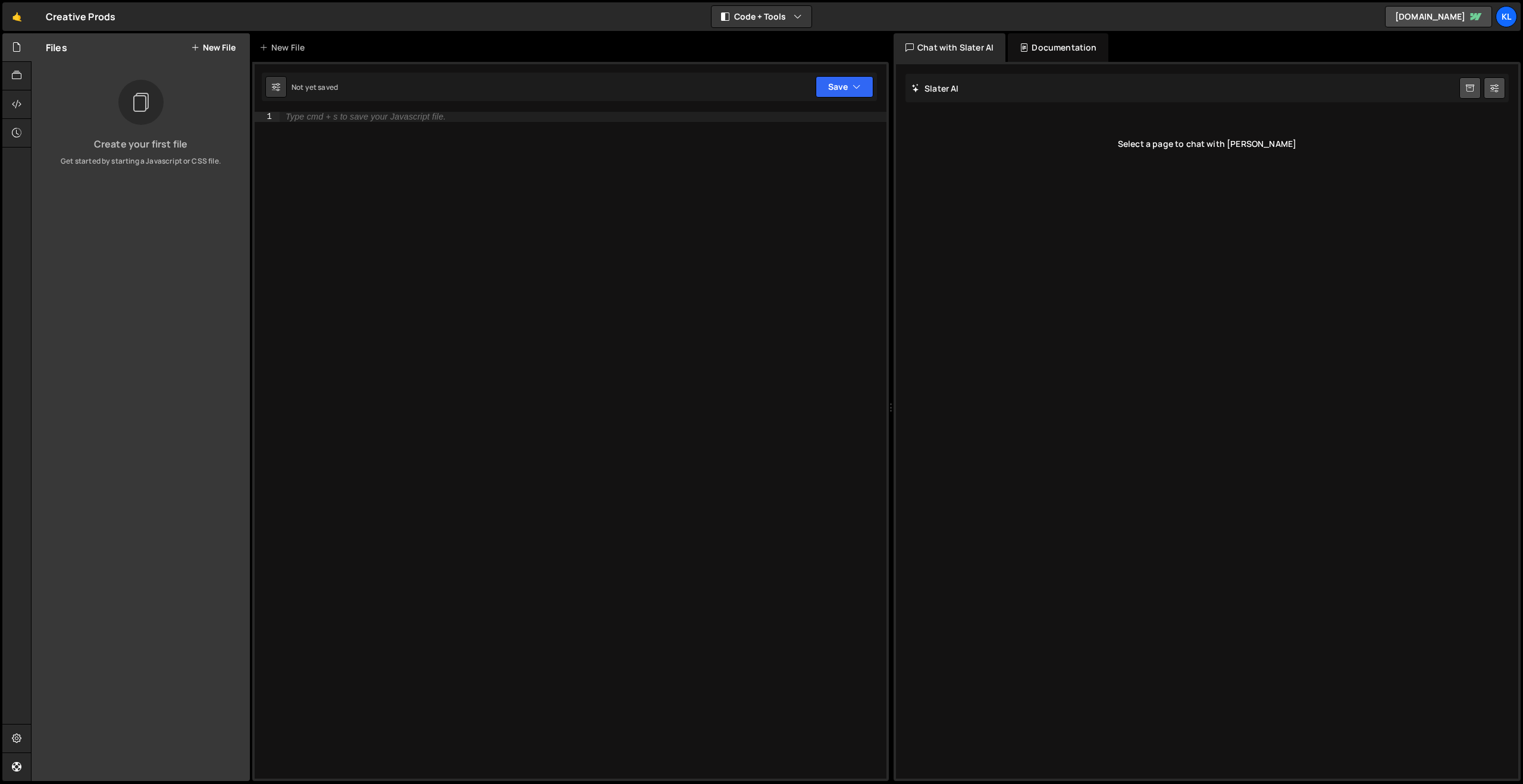
click at [215, 44] on button "New File" at bounding box center [213, 47] width 44 height 10
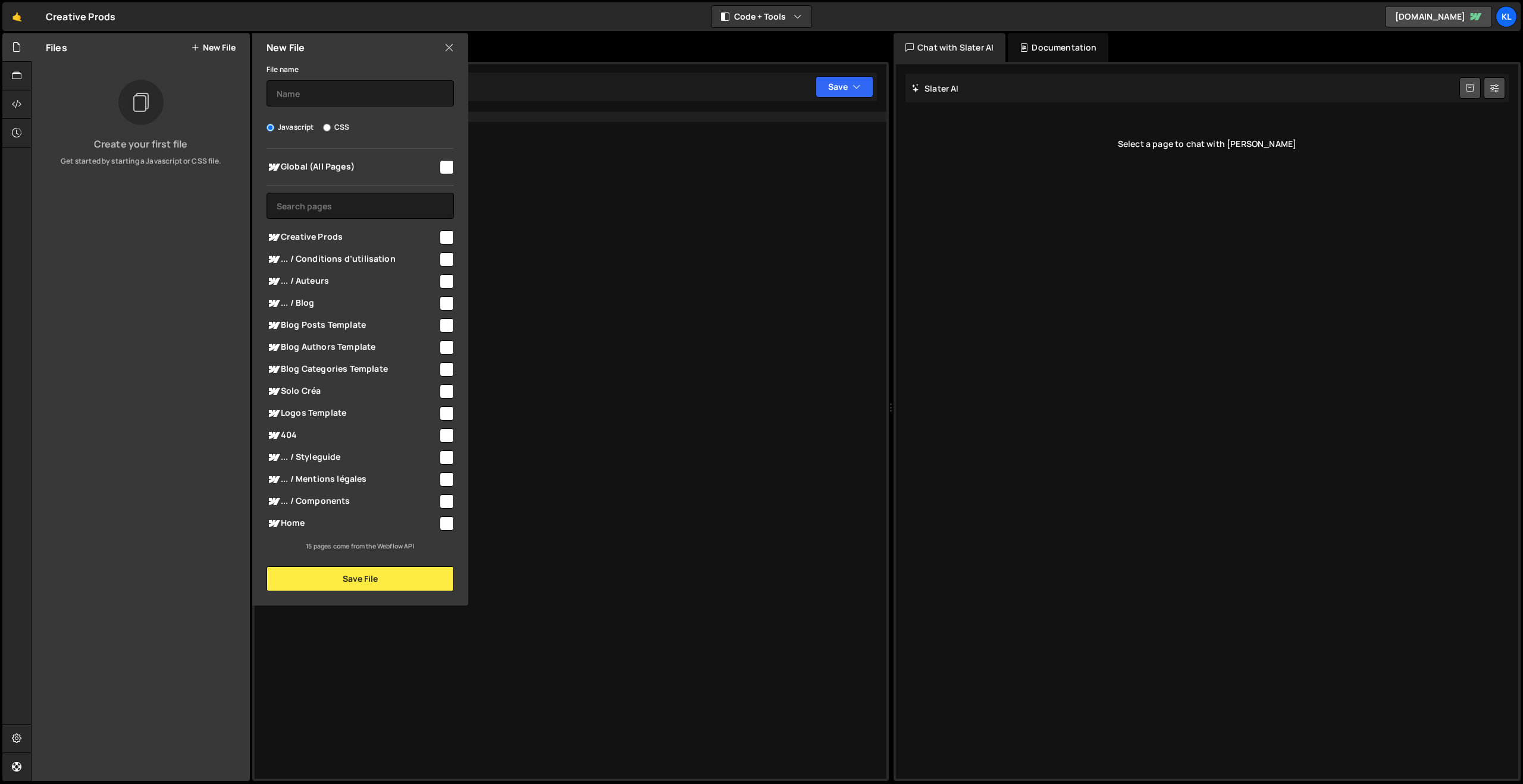
click at [324, 126] on input "CSS" at bounding box center [327, 128] width 8 height 8
radio input "true"
click at [275, 123] on label "Javascript" at bounding box center [290, 128] width 48 height 12
click at [274, 124] on input "Javascript" at bounding box center [270, 128] width 8 height 8
radio input "true"
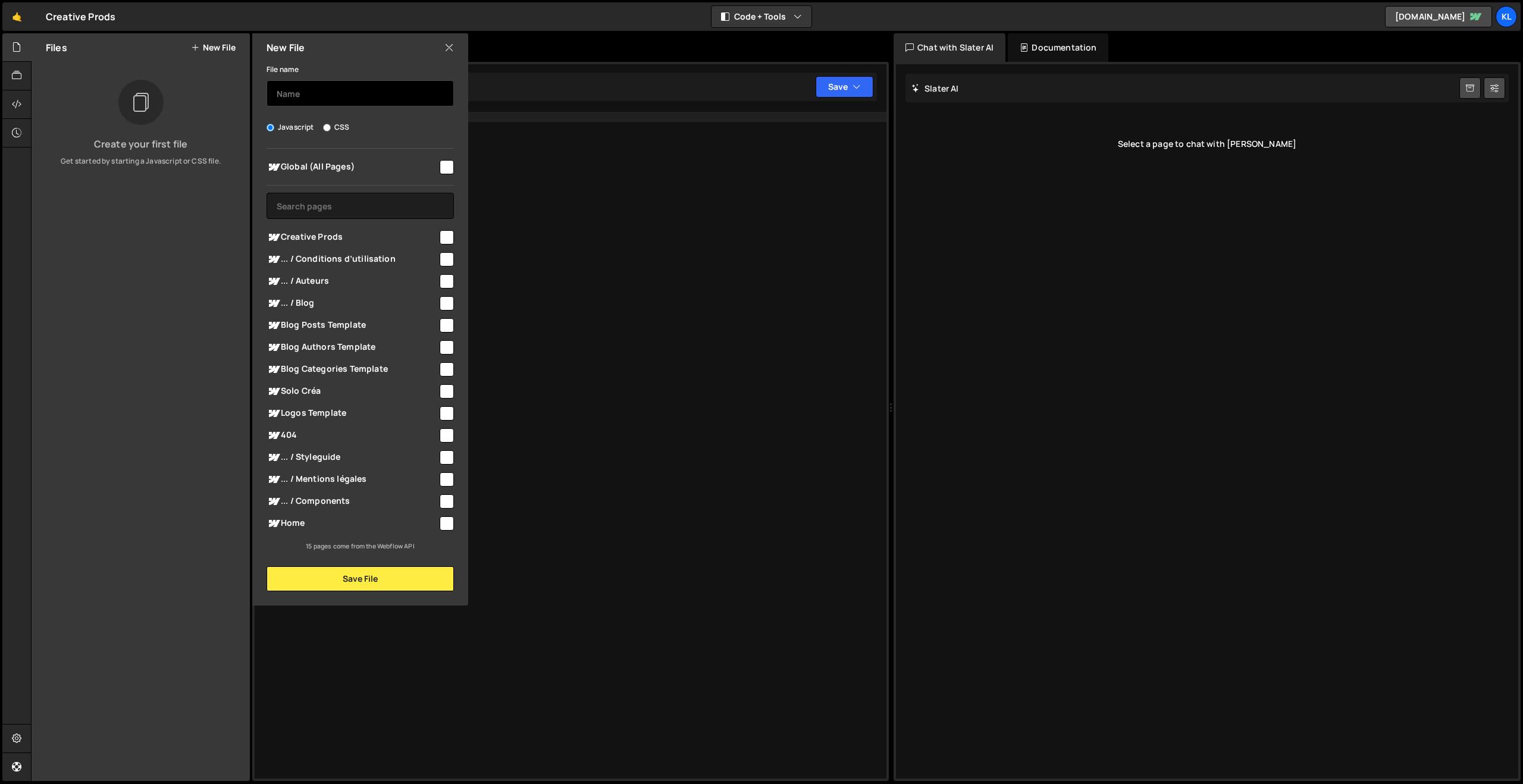
click at [289, 101] on input "text" at bounding box center [360, 94] width 188 height 26
type input "script"
click at [450, 160] on div at bounding box center [446, 166] width 16 height 16
drag, startPoint x: 448, startPoint y: 165, endPoint x: 446, endPoint y: 207, distance: 42.0
click at [447, 167] on input "checkbox" at bounding box center [447, 167] width 14 height 14
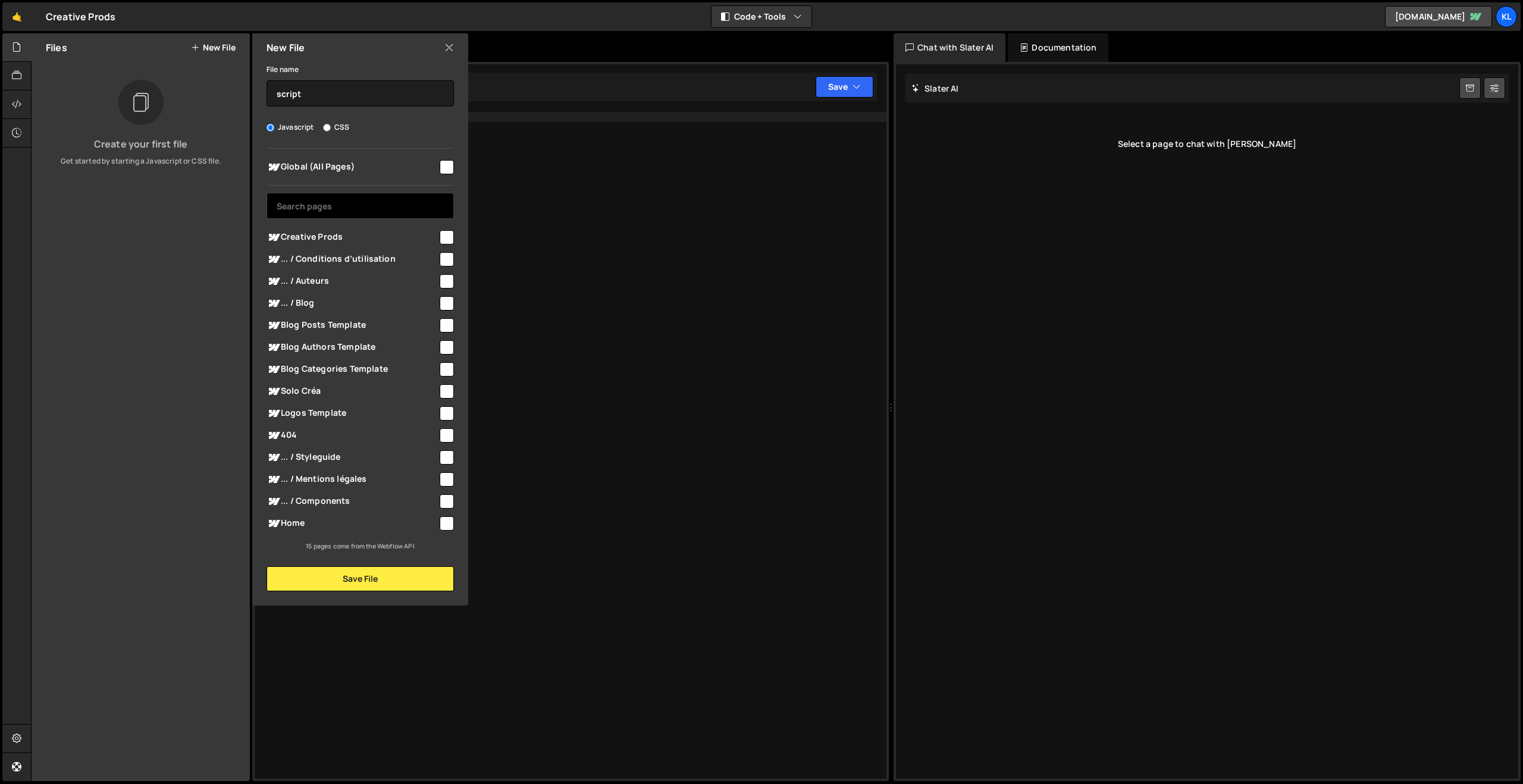
checkbox input "true"
click at [357, 575] on button "Save File" at bounding box center [360, 579] width 188 height 25
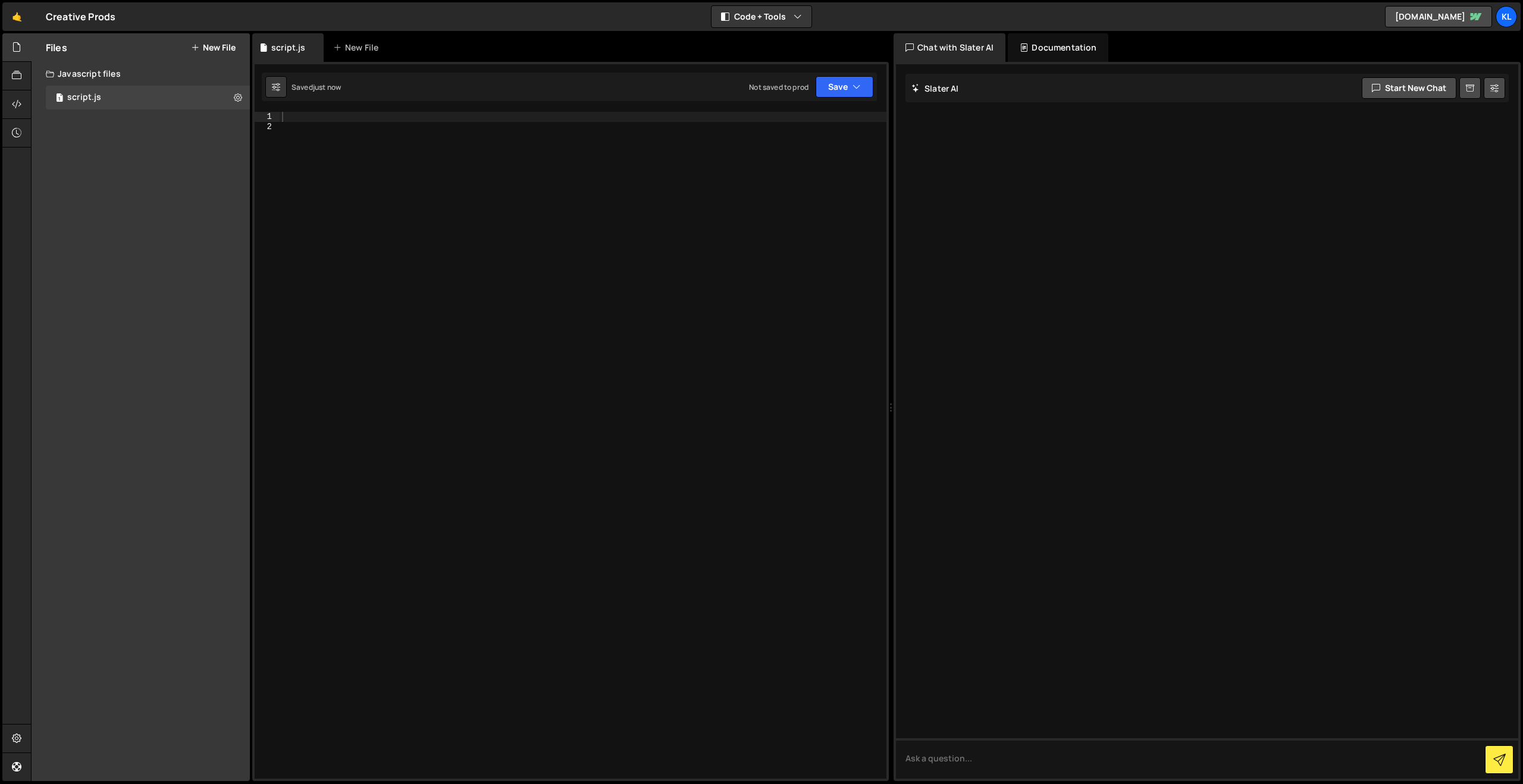
click at [412, 150] on div at bounding box center [583, 455] width 607 height 687
click at [398, 115] on div at bounding box center [583, 455] width 607 height 687
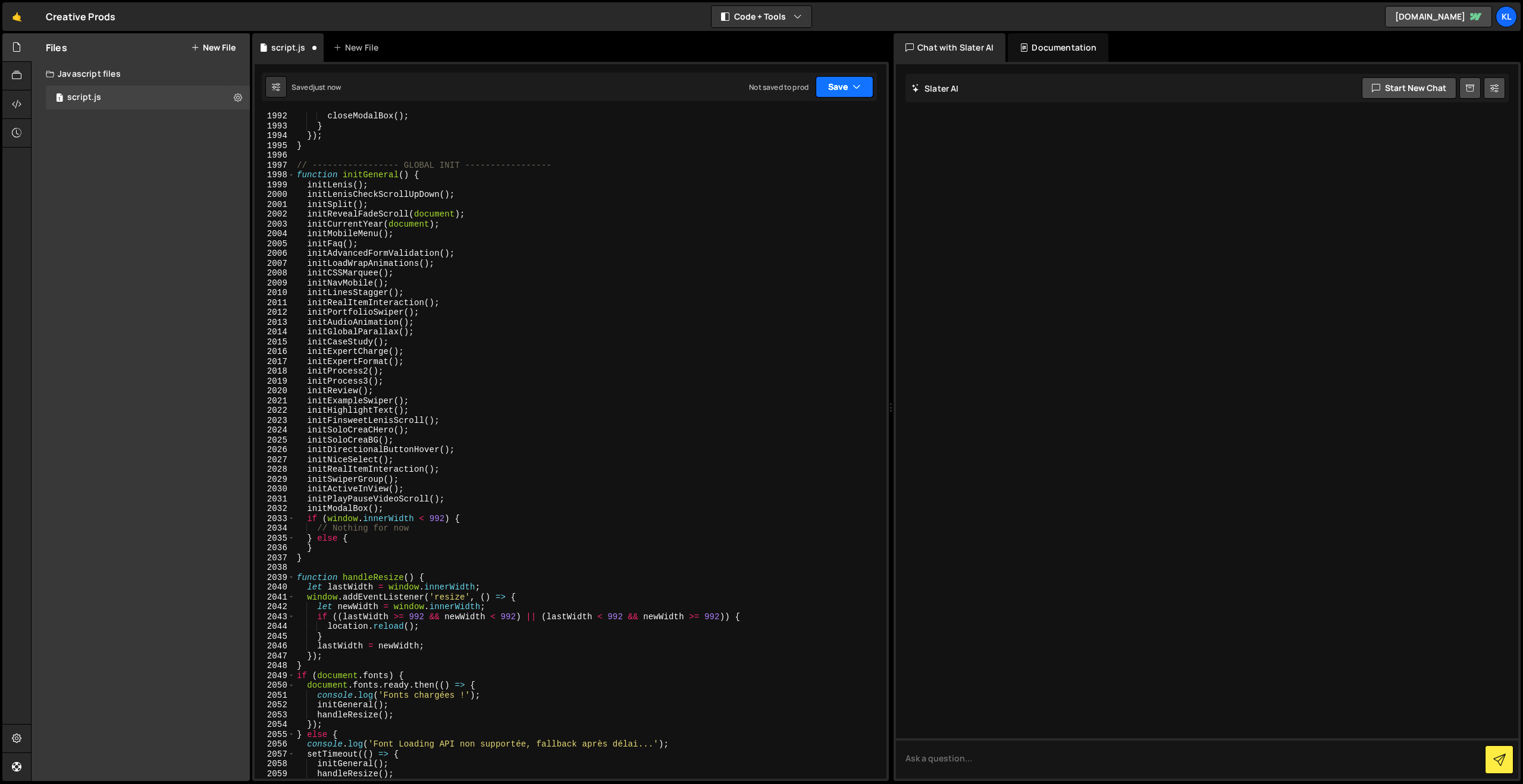
click at [832, 79] on button "Save" at bounding box center [845, 86] width 58 height 22
click at [777, 163] on div "Not saved to prod" at bounding box center [804, 168] width 124 height 14
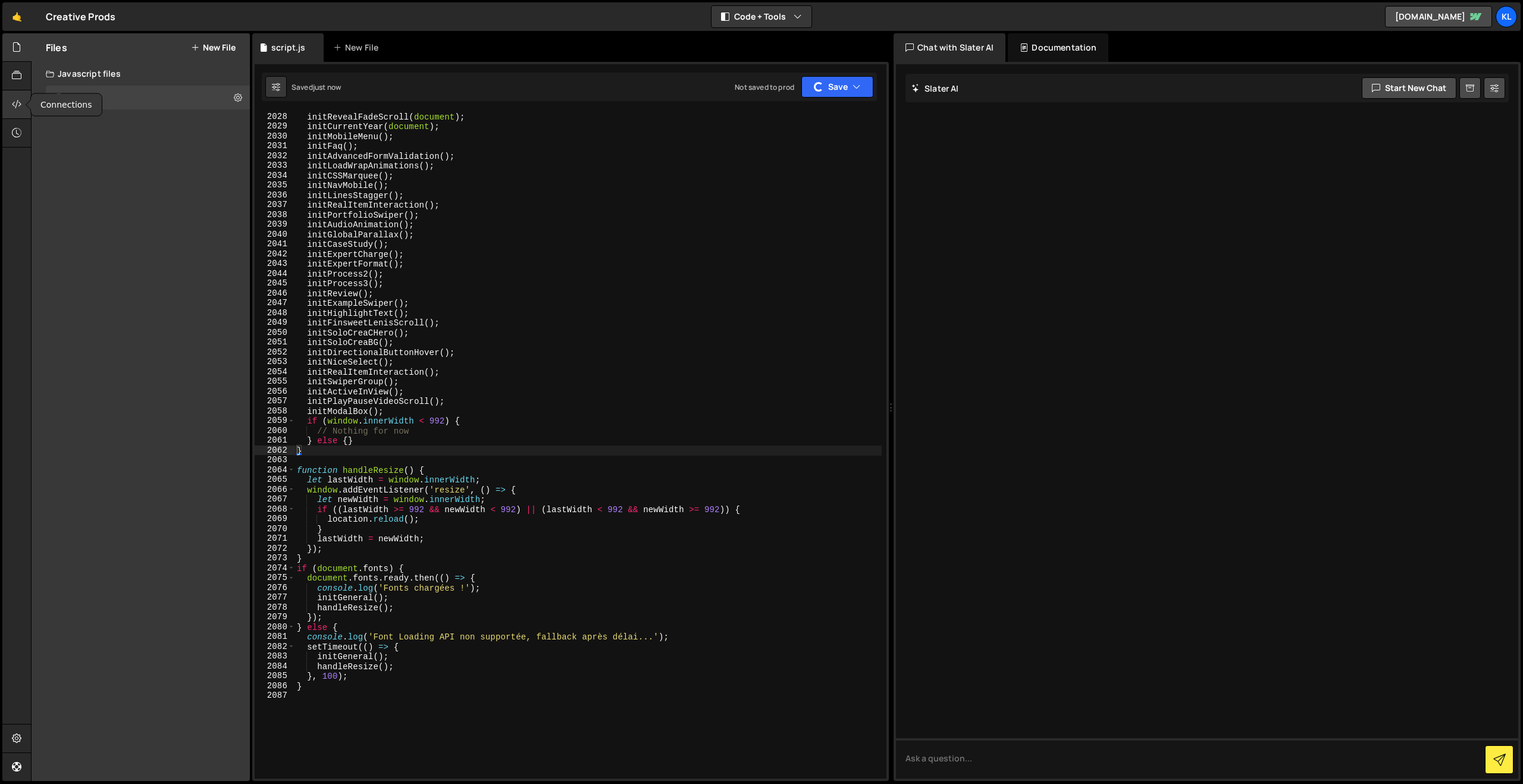
click at [17, 102] on icon at bounding box center [16, 104] width 10 height 13
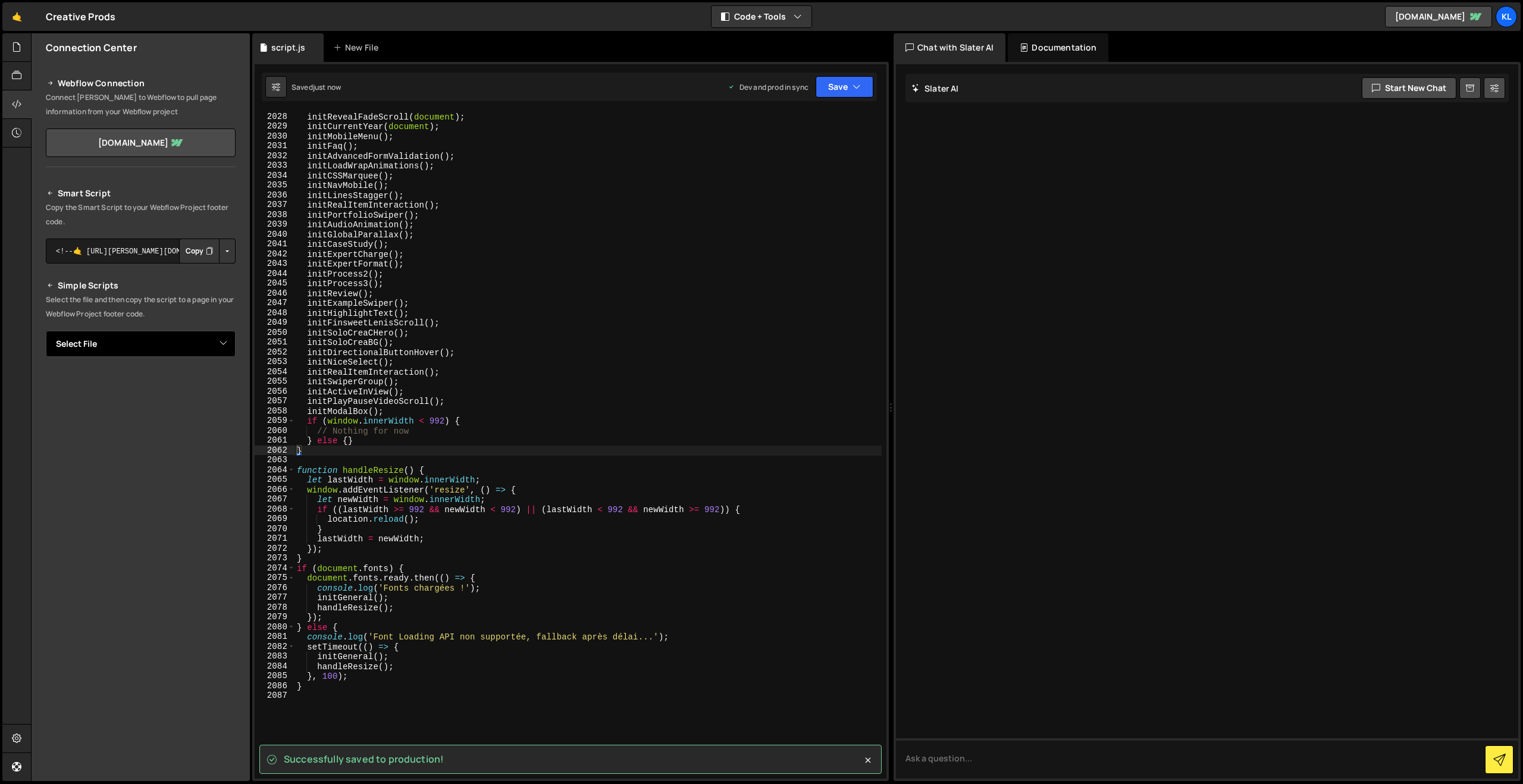
click at [223, 345] on select "Select File script.js" at bounding box center [141, 344] width 190 height 26
select select "48196"
click at [46, 331] on select "Select File script.js" at bounding box center [141, 344] width 190 height 26
click at [202, 383] on button "Copy" at bounding box center [200, 384] width 41 height 25
